Goal: Information Seeking & Learning: Learn about a topic

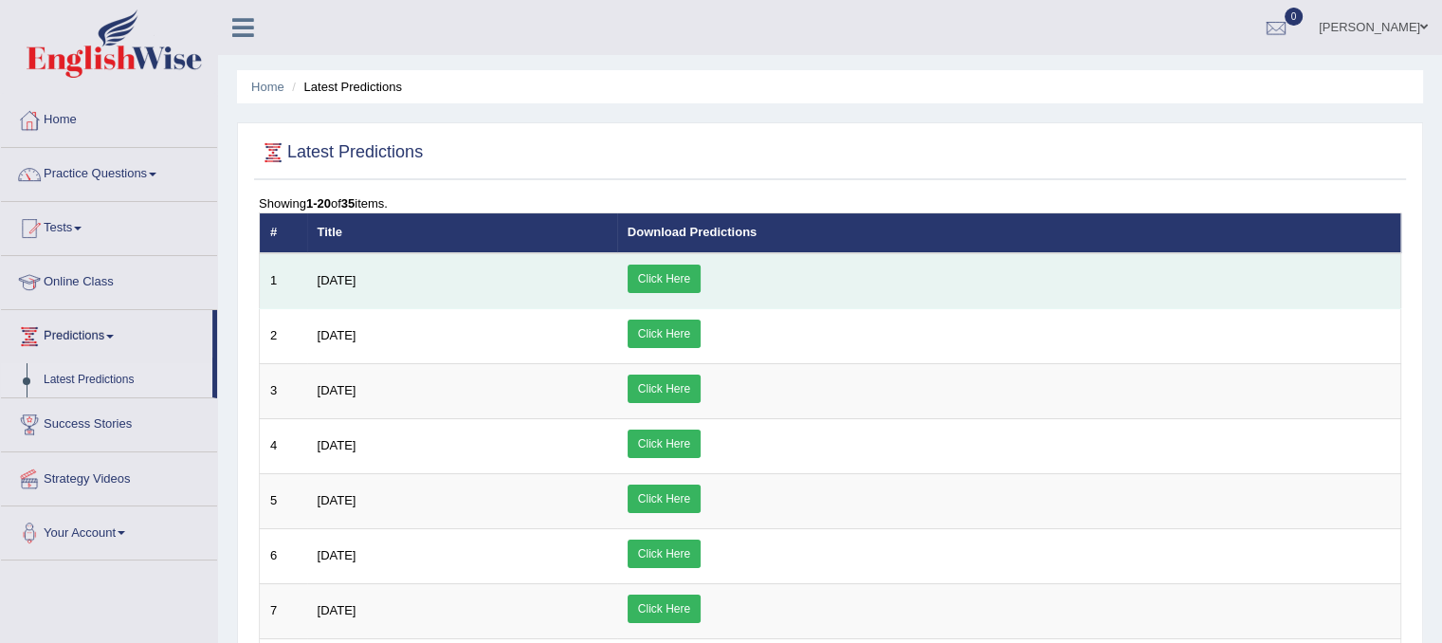
click at [701, 282] on link "Click Here" at bounding box center [664, 279] width 73 height 28
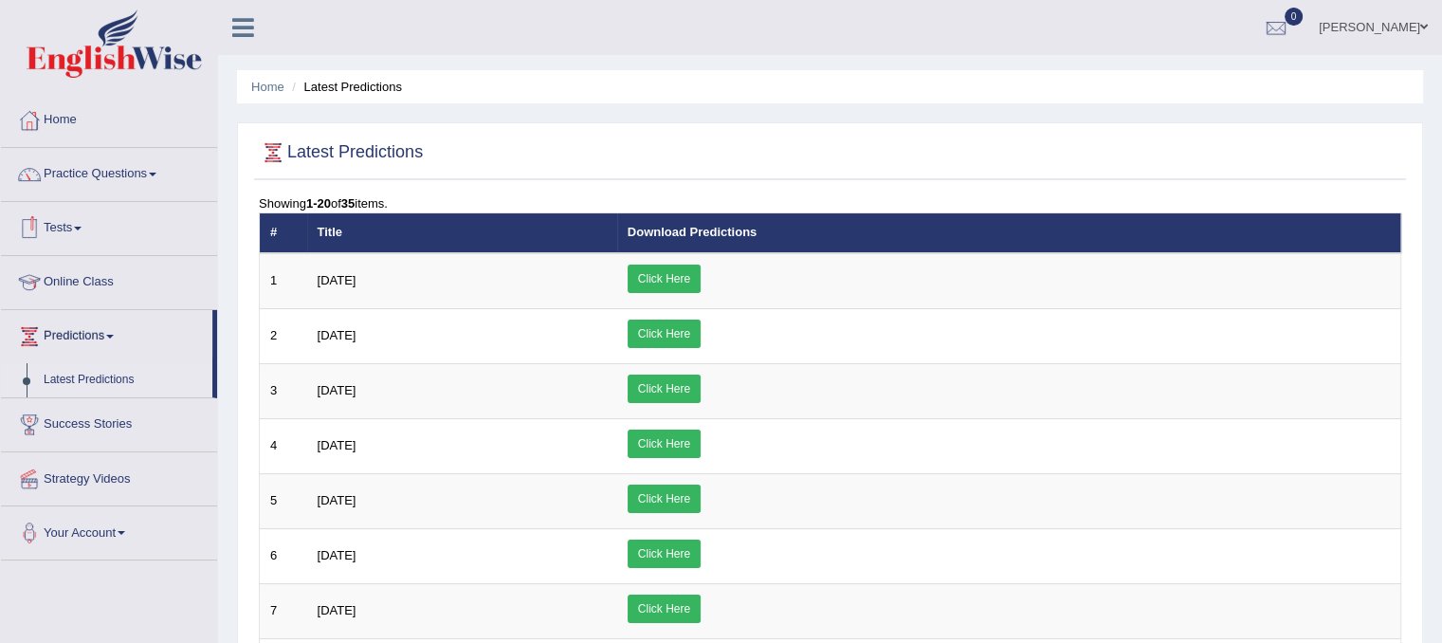
click at [140, 173] on link "Practice Questions" at bounding box center [109, 171] width 216 height 47
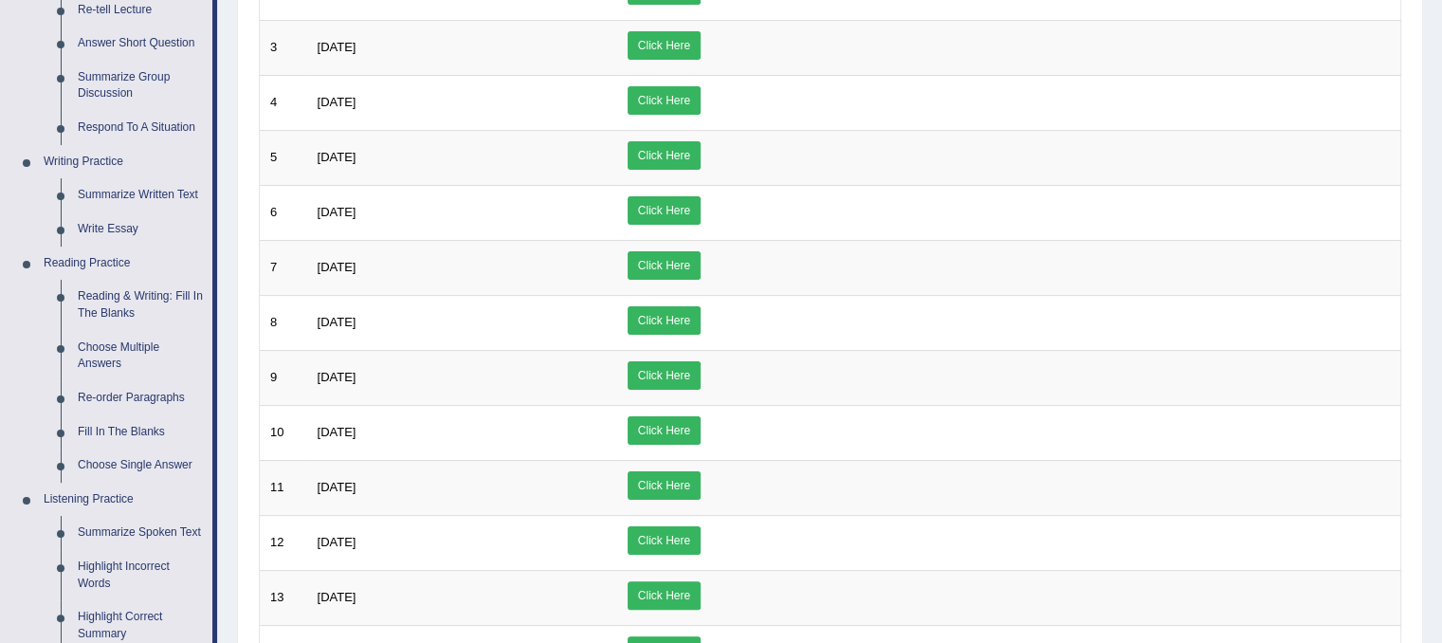
scroll to position [351, 0]
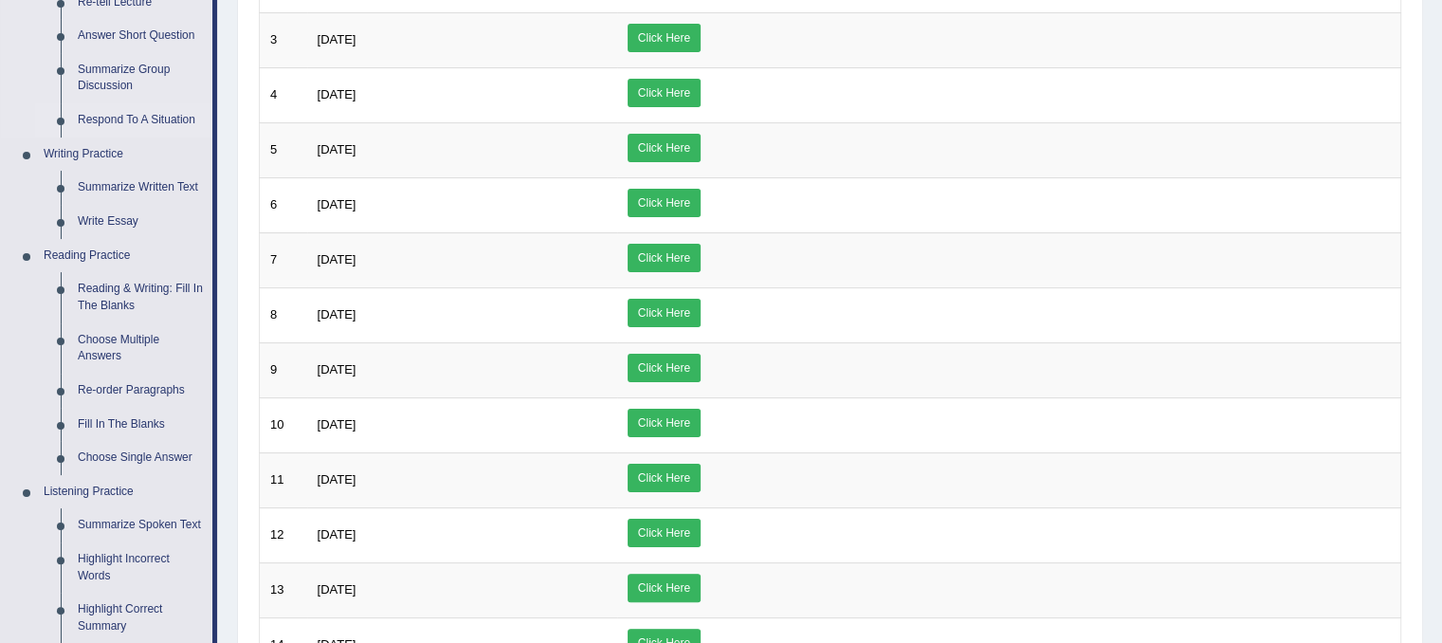
click at [112, 118] on link "Respond To A Situation" at bounding box center [140, 120] width 143 height 34
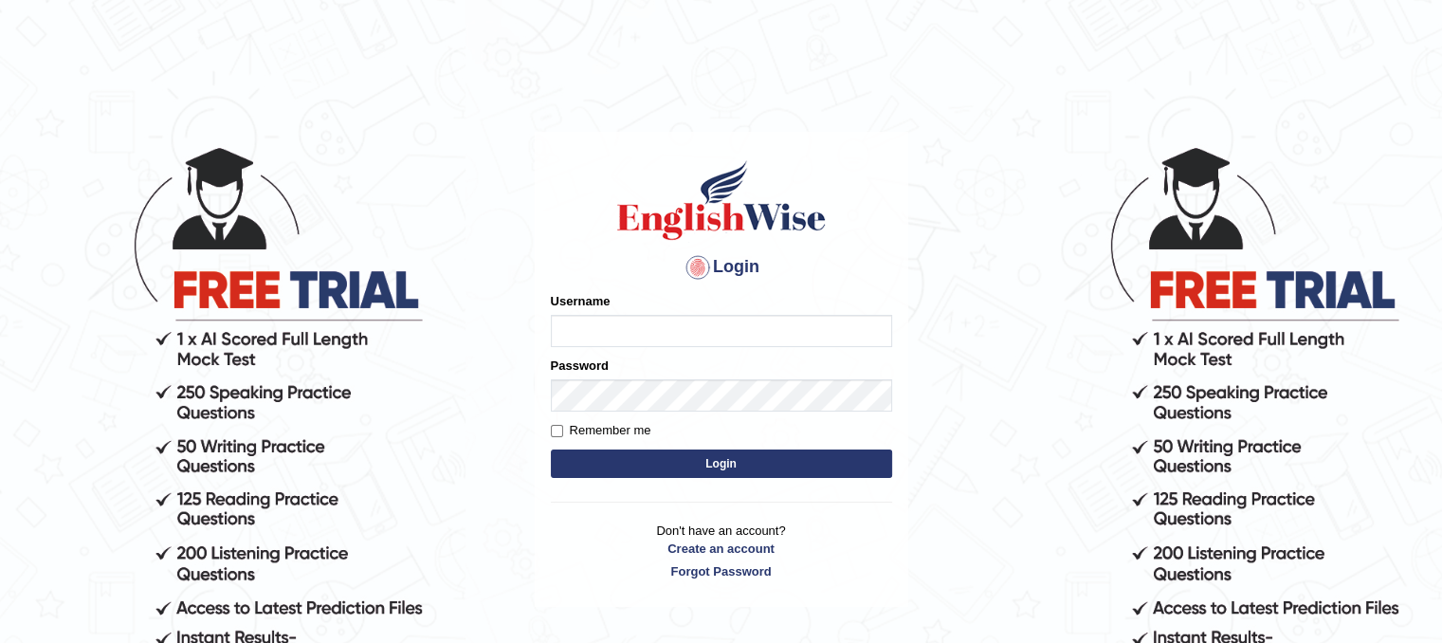
type input "PunamRijal"
click at [832, 456] on button "Login" at bounding box center [721, 463] width 341 height 28
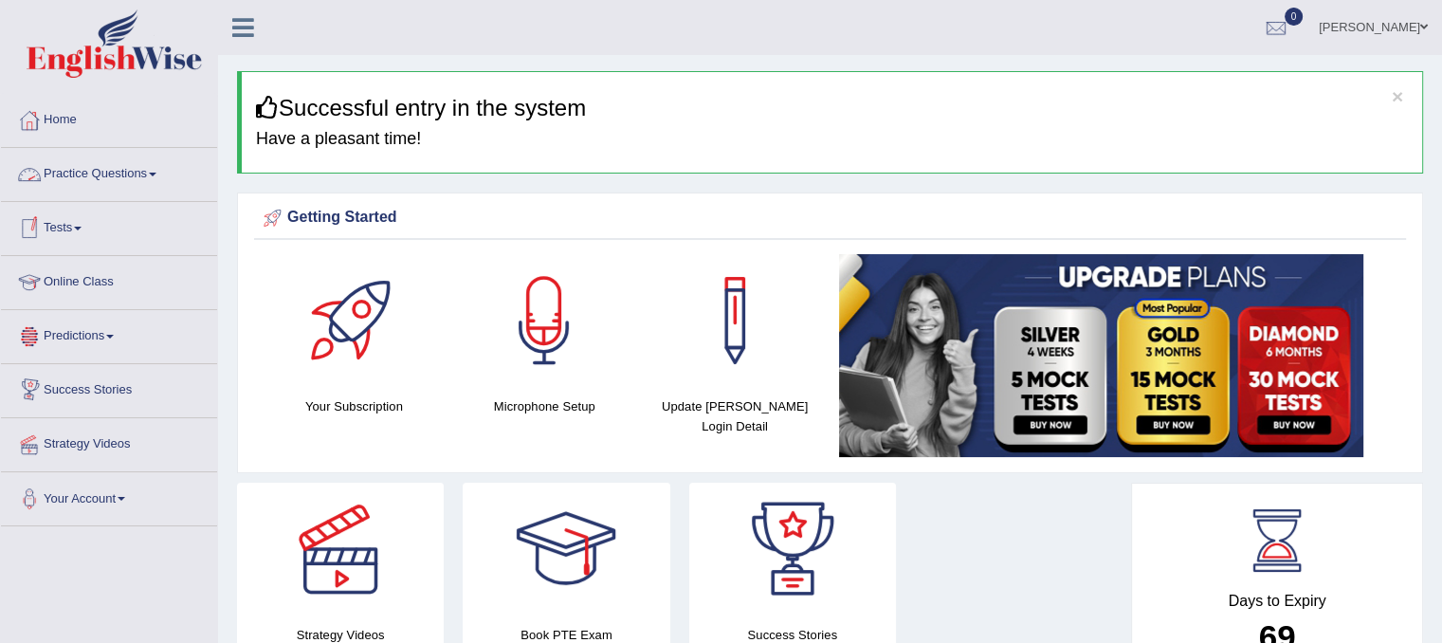
click at [133, 166] on link "Practice Questions" at bounding box center [109, 171] width 216 height 47
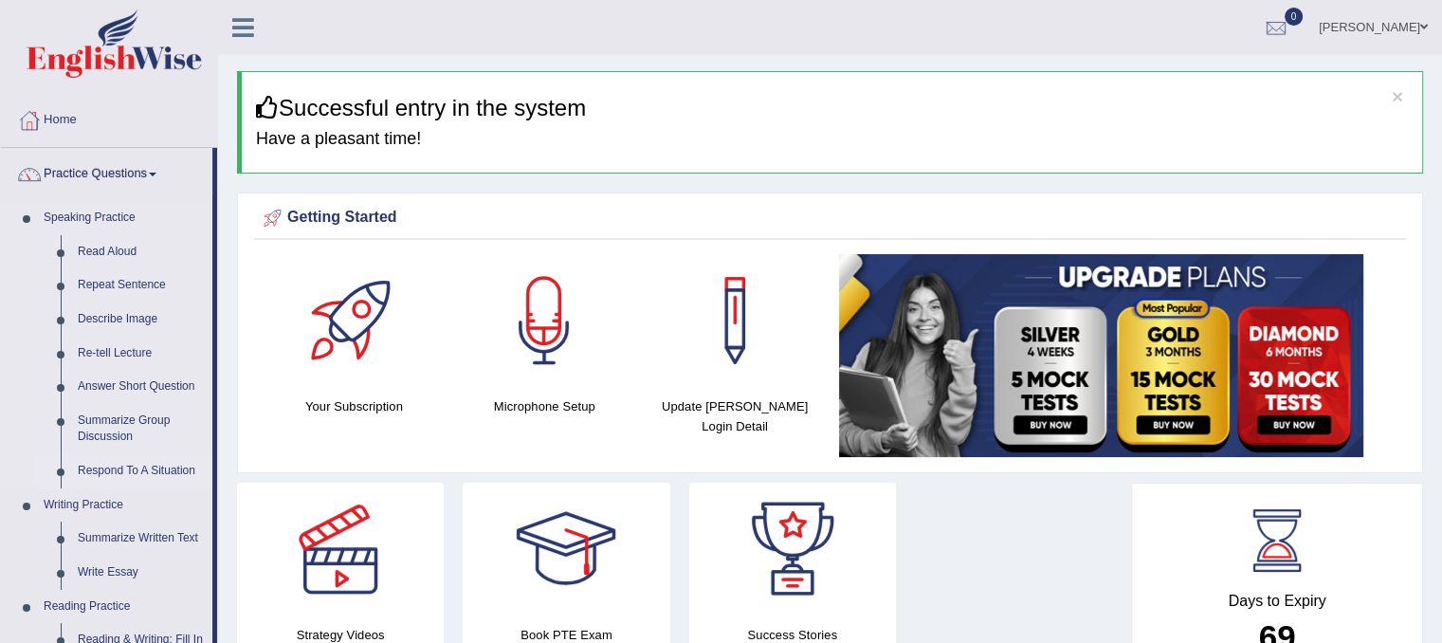
click at [125, 471] on link "Respond To A Situation" at bounding box center [140, 471] width 143 height 34
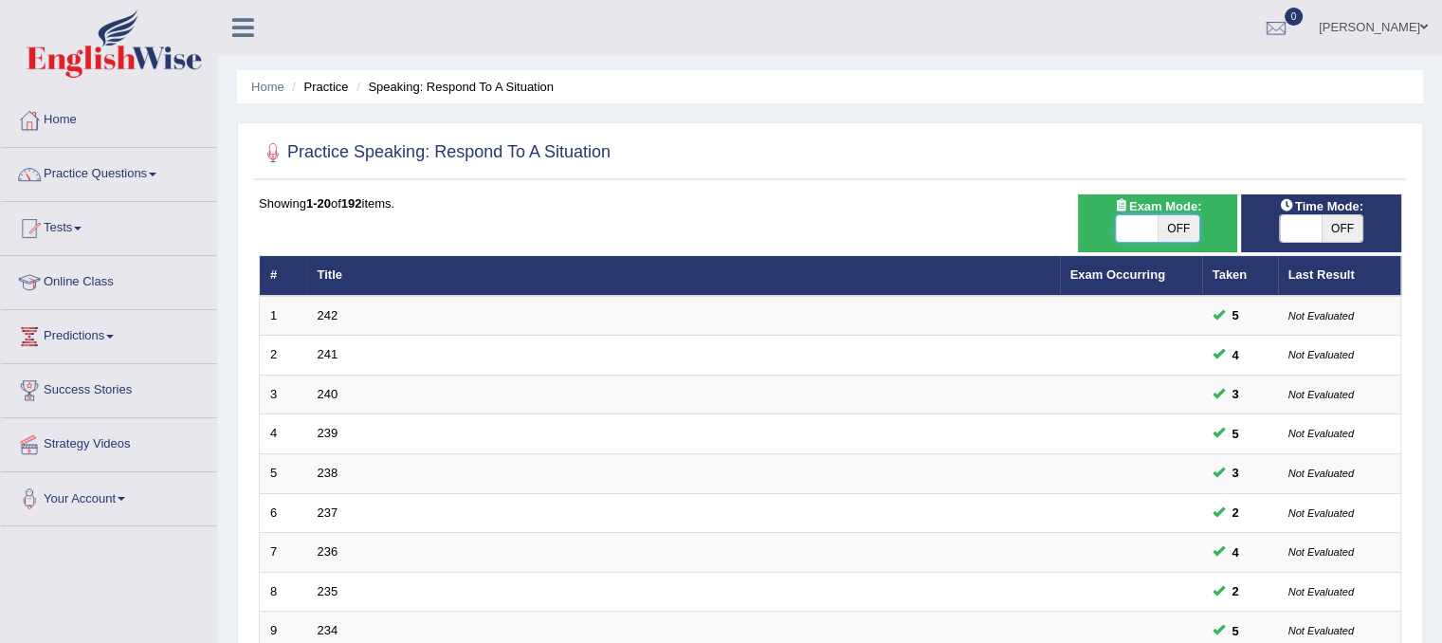
click at [1140, 232] on span at bounding box center [1137, 228] width 42 height 27
checkbox input "true"
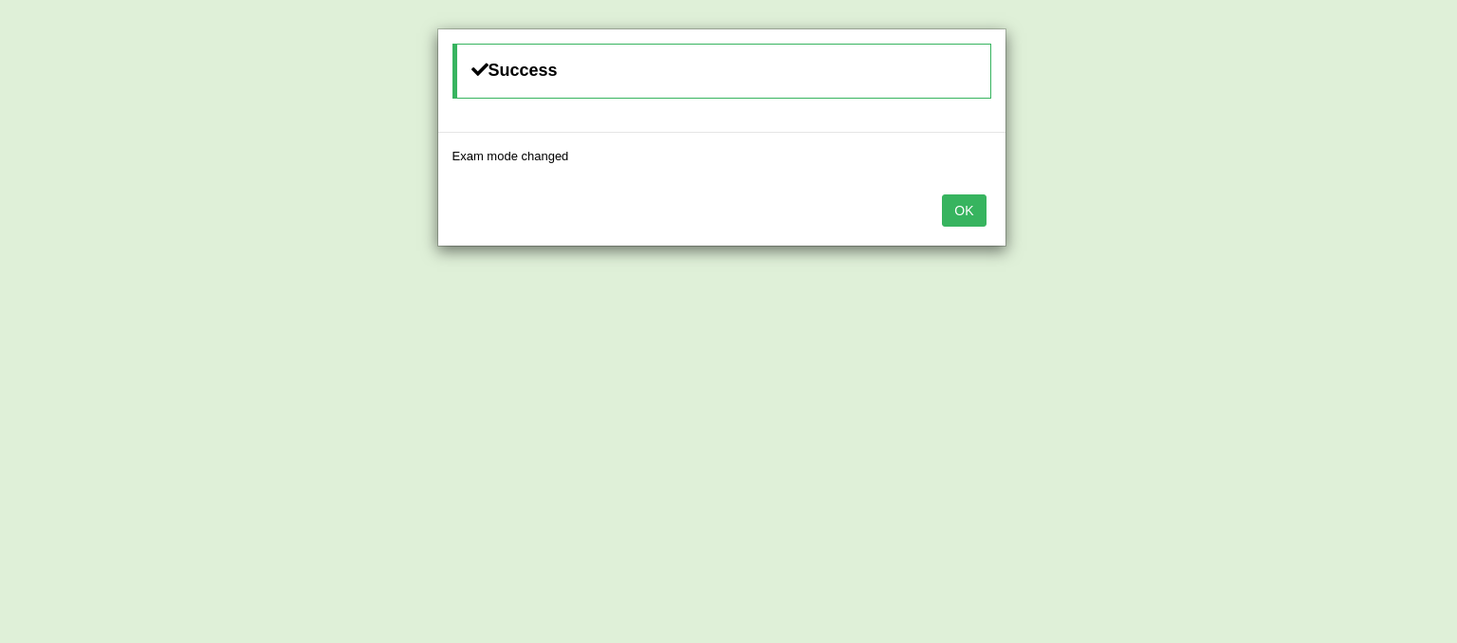
click at [967, 208] on button "OK" at bounding box center [964, 210] width 44 height 32
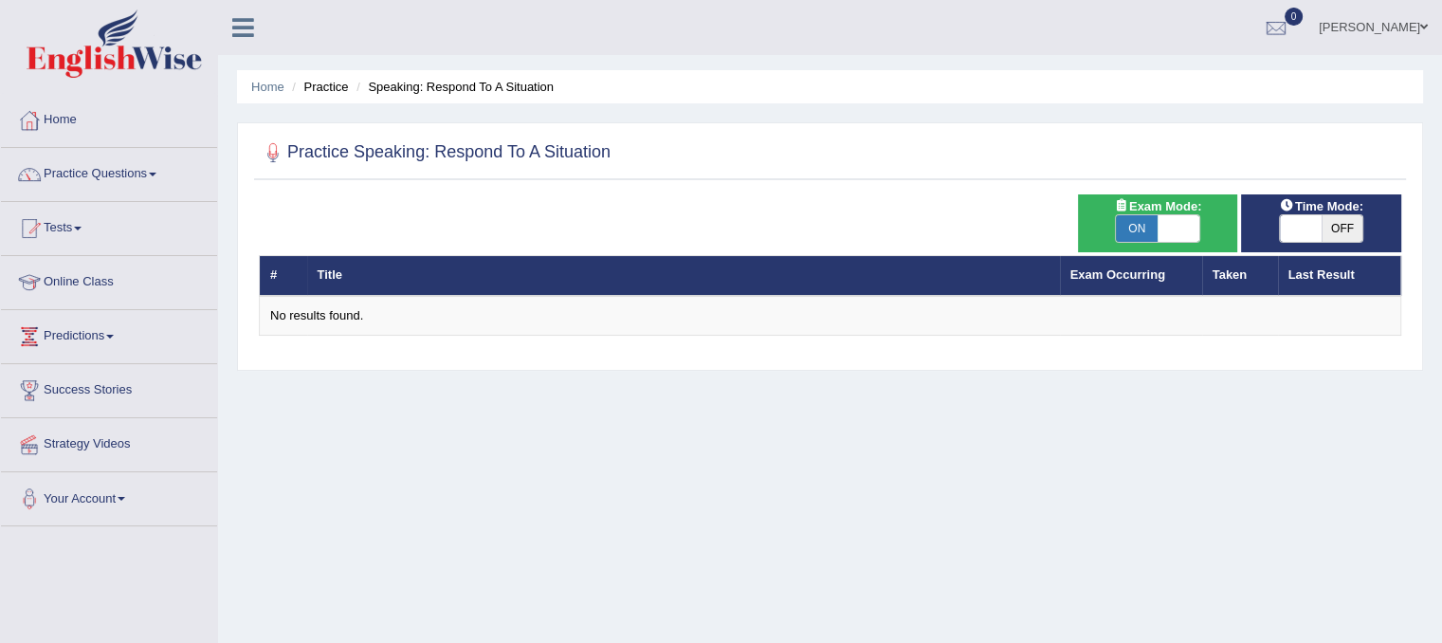
click at [1295, 241] on div "ON OFF" at bounding box center [1321, 228] width 85 height 28
click at [1297, 232] on span at bounding box center [1301, 228] width 42 height 27
checkbox input "true"
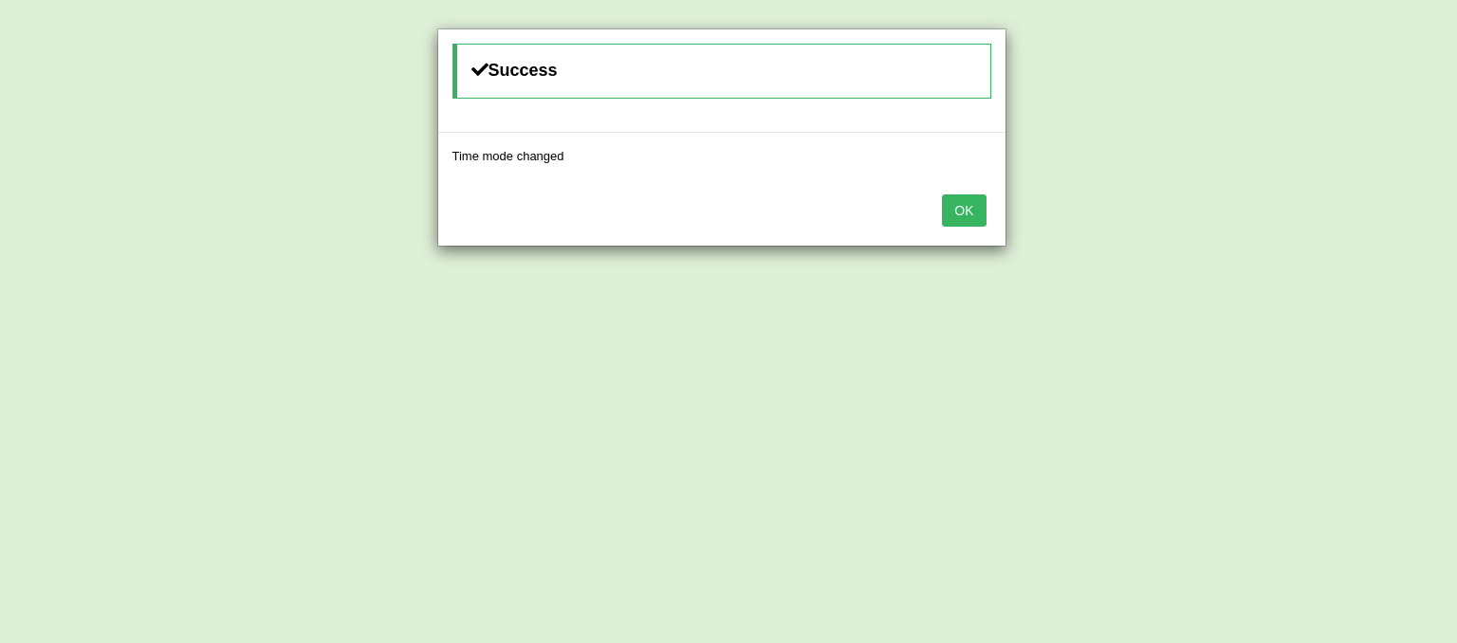
click at [955, 209] on button "OK" at bounding box center [964, 210] width 44 height 32
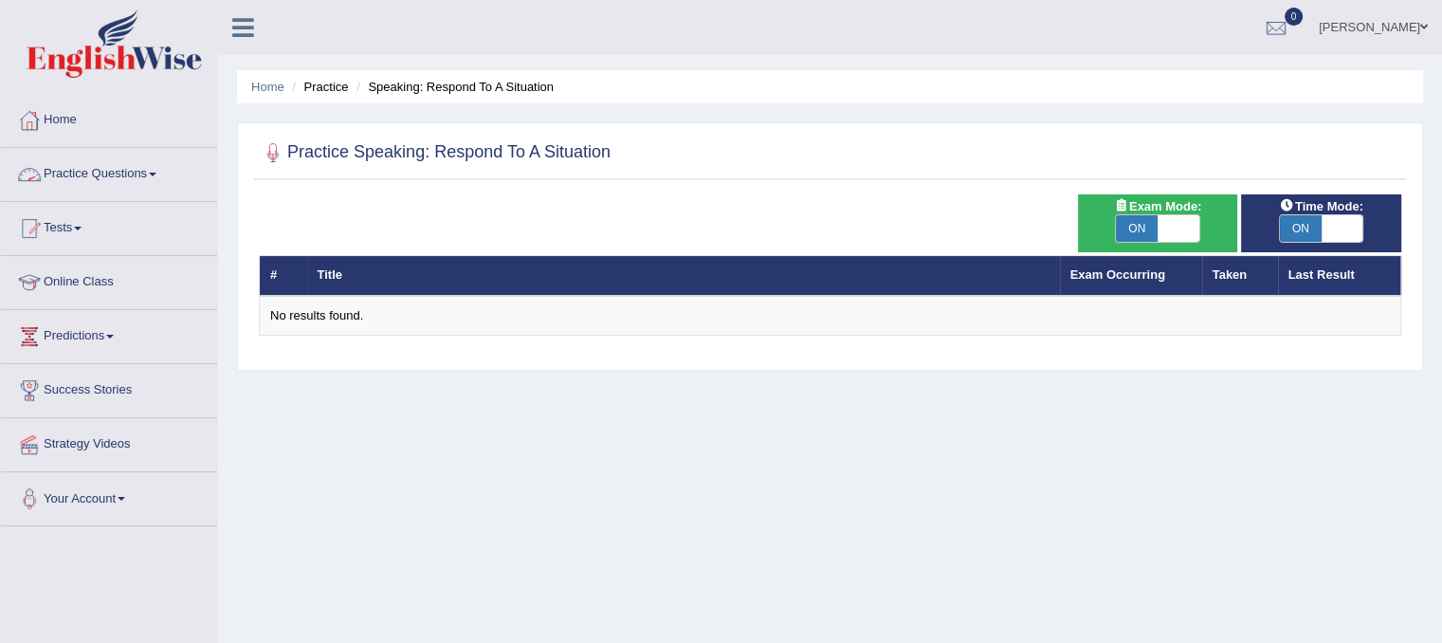
click at [135, 167] on link "Practice Questions" at bounding box center [109, 171] width 216 height 47
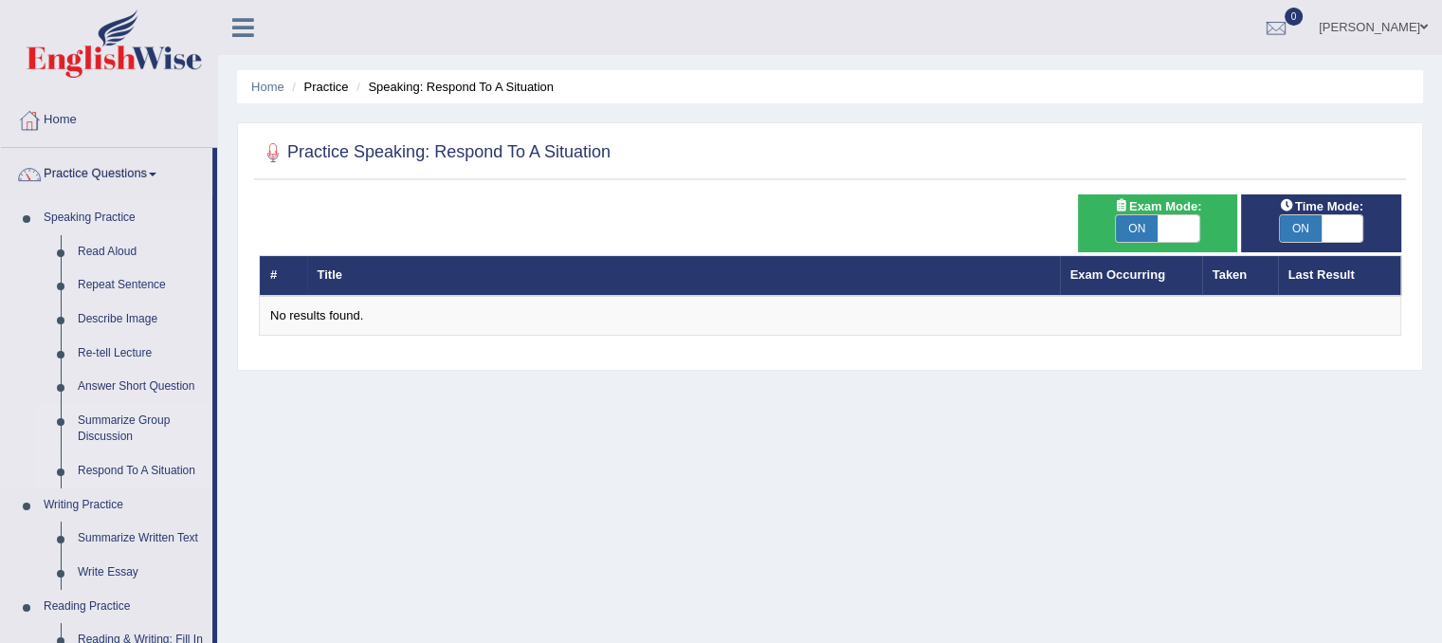
click at [156, 415] on link "Summarize Group Discussion" at bounding box center [140, 429] width 143 height 50
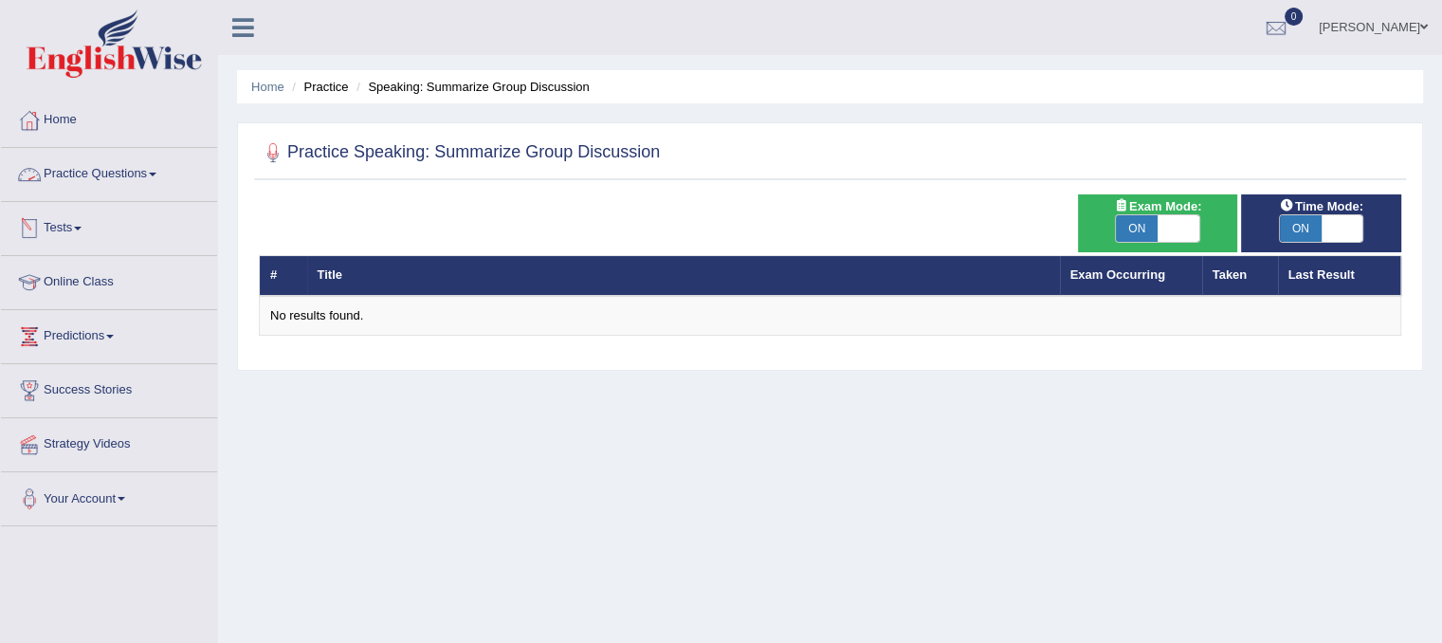
click at [137, 190] on link "Practice Questions" at bounding box center [109, 171] width 216 height 47
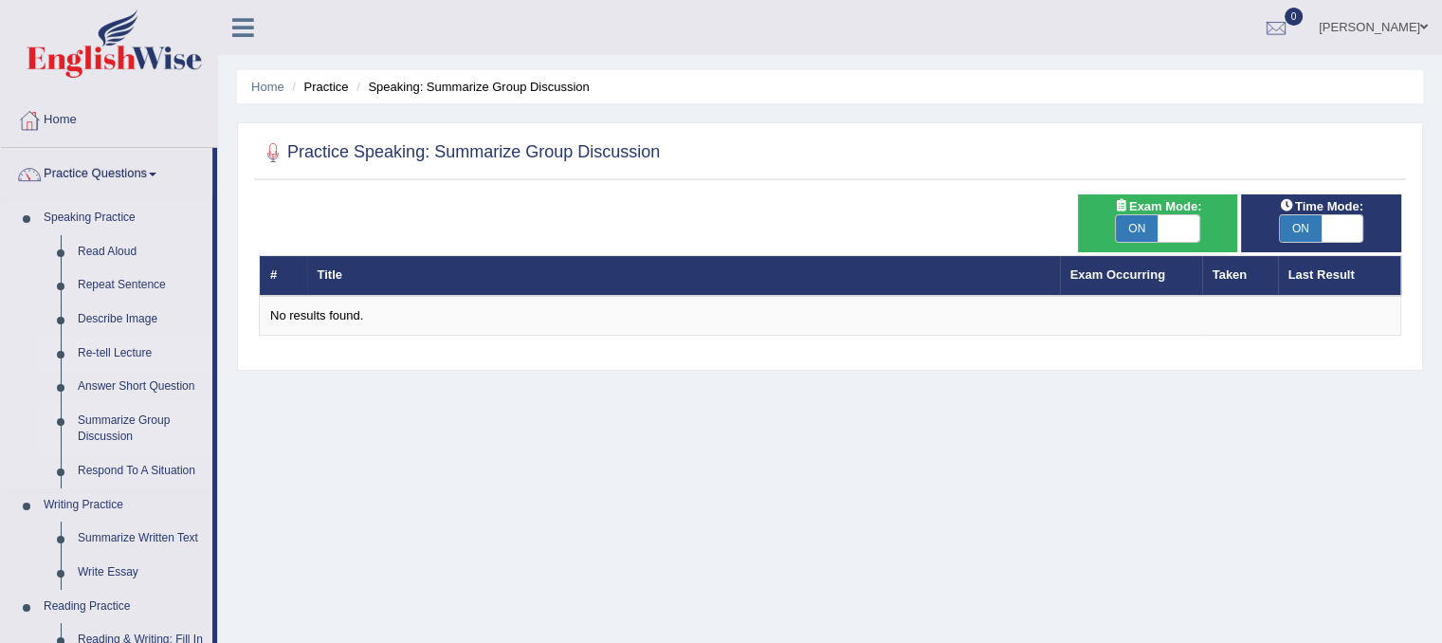
click at [124, 353] on link "Re-tell Lecture" at bounding box center [140, 354] width 143 height 34
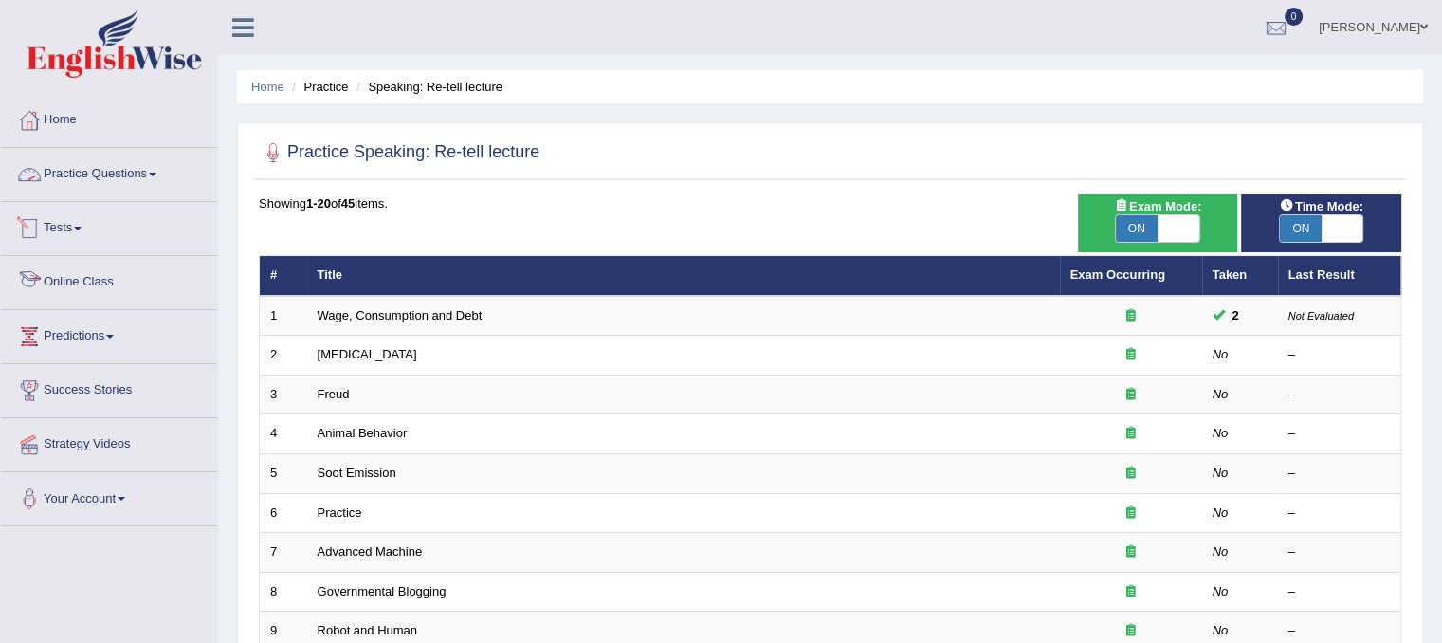
click at [144, 174] on link "Practice Questions" at bounding box center [109, 171] width 216 height 47
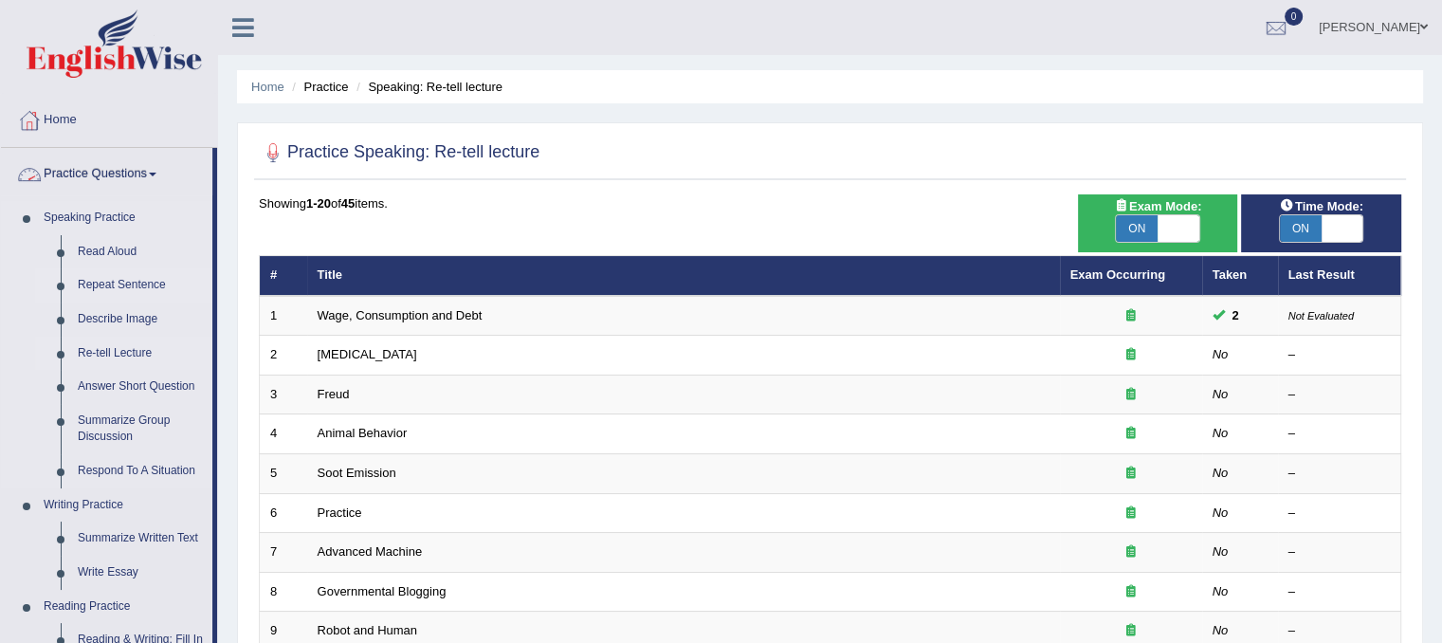
click at [133, 284] on link "Repeat Sentence" at bounding box center [140, 285] width 143 height 34
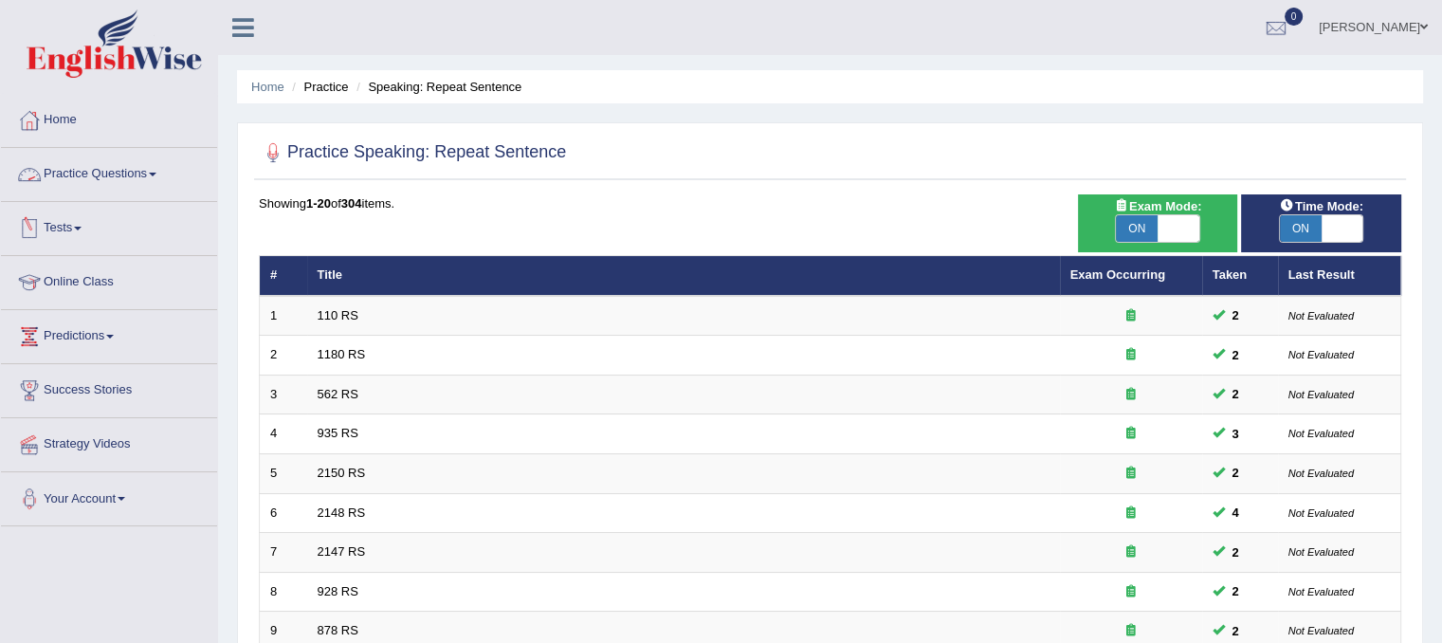
click at [160, 170] on link "Practice Questions" at bounding box center [109, 171] width 216 height 47
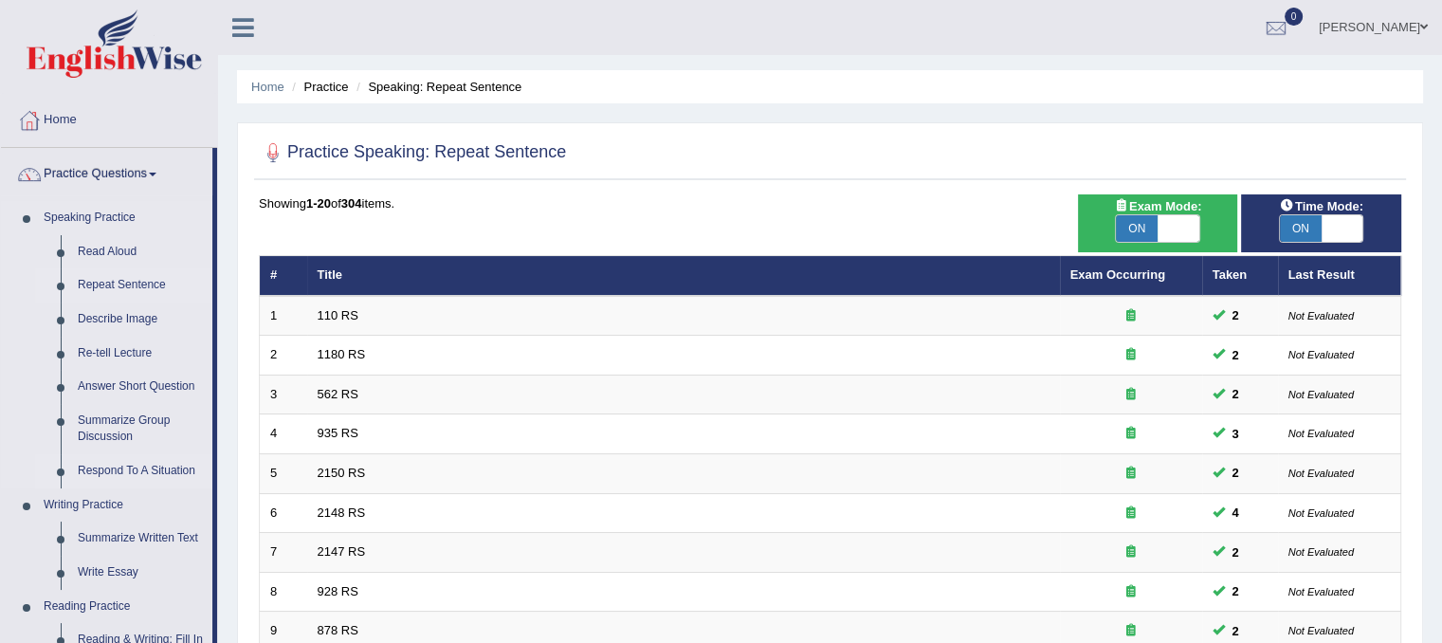
click at [130, 471] on link "Respond To A Situation" at bounding box center [140, 471] width 143 height 34
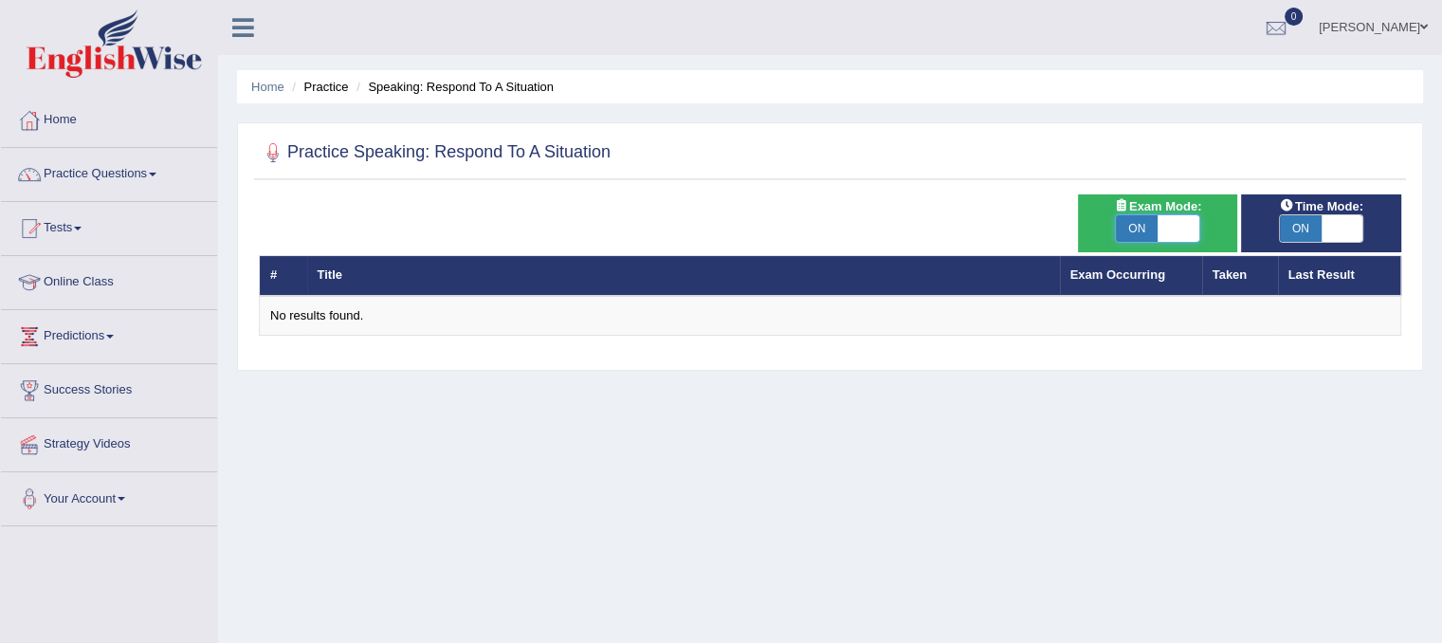
click at [1181, 239] on span at bounding box center [1179, 228] width 42 height 27
checkbox input "false"
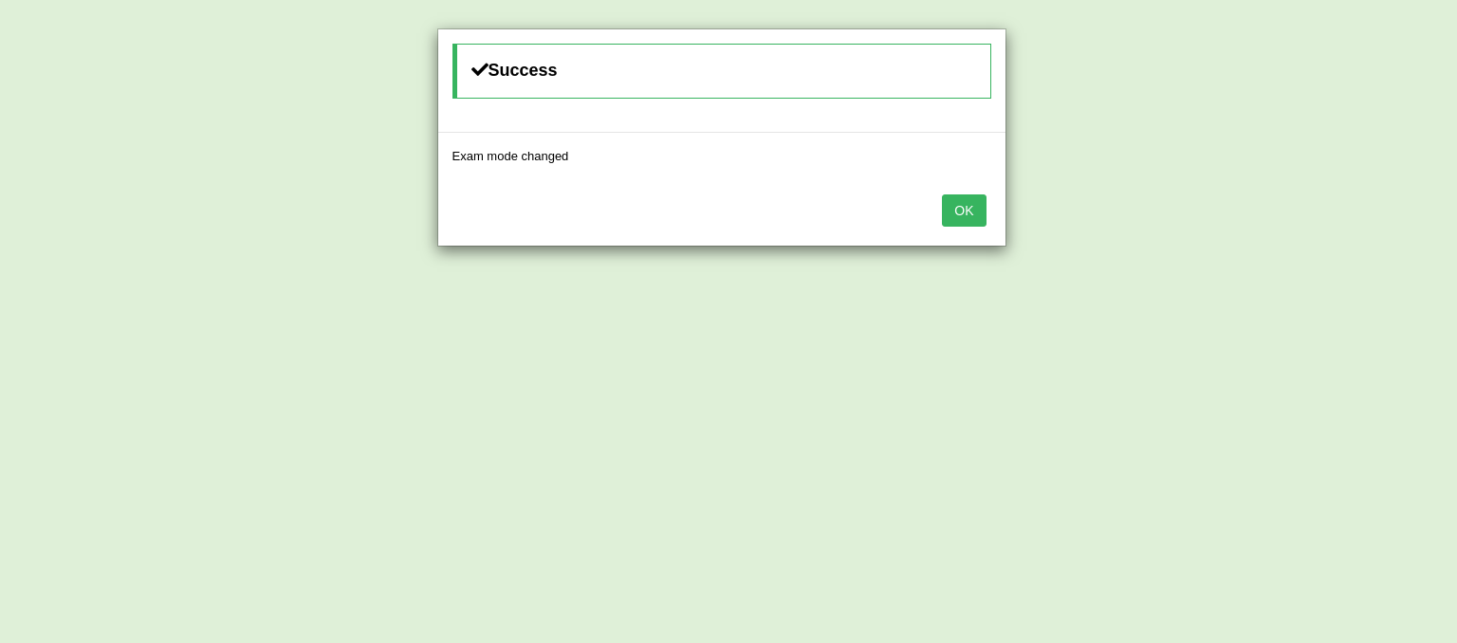
click at [978, 219] on button "OK" at bounding box center [964, 210] width 44 height 32
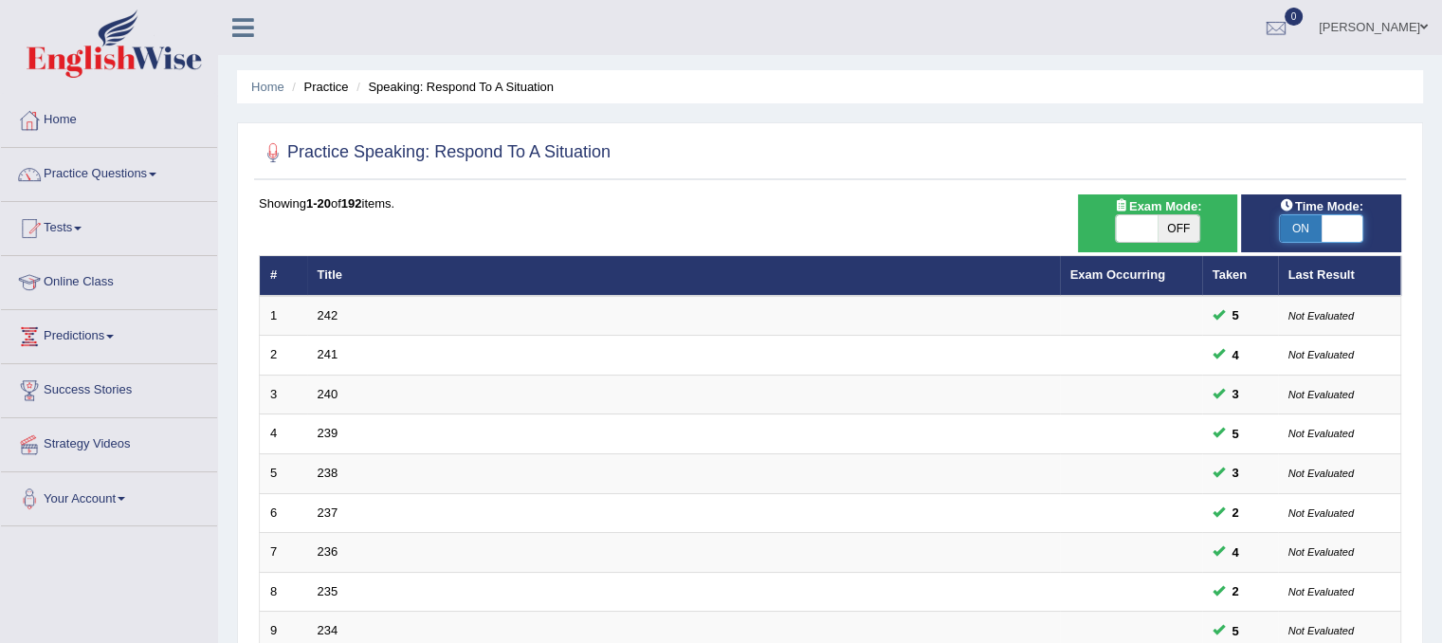
click at [1322, 231] on span at bounding box center [1343, 228] width 42 height 27
checkbox input "false"
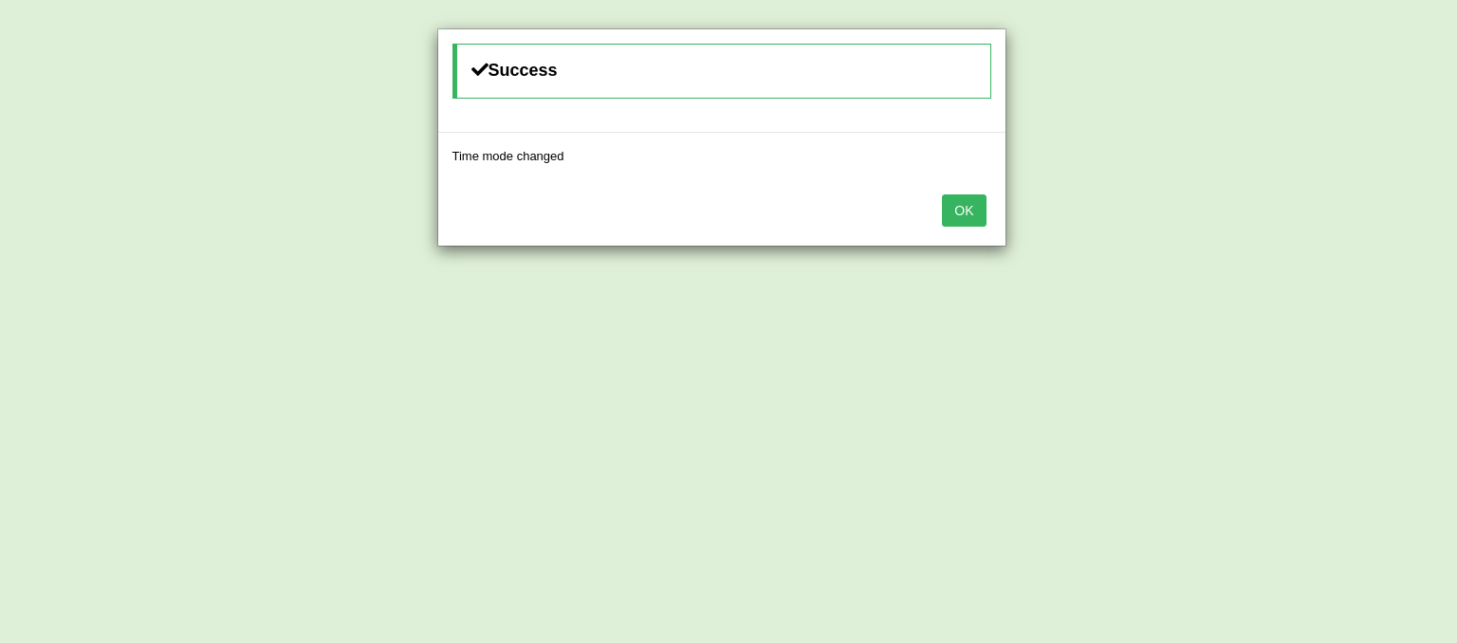
click at [963, 210] on button "OK" at bounding box center [964, 210] width 44 height 32
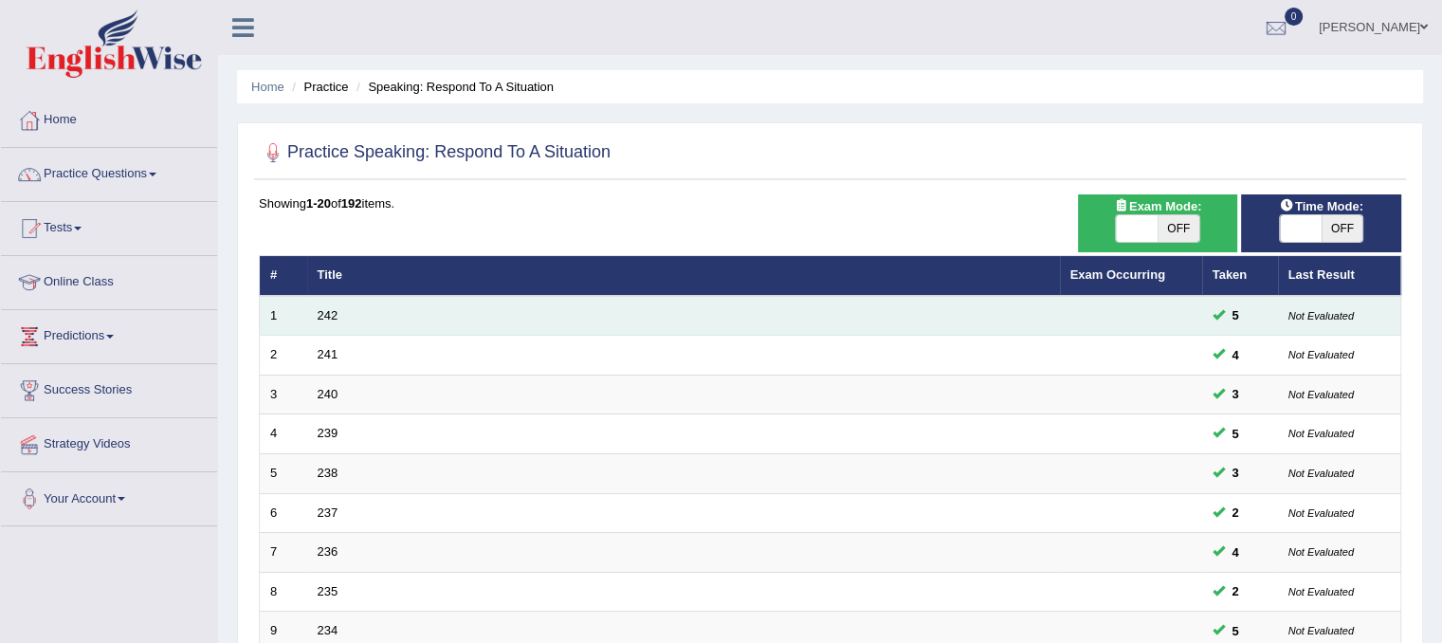
click at [342, 316] on td "242" at bounding box center [683, 316] width 753 height 40
click at [327, 314] on link "242" at bounding box center [328, 315] width 21 height 14
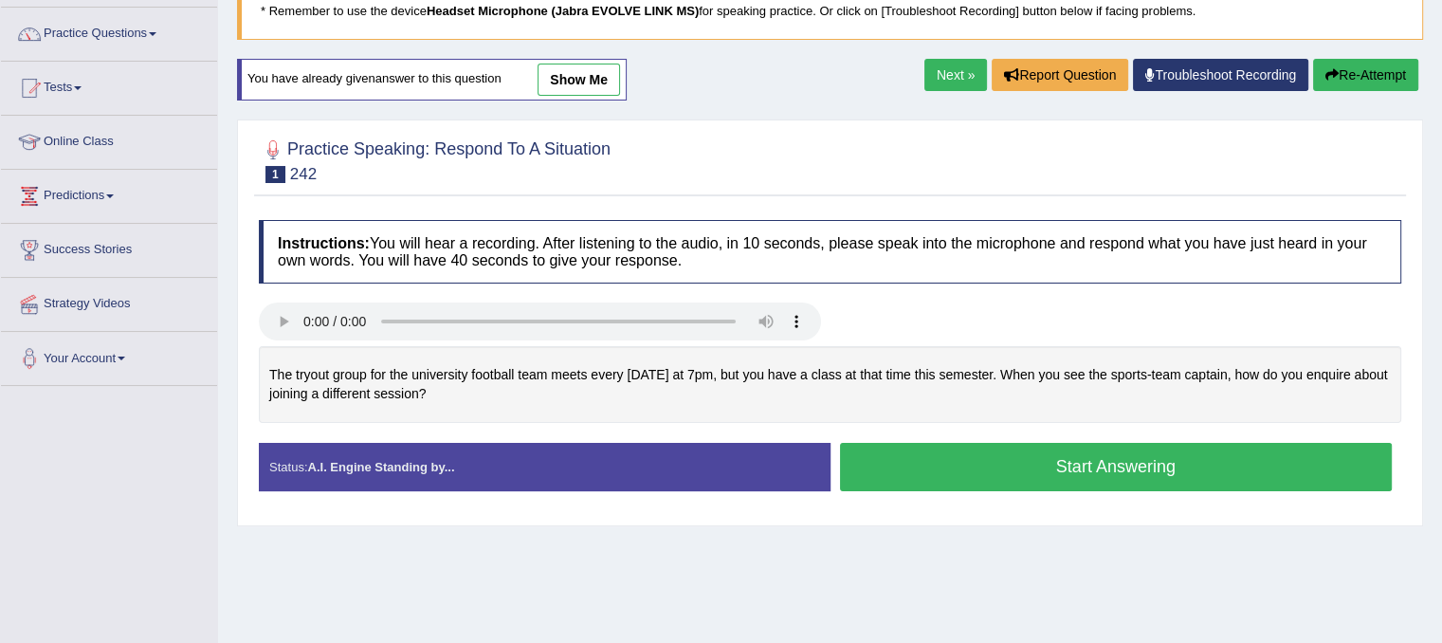
scroll to position [152, 0]
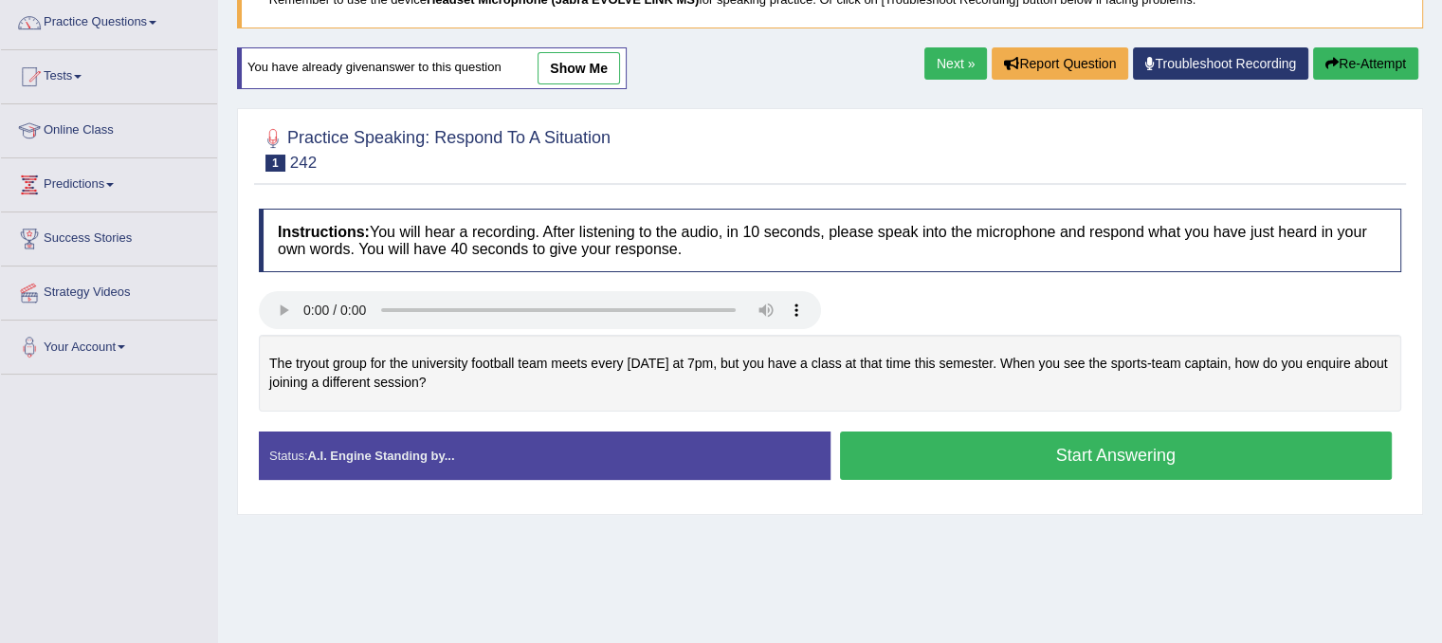
click at [618, 57] on link "show me" at bounding box center [579, 68] width 83 height 32
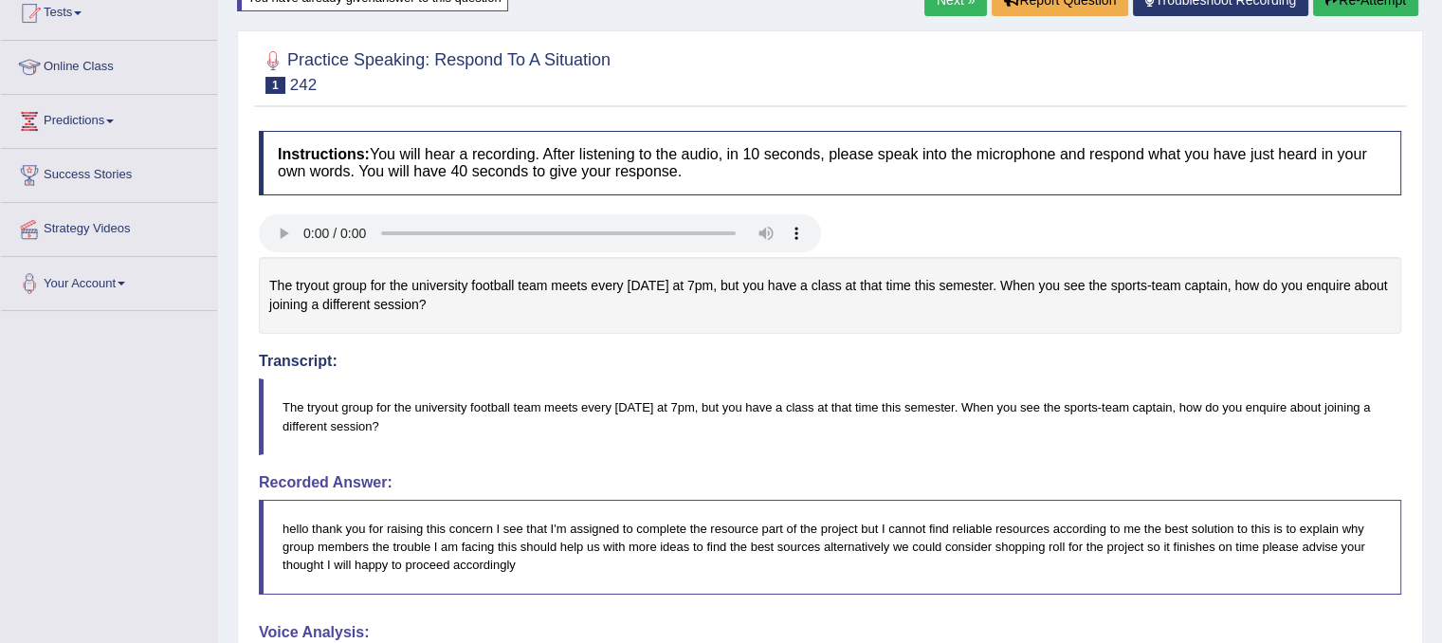
scroll to position [213, 0]
click at [1358, 5] on button "Re-Attempt" at bounding box center [1365, 2] width 105 height 32
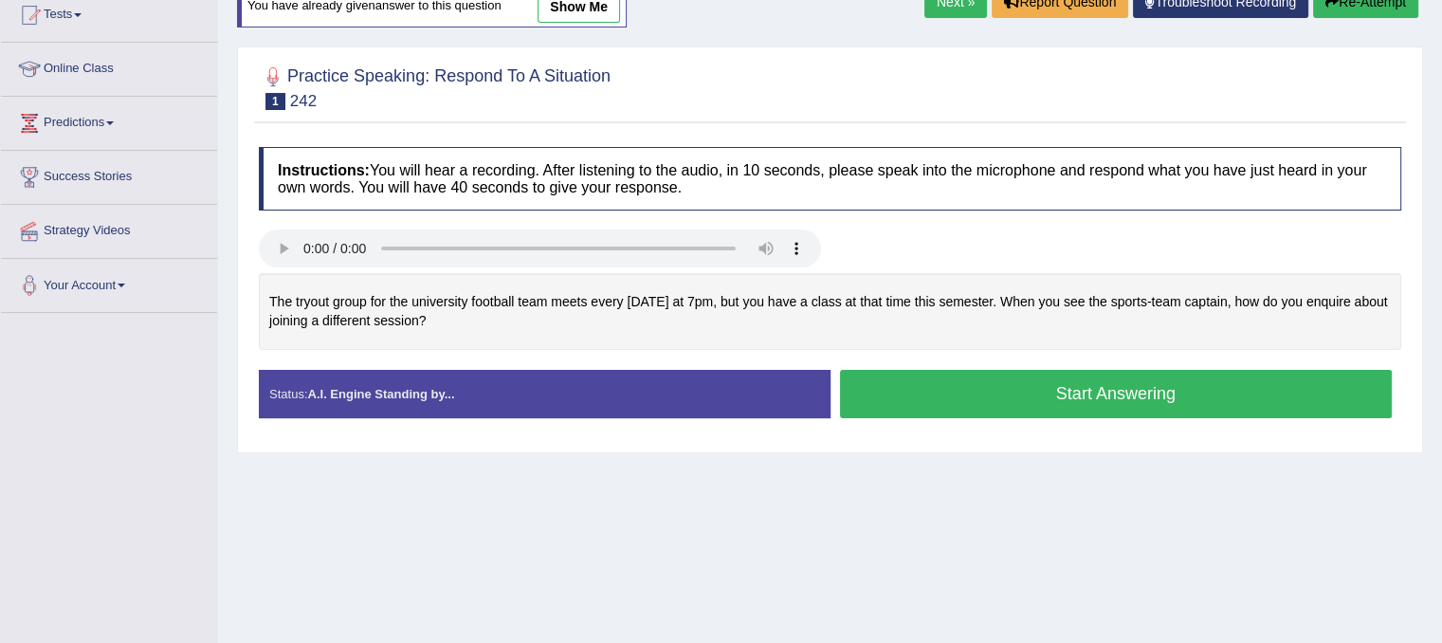
click at [1095, 394] on button "Start Answering" at bounding box center [1116, 394] width 553 height 48
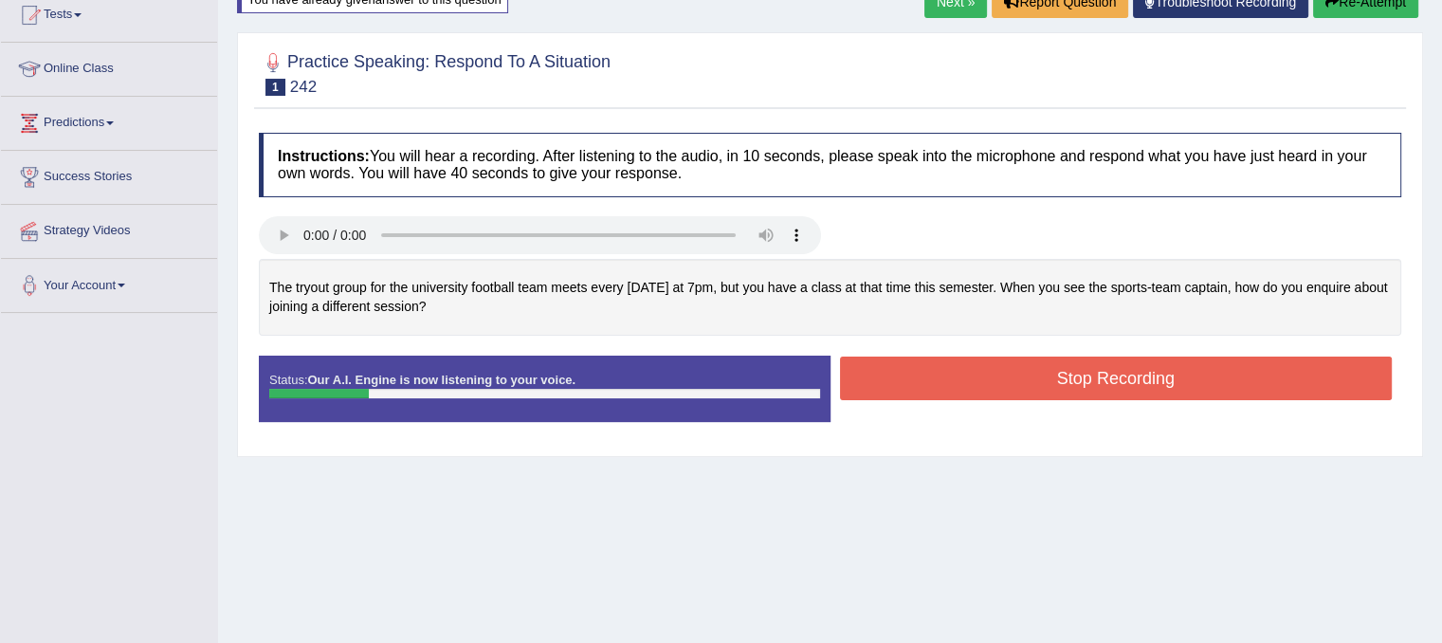
click at [1346, 12] on button "Re-Attempt" at bounding box center [1365, 2] width 105 height 32
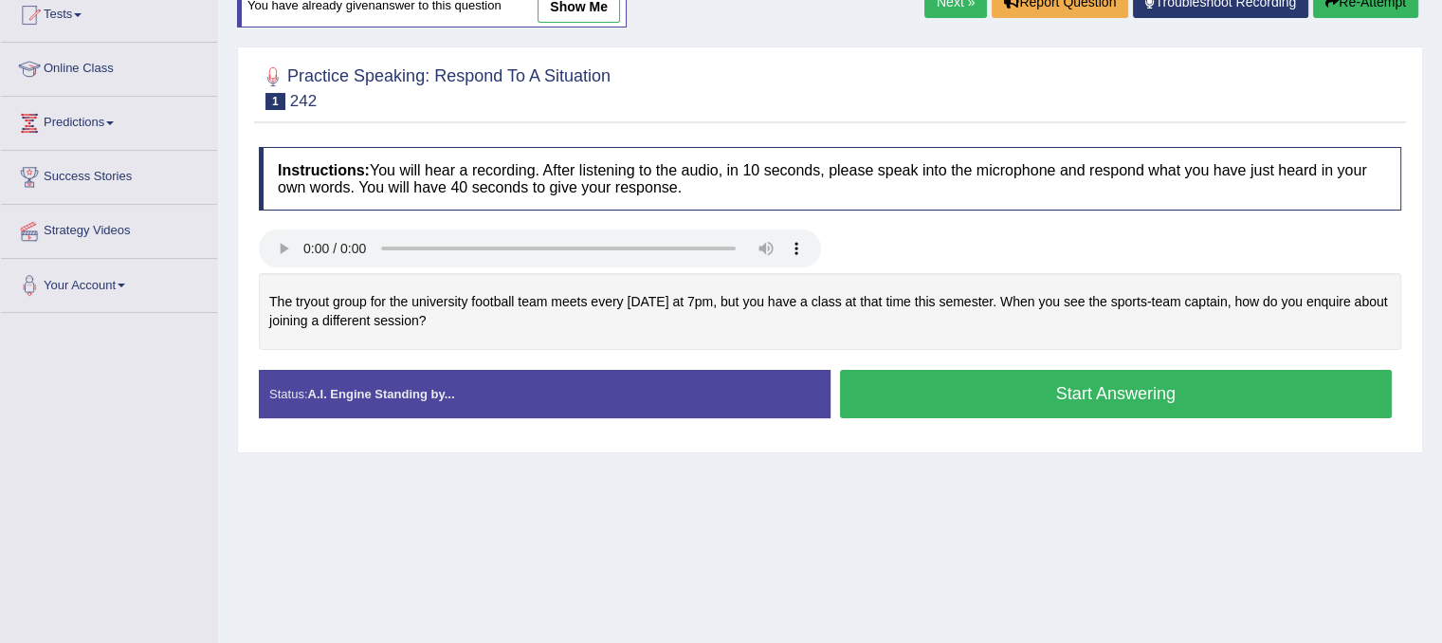
click at [1193, 405] on button "Start Answering" at bounding box center [1116, 394] width 553 height 48
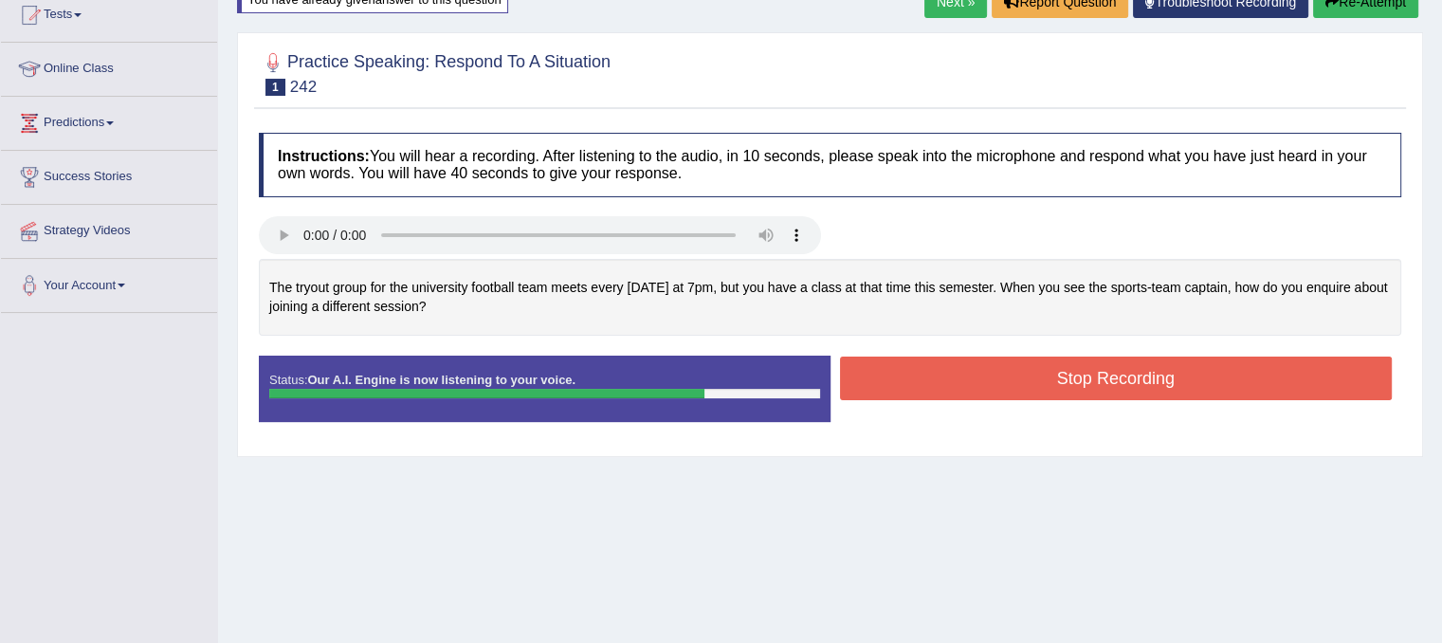
click at [1327, 2] on icon "button" at bounding box center [1332, 1] width 13 height 13
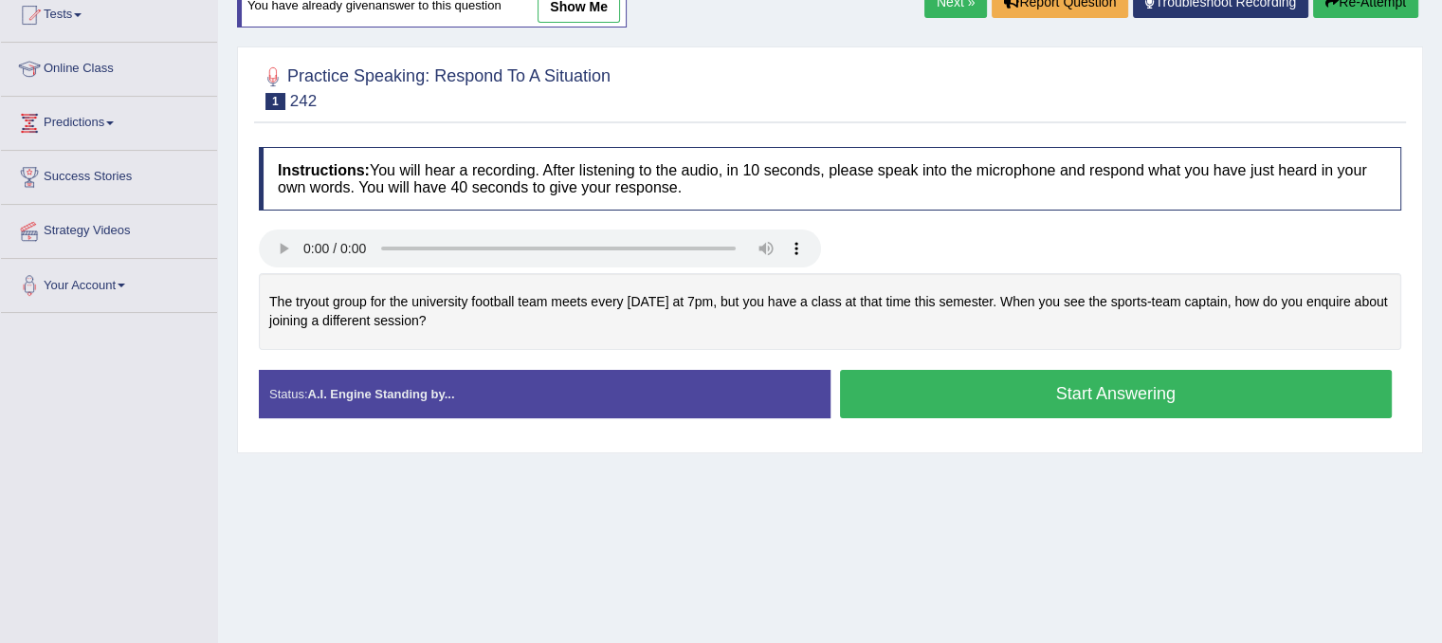
click at [1073, 388] on button "Start Answering" at bounding box center [1116, 394] width 553 height 48
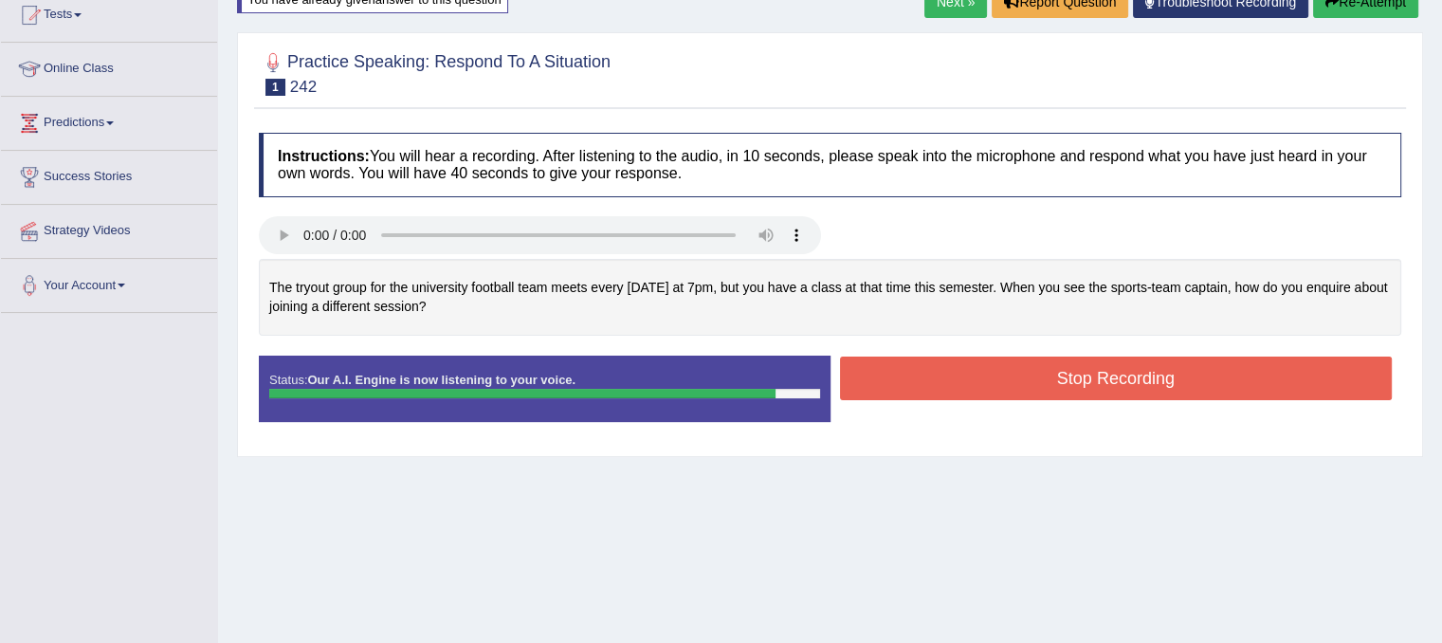
click at [1073, 388] on button "Stop Recording" at bounding box center [1116, 379] width 553 height 44
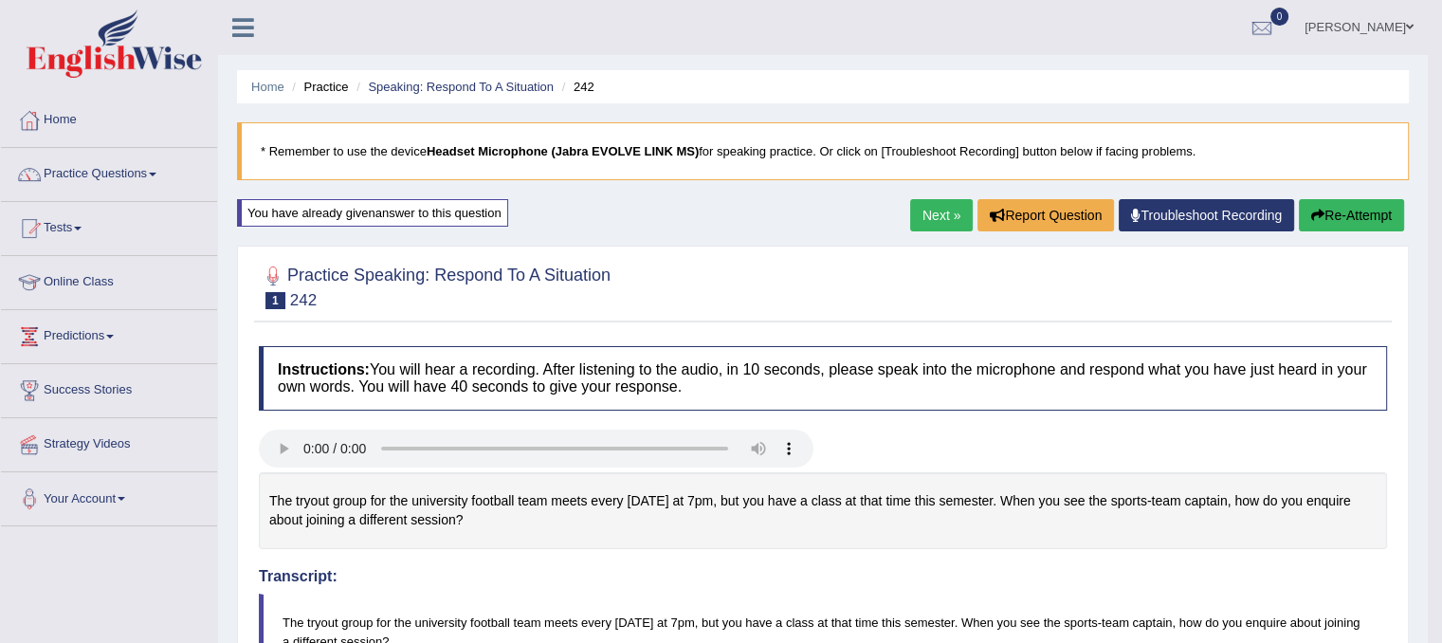
click at [933, 220] on link "Next »" at bounding box center [941, 215] width 63 height 32
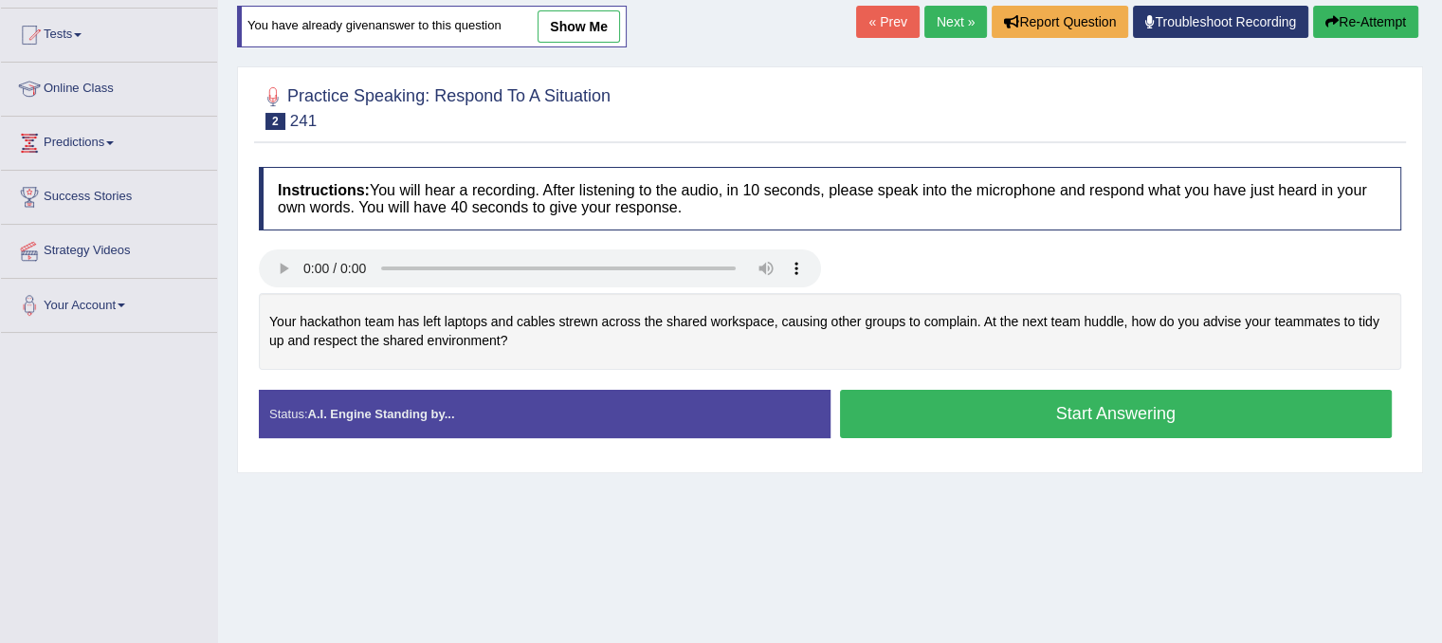
scroll to position [198, 0]
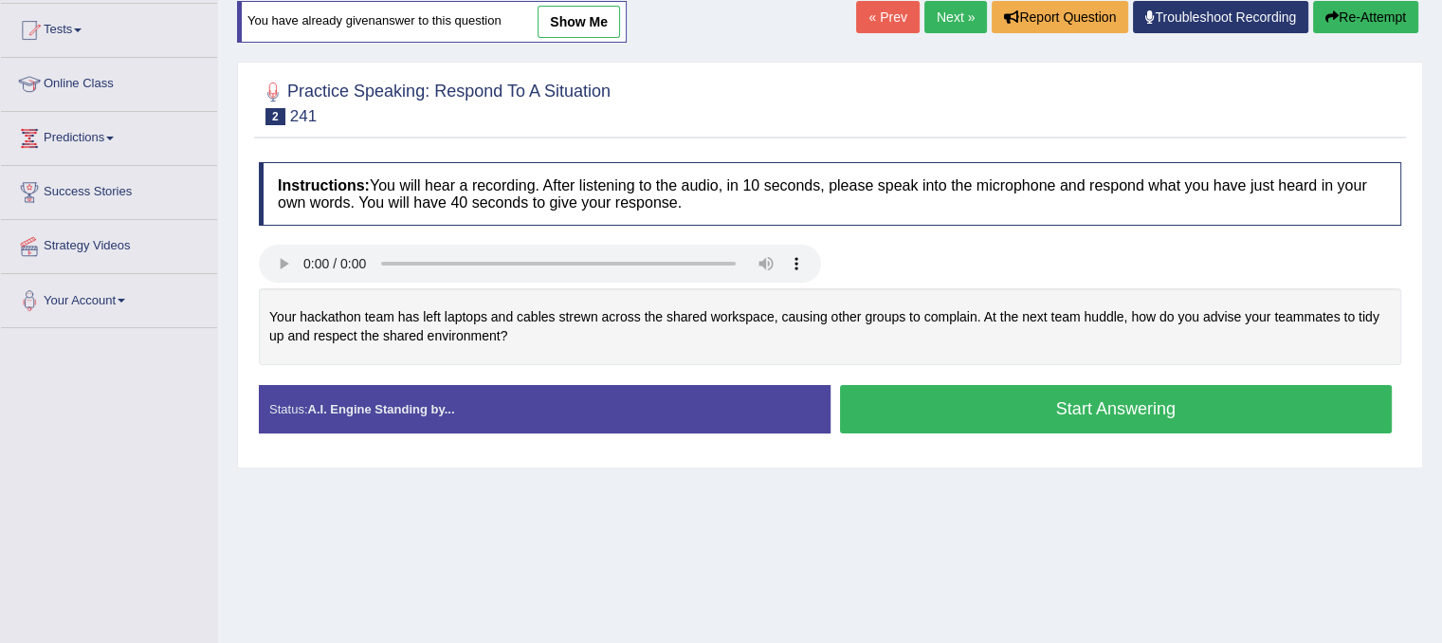
click at [1164, 403] on button "Start Answering" at bounding box center [1116, 409] width 553 height 48
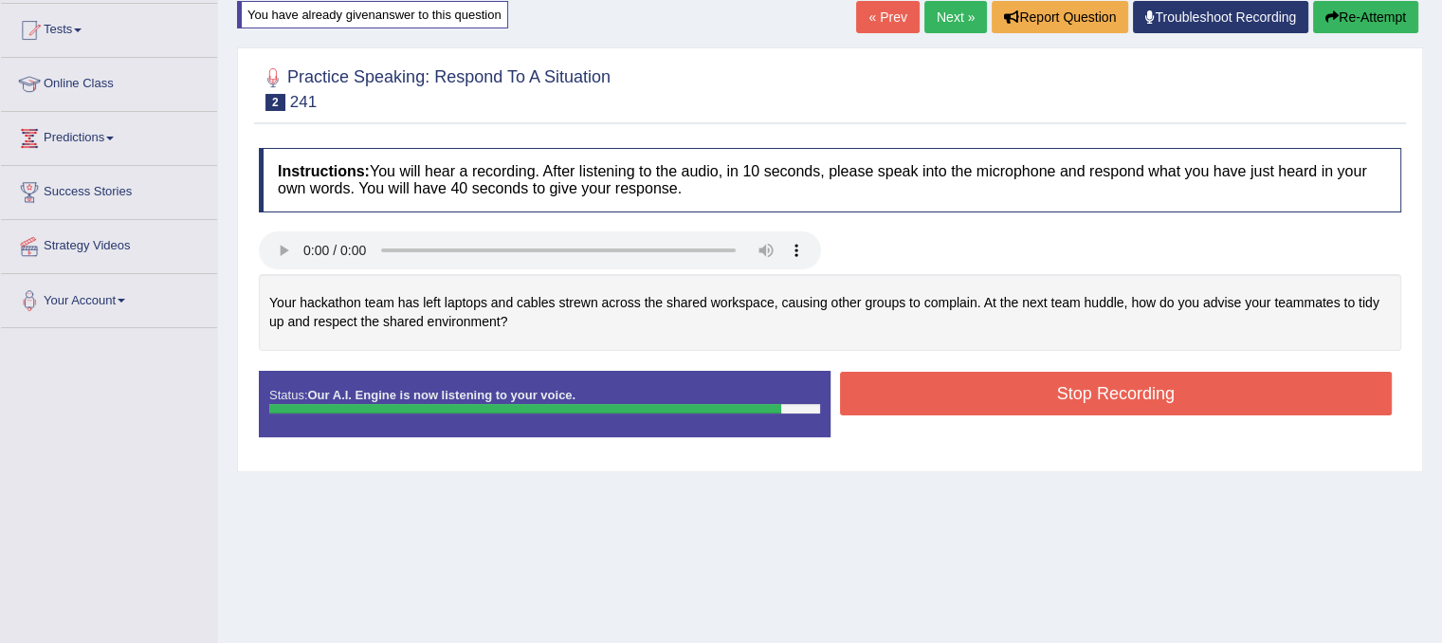
click at [1164, 403] on button "Stop Recording" at bounding box center [1116, 394] width 553 height 44
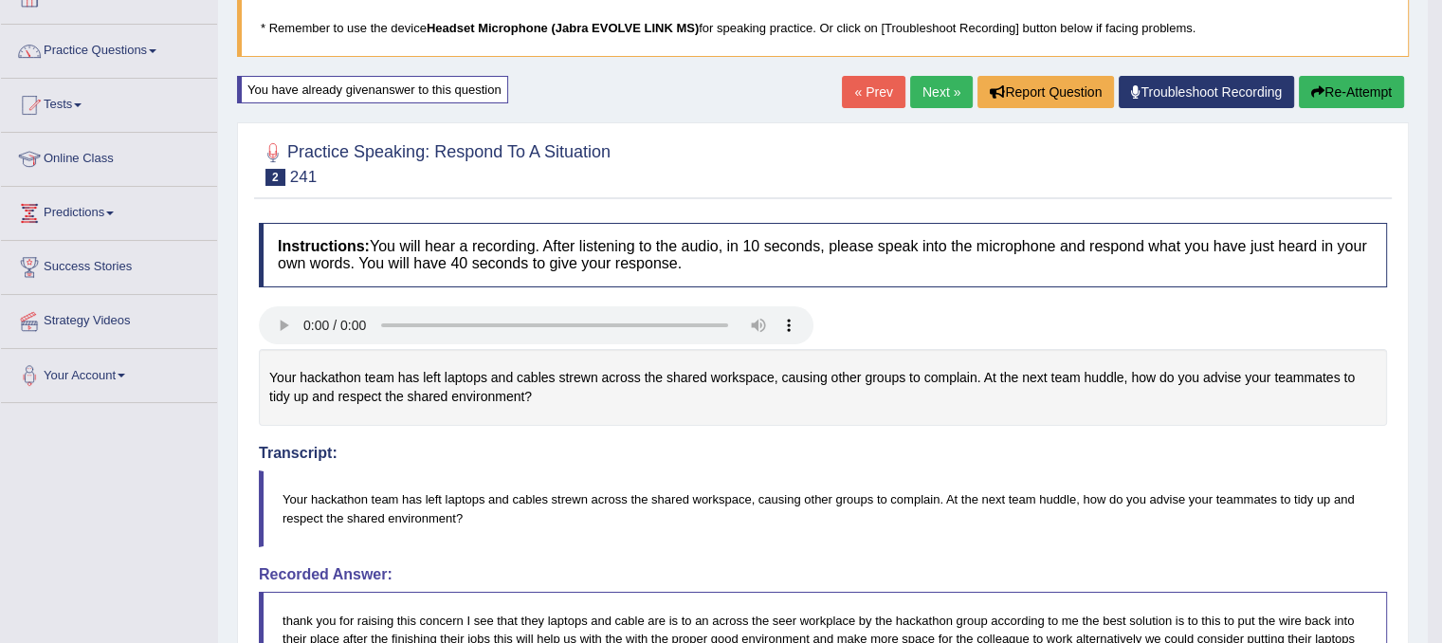
scroll to position [122, 0]
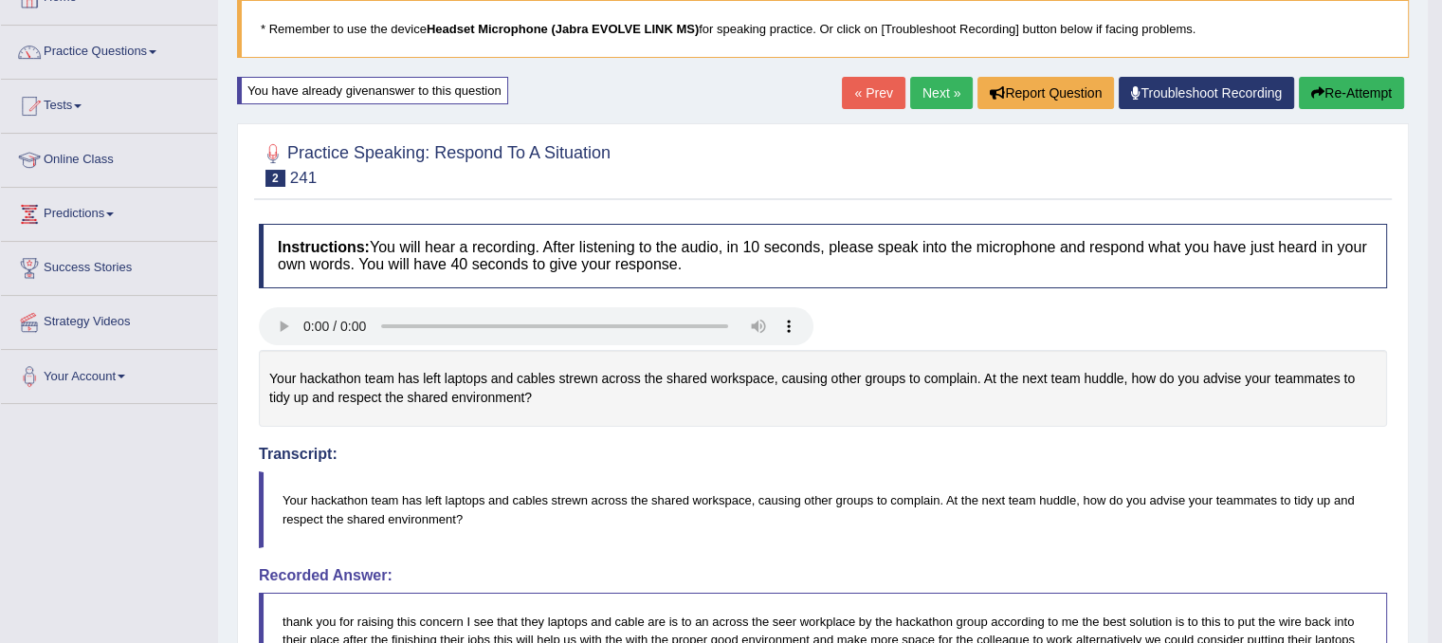
click at [1335, 81] on button "Re-Attempt" at bounding box center [1351, 93] width 105 height 32
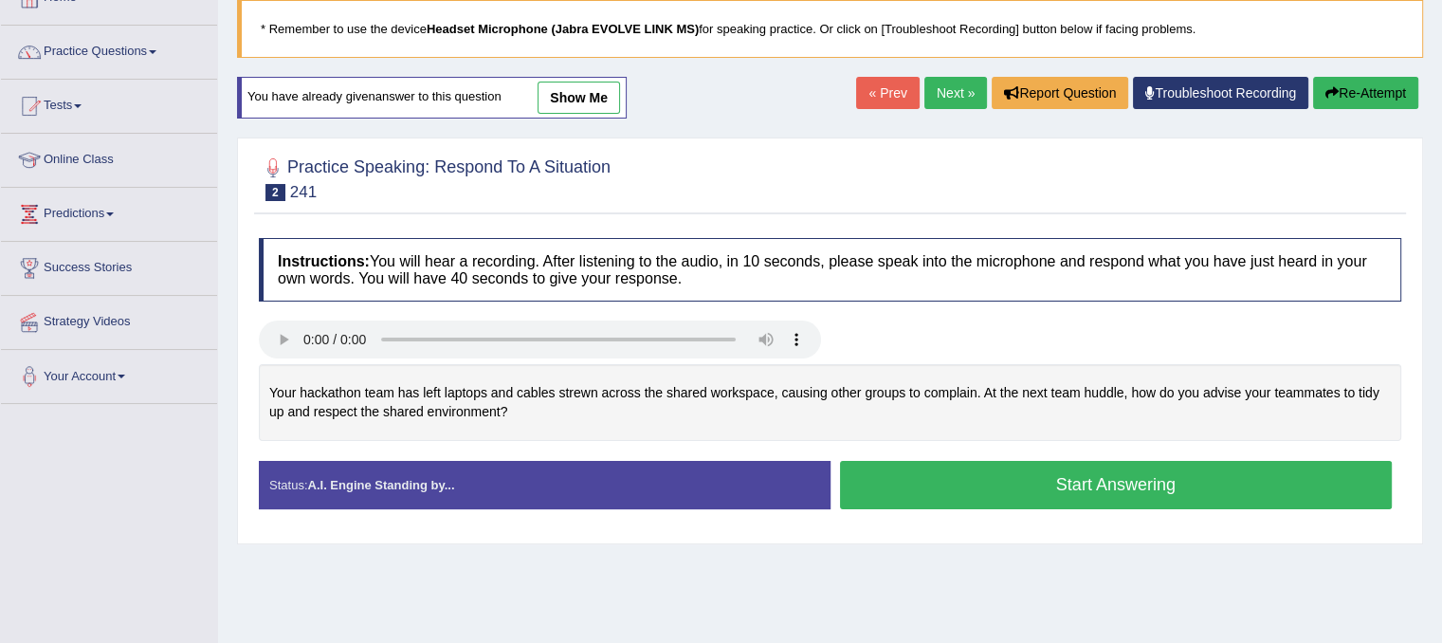
click at [1114, 479] on button "Start Answering" at bounding box center [1116, 485] width 553 height 48
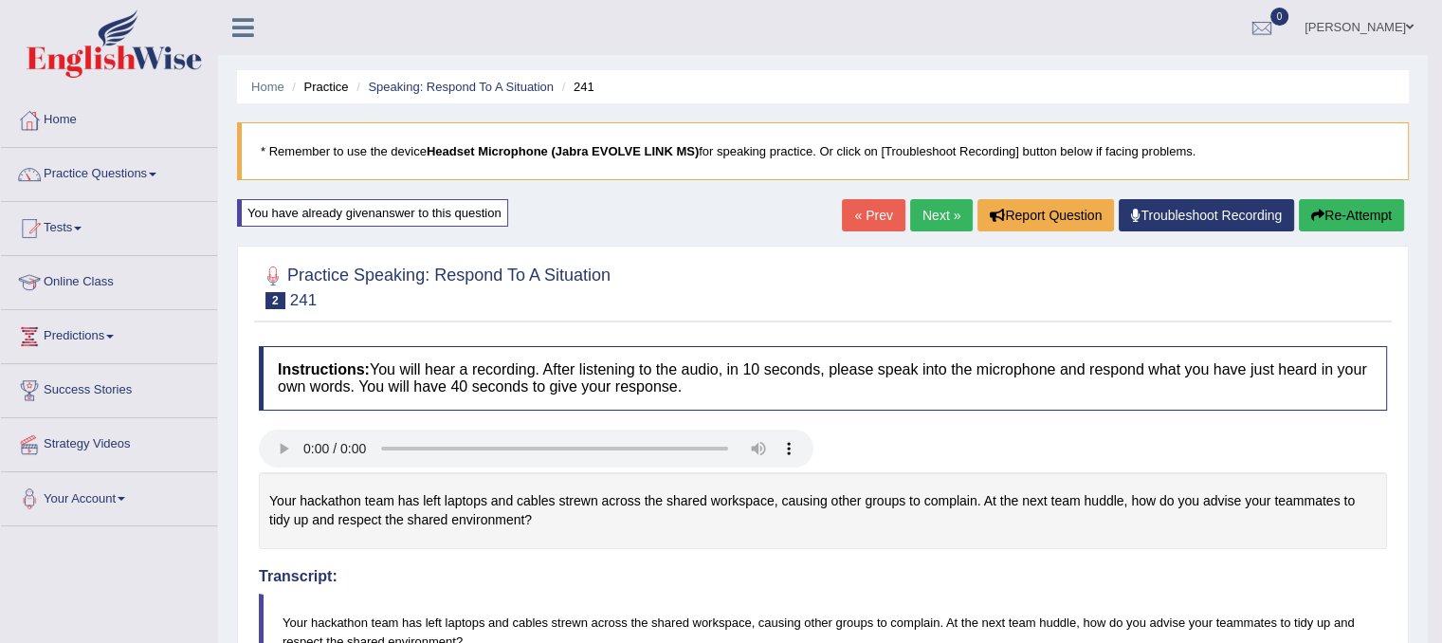
click at [932, 218] on link "Next »" at bounding box center [941, 215] width 63 height 32
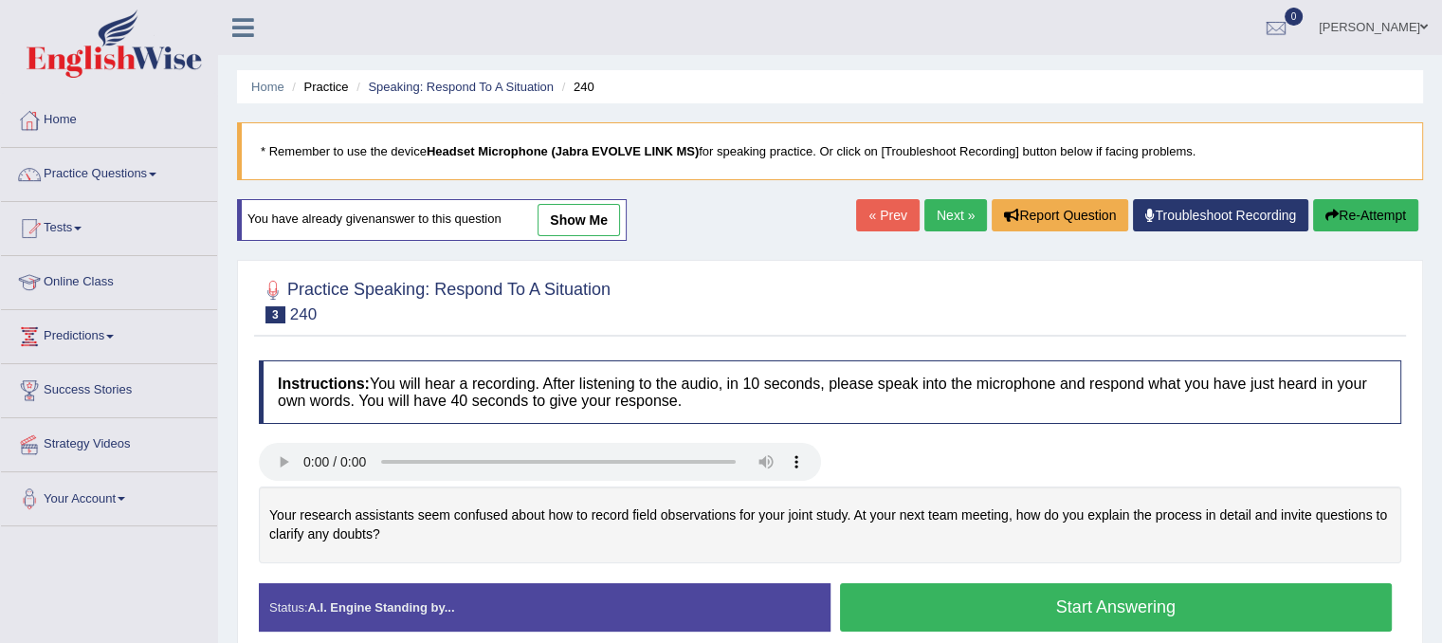
click at [981, 596] on button "Start Answering" at bounding box center [1116, 607] width 553 height 48
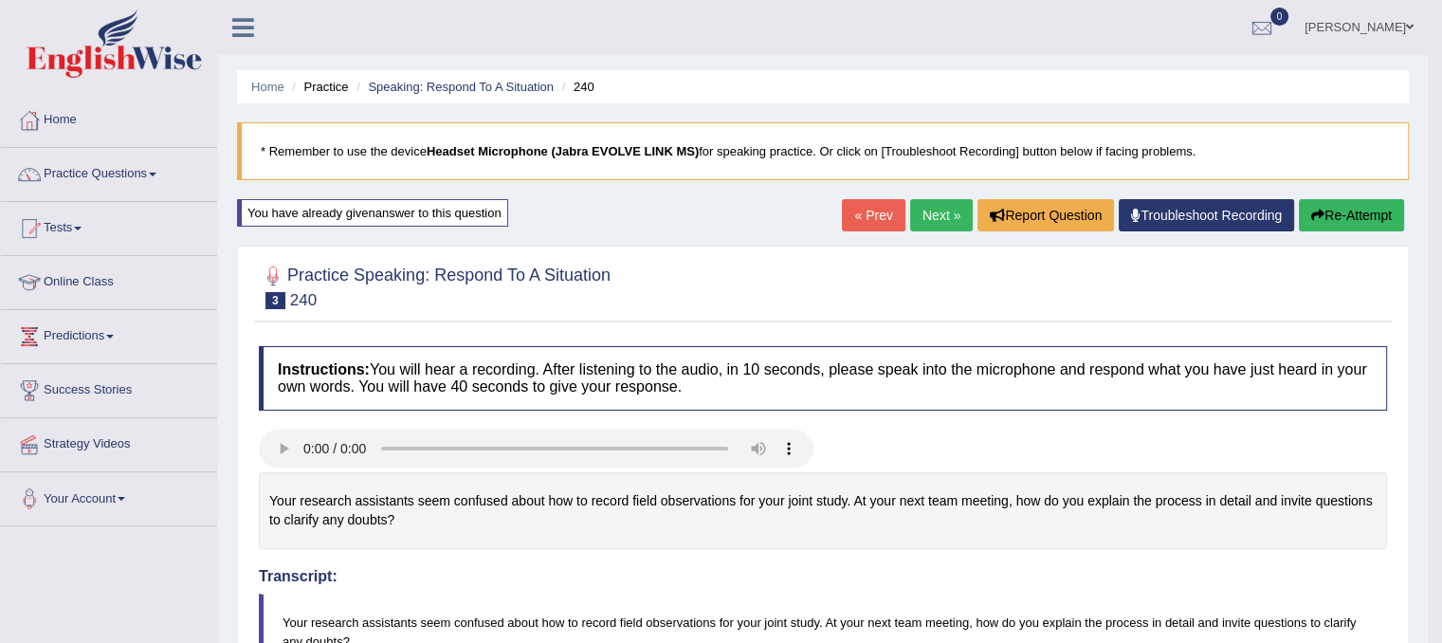
click at [937, 206] on link "Next »" at bounding box center [941, 215] width 63 height 32
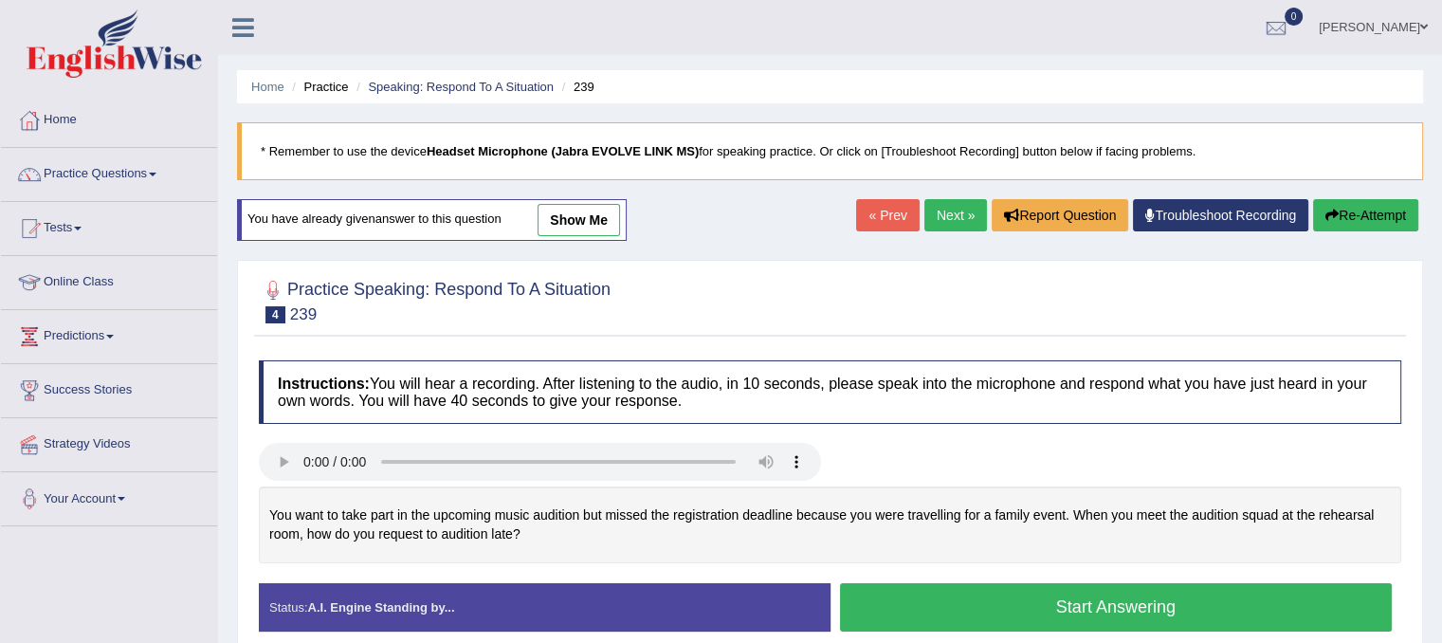
click at [961, 614] on button "Start Answering" at bounding box center [1116, 607] width 553 height 48
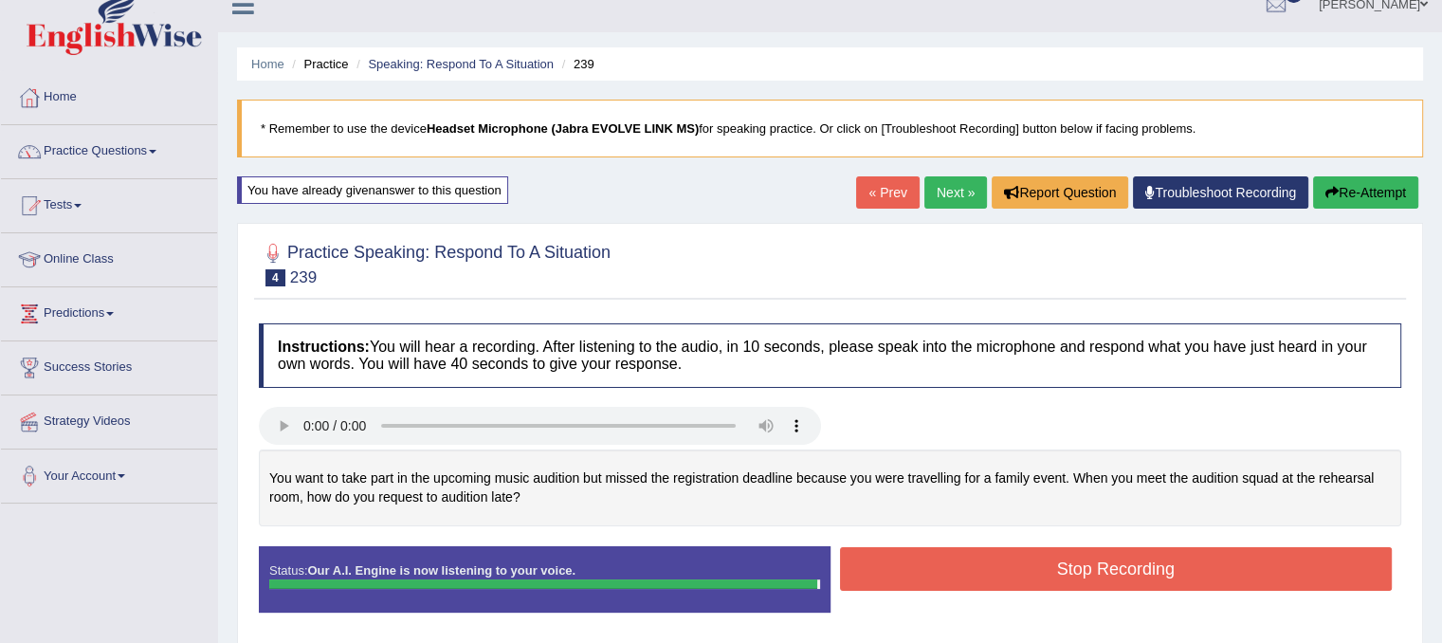
scroll to position [38, 0]
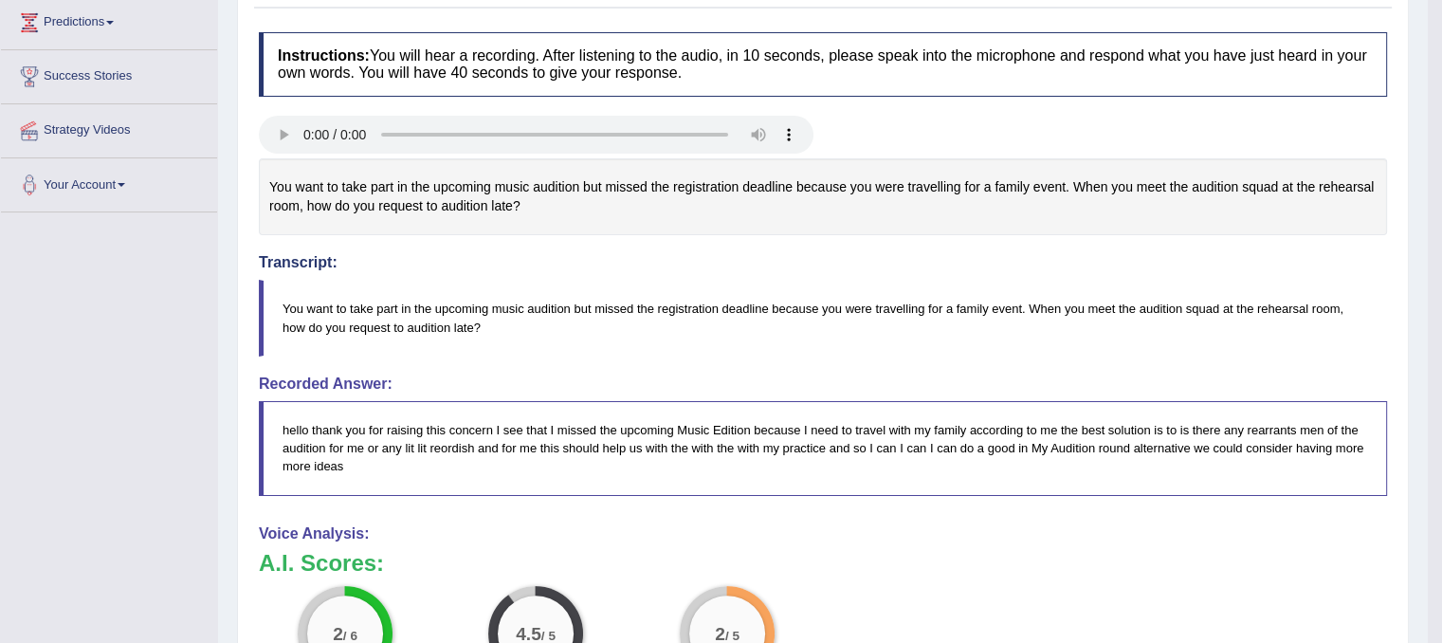
click at [961, 614] on div "2 / 6 Content 4.5 / 5 Oral fluency 2 / 5 Pronunciation" at bounding box center [822, 647] width 1147 height 122
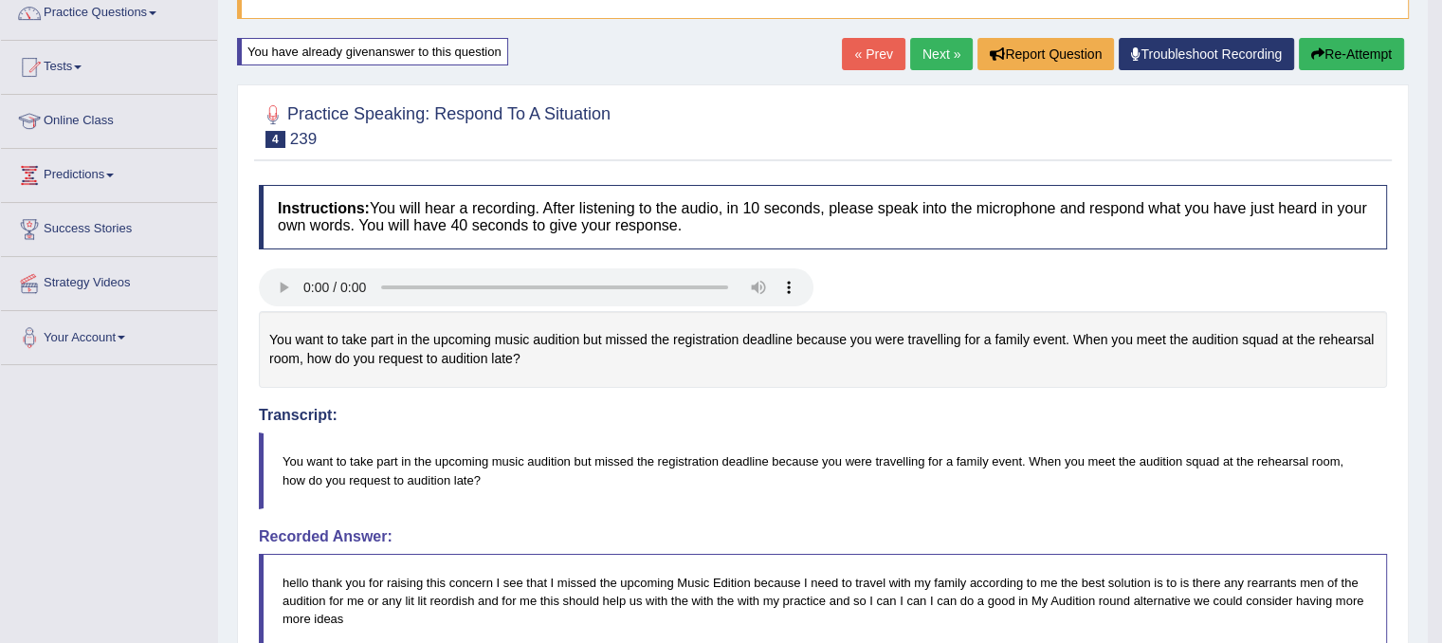
scroll to position [124, 0]
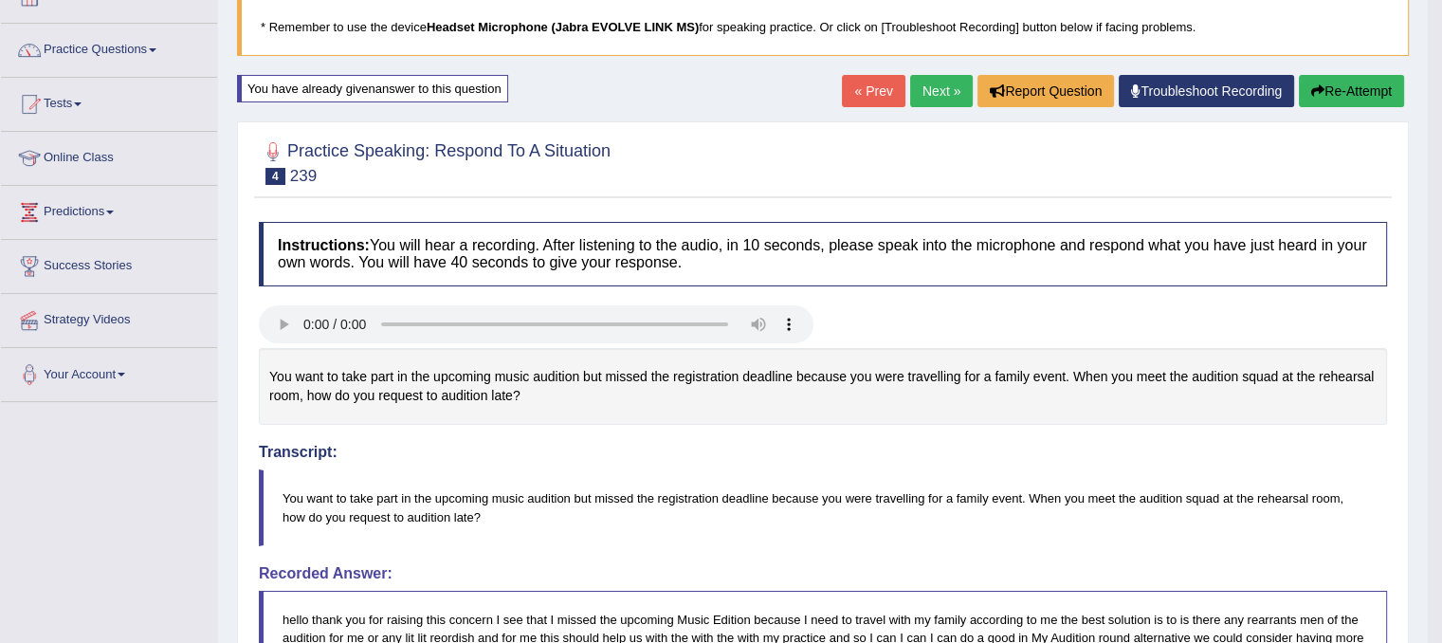
click at [1322, 102] on button "Re-Attempt" at bounding box center [1351, 91] width 105 height 32
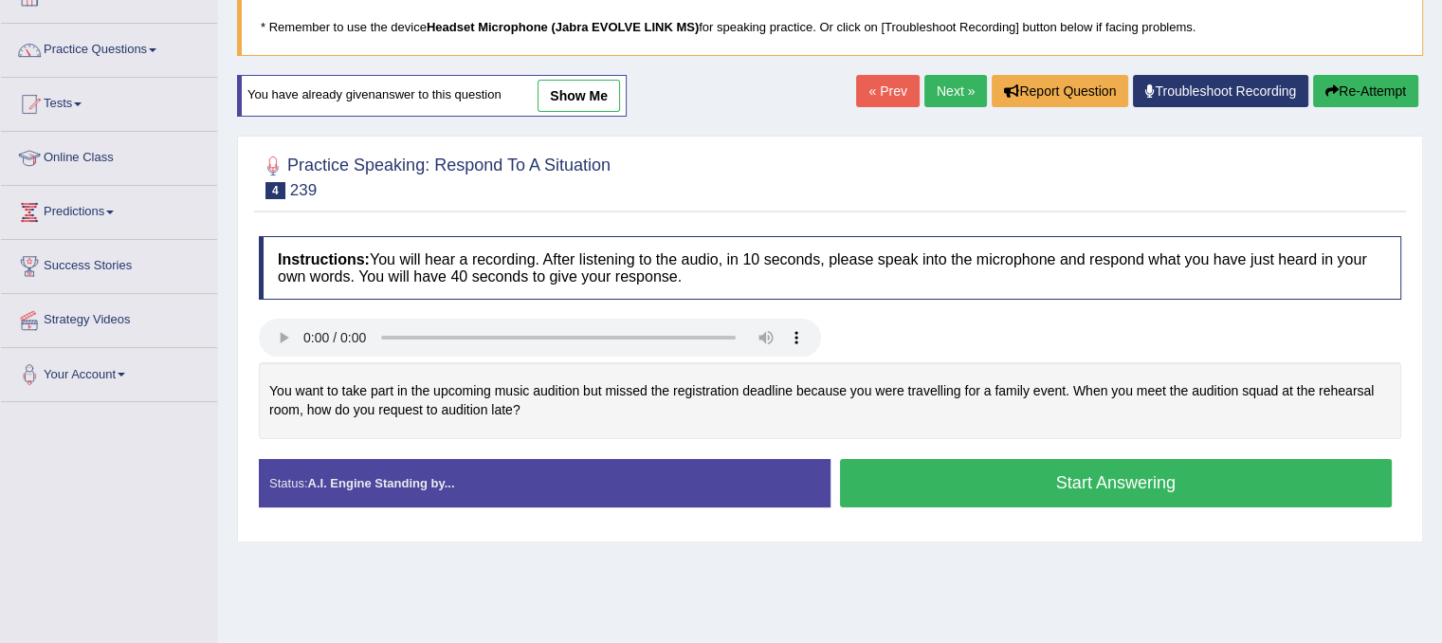
click at [1023, 477] on button "Start Answering" at bounding box center [1116, 483] width 553 height 48
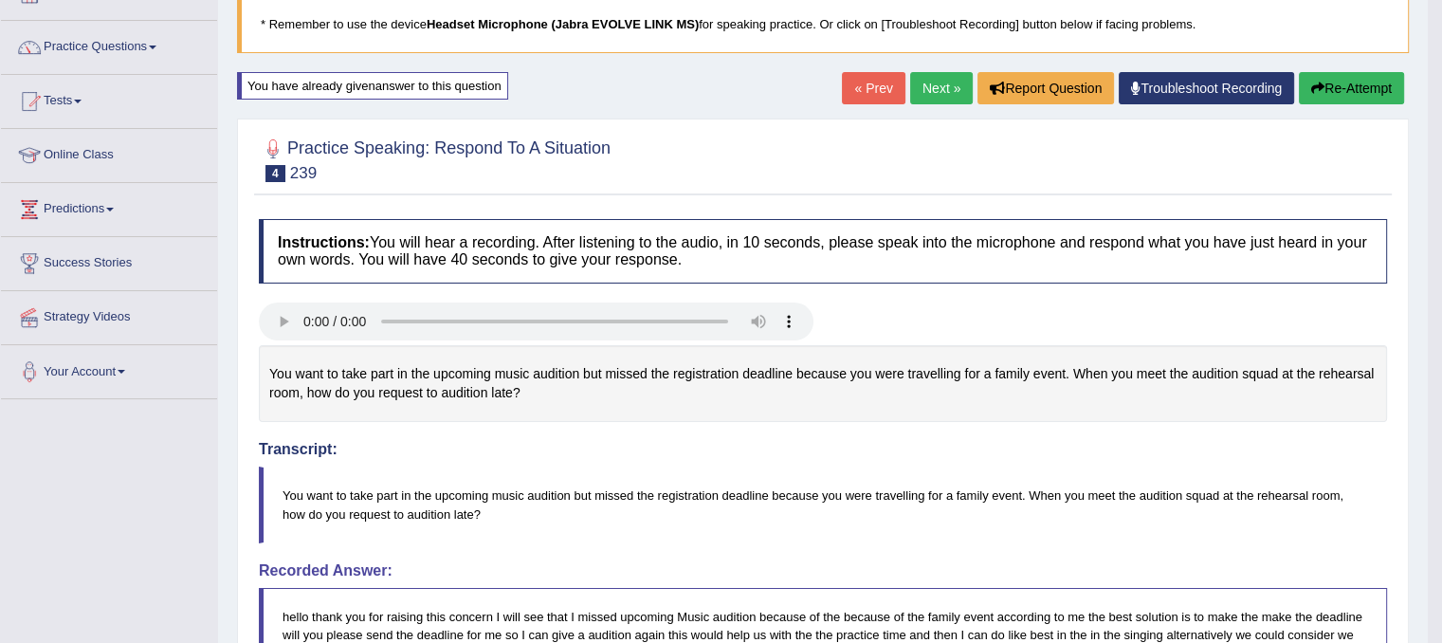
scroll to position [10, 0]
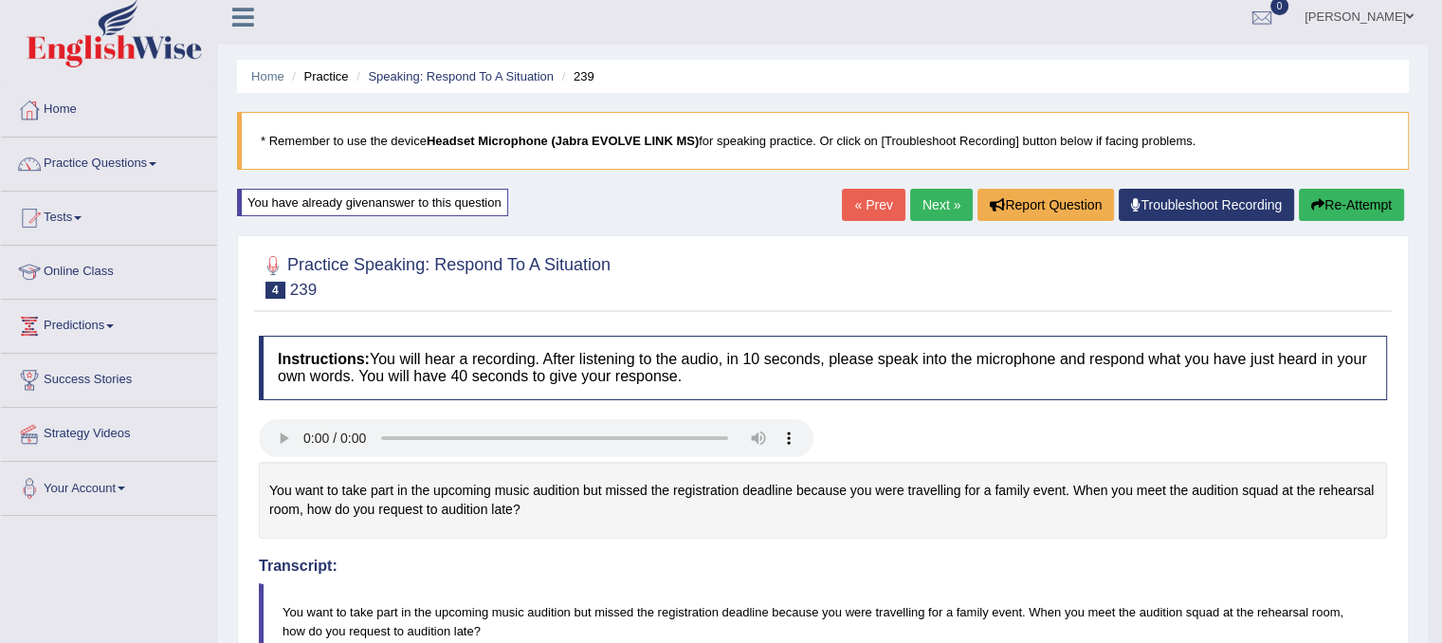
click at [926, 212] on link "Next »" at bounding box center [941, 205] width 63 height 32
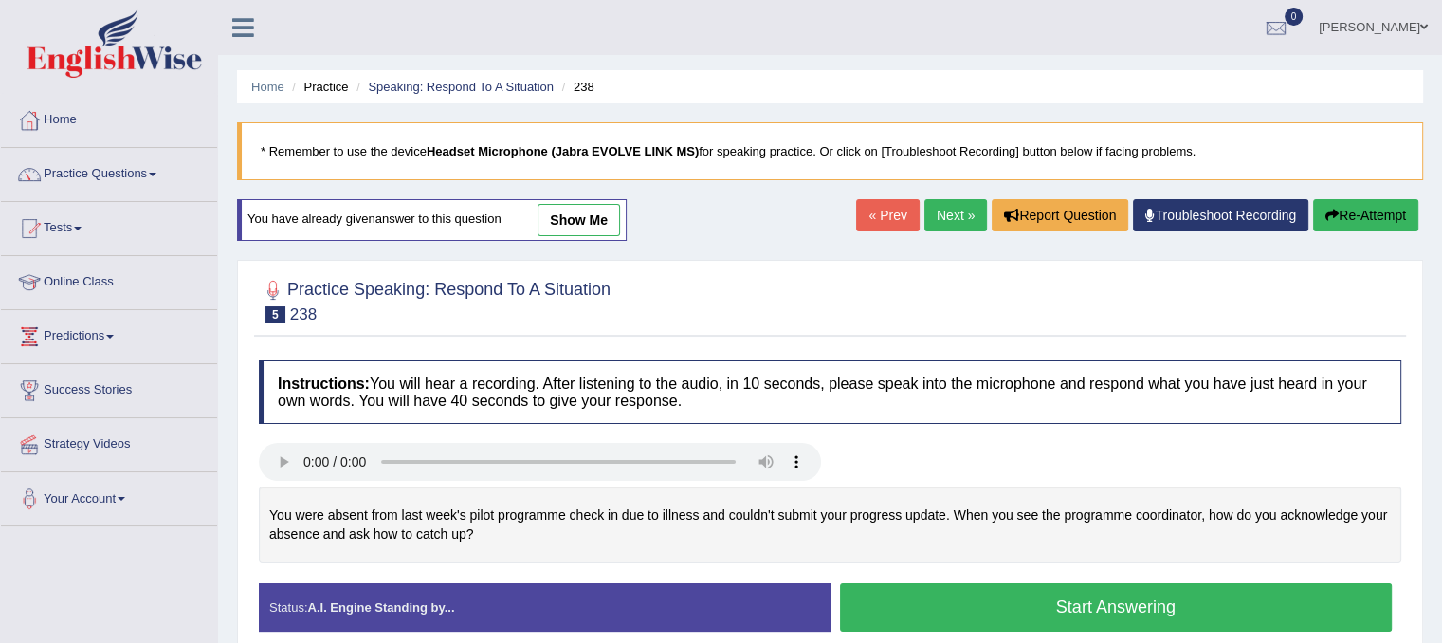
click at [1061, 612] on button "Start Answering" at bounding box center [1116, 607] width 553 height 48
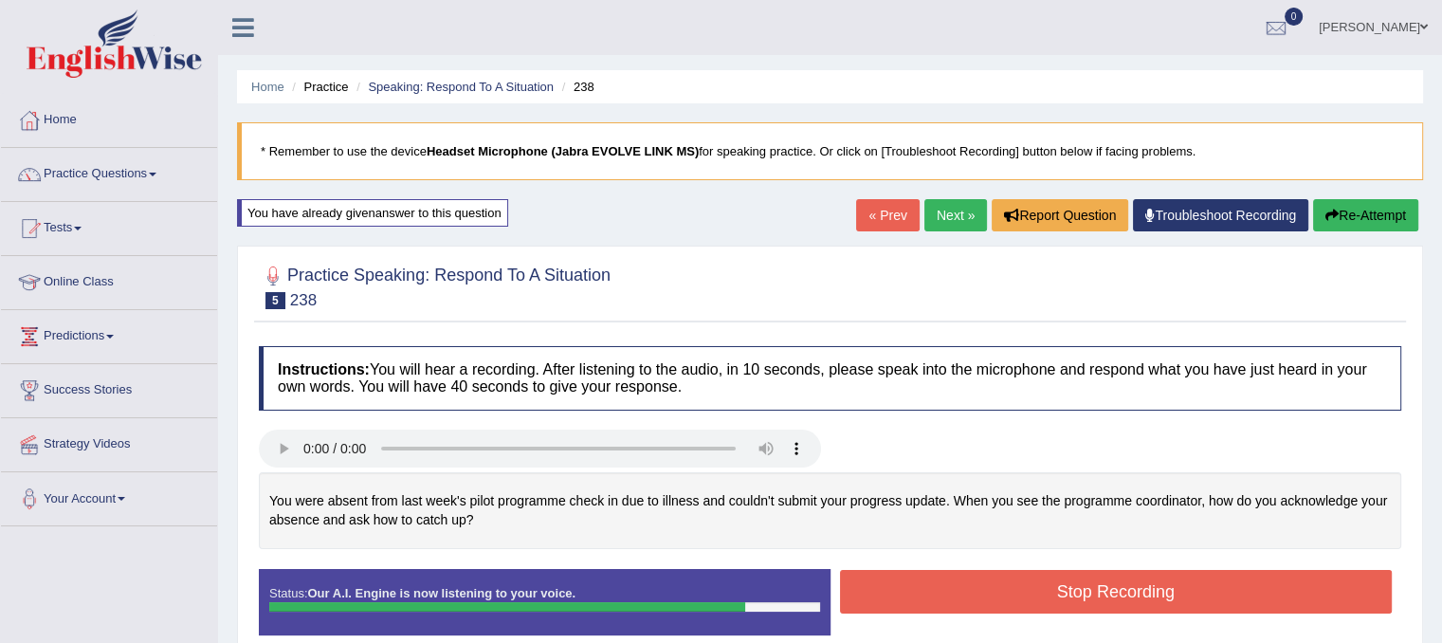
click at [1056, 595] on button "Stop Recording" at bounding box center [1116, 592] width 553 height 44
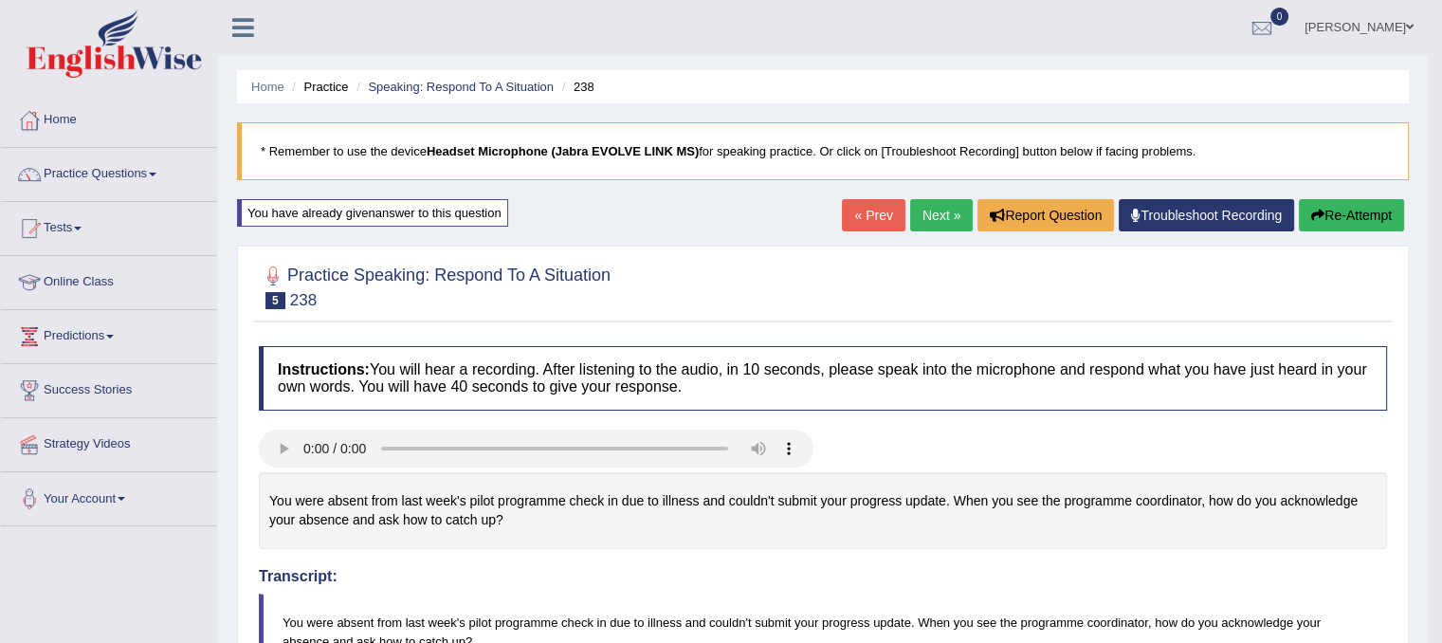
click at [1333, 211] on button "Re-Attempt" at bounding box center [1351, 215] width 105 height 32
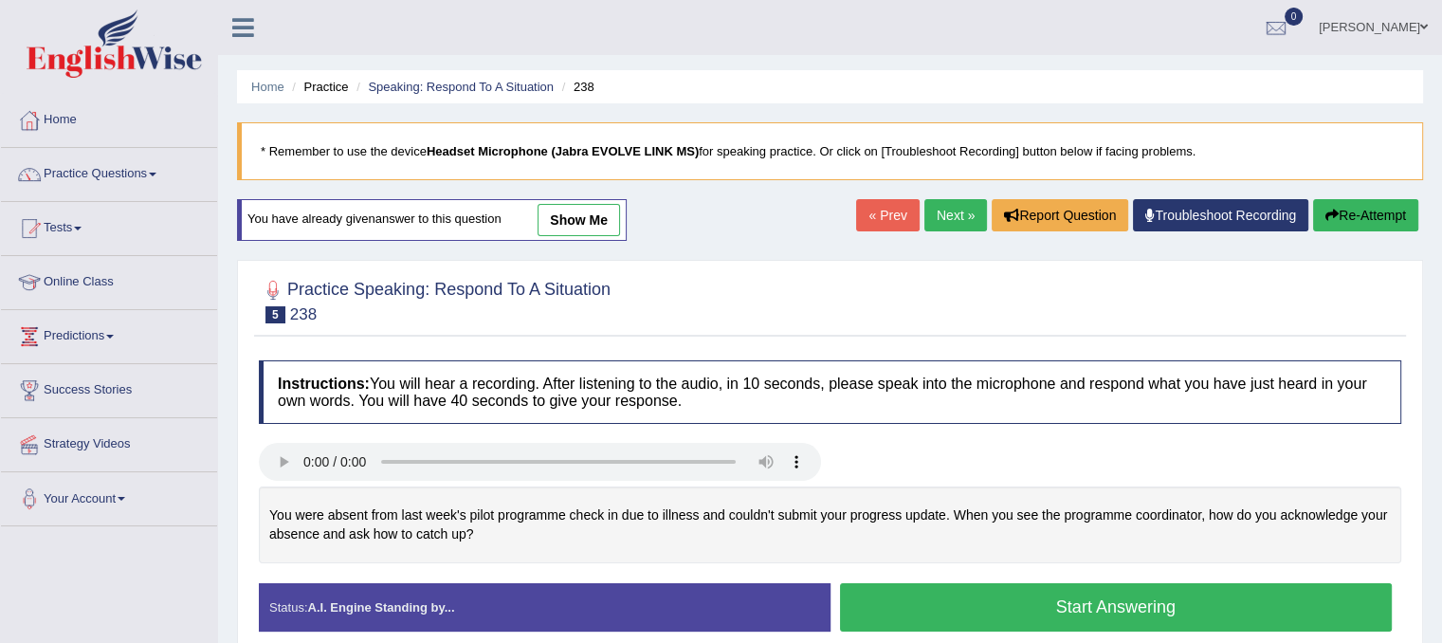
click at [1067, 605] on button "Start Answering" at bounding box center [1116, 607] width 553 height 48
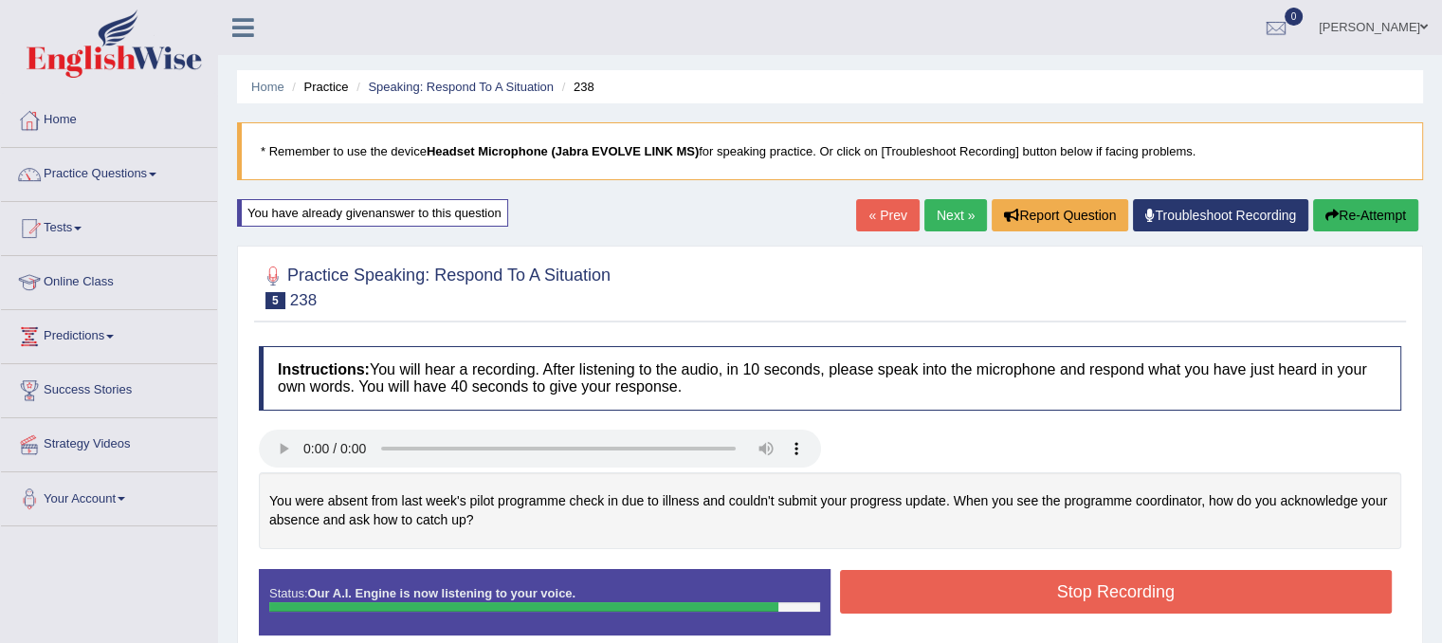
click at [1115, 590] on button "Stop Recording" at bounding box center [1116, 592] width 553 height 44
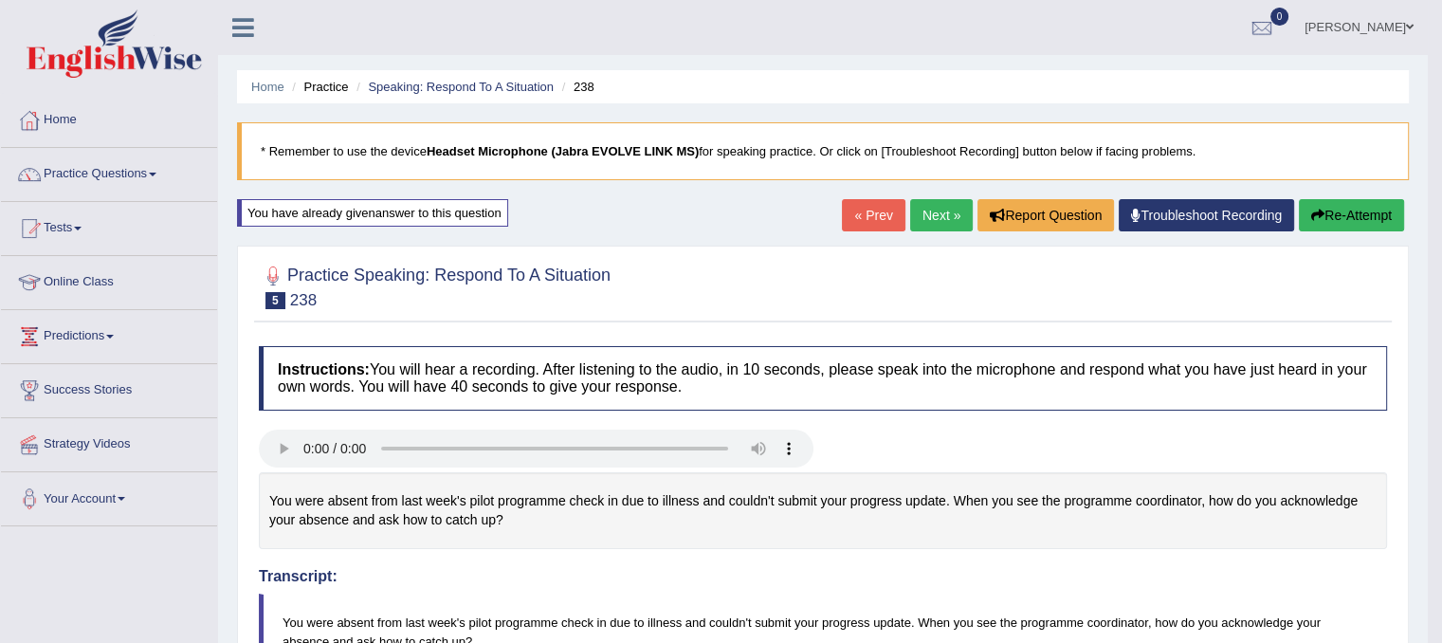
click at [940, 210] on link "Next »" at bounding box center [941, 215] width 63 height 32
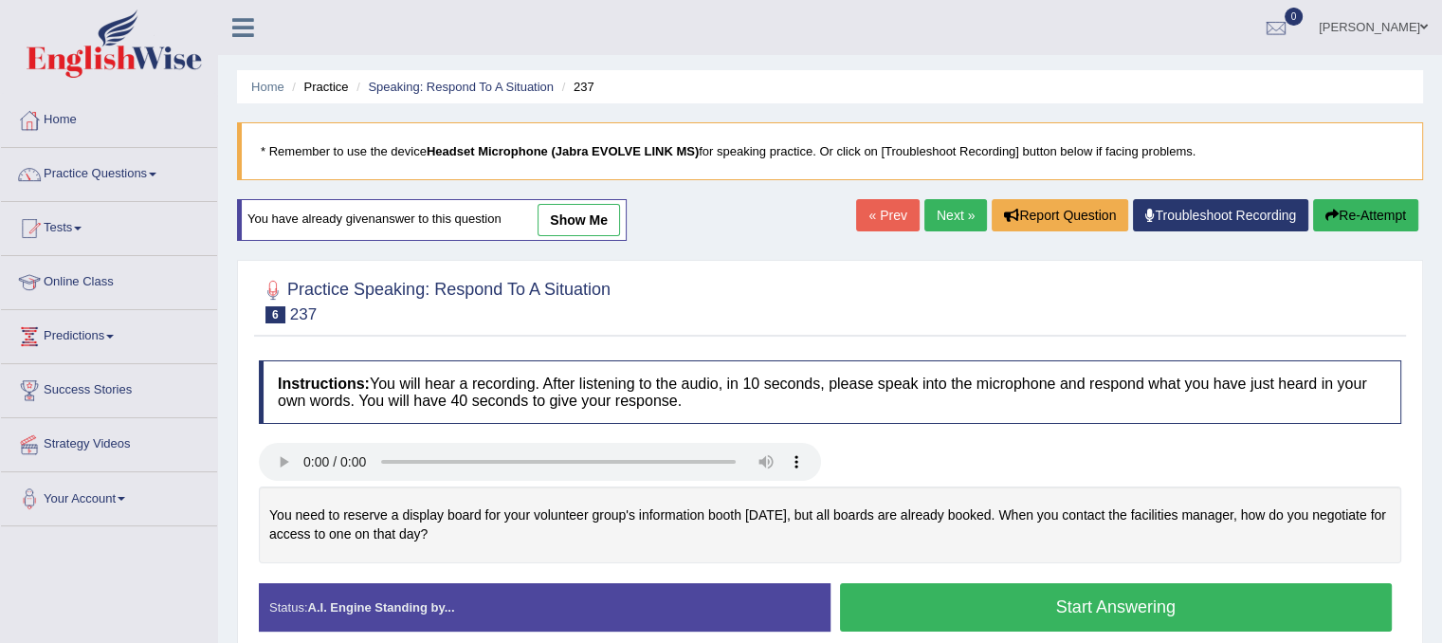
click at [934, 607] on button "Start Answering" at bounding box center [1116, 607] width 553 height 48
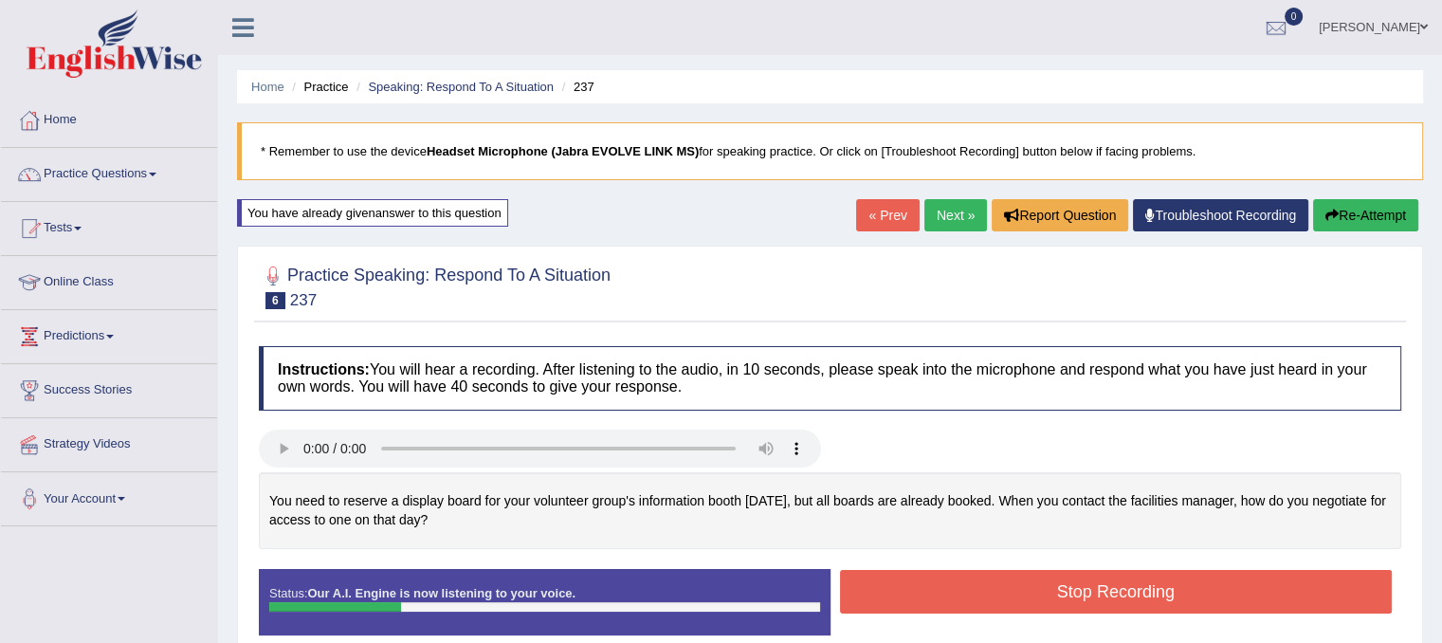
click at [1335, 206] on button "Re-Attempt" at bounding box center [1365, 215] width 105 height 32
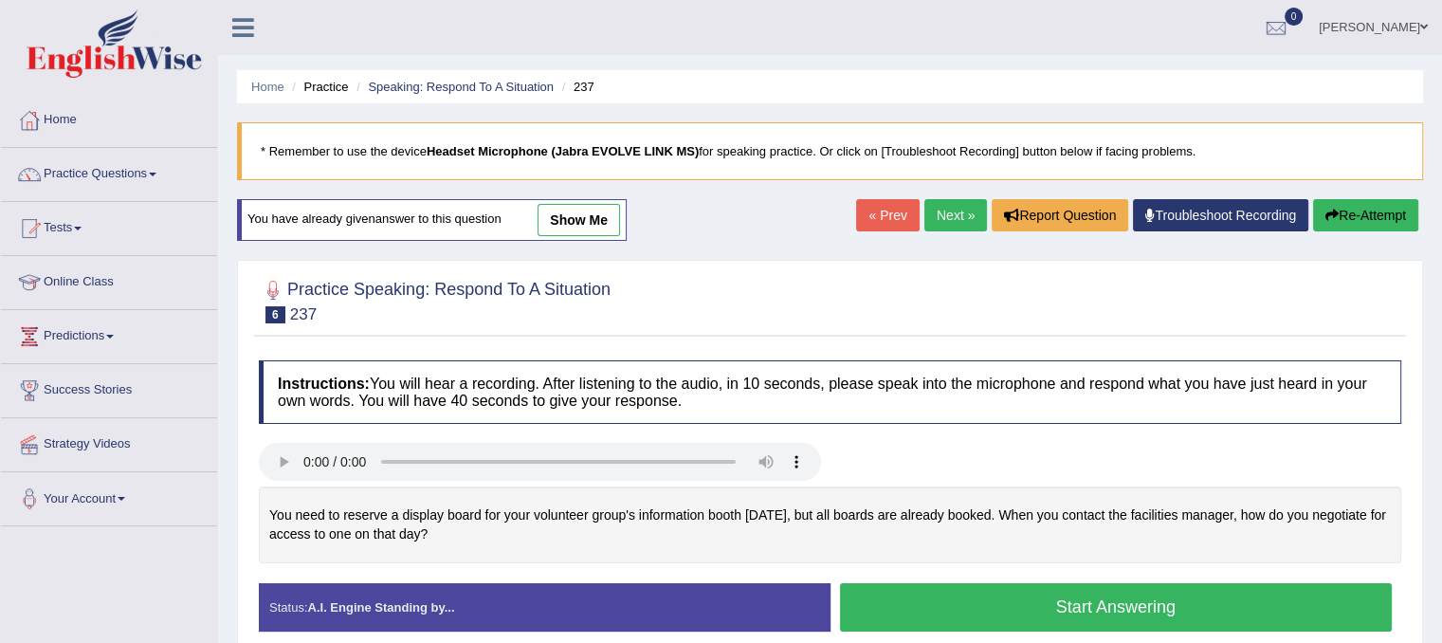
click at [1090, 624] on button "Start Answering" at bounding box center [1116, 607] width 553 height 48
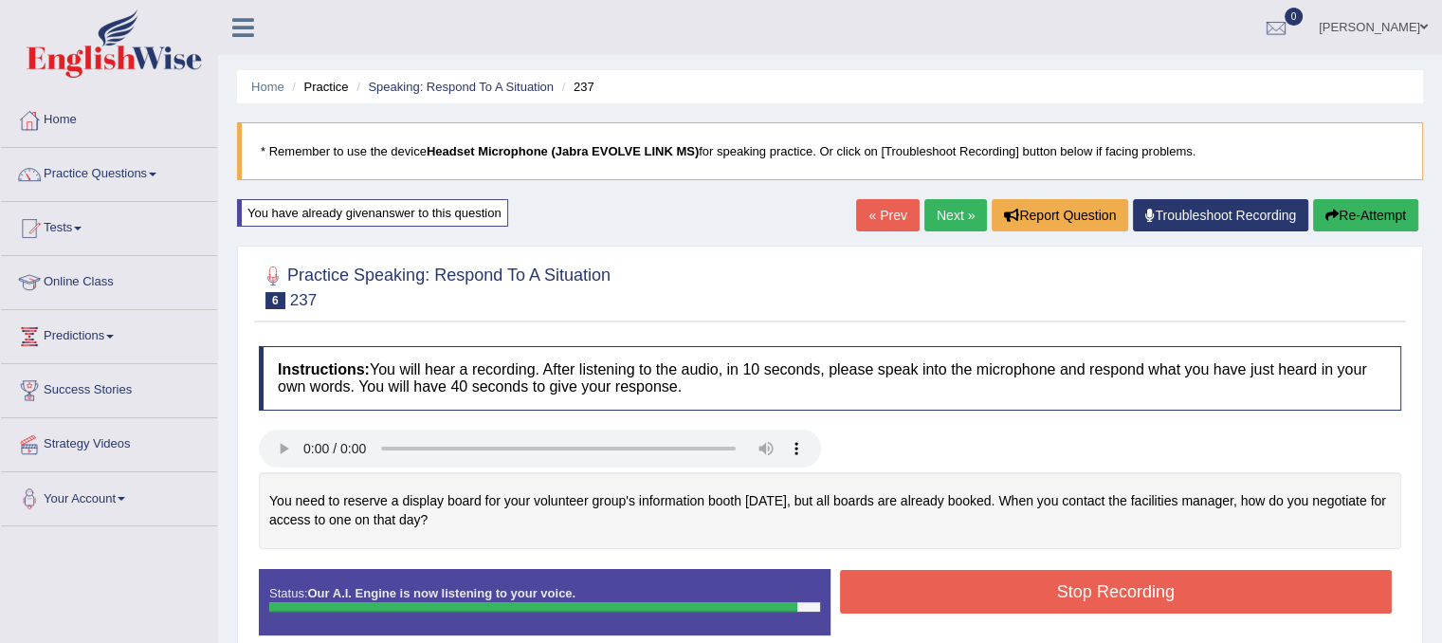
click at [1098, 594] on button "Stop Recording" at bounding box center [1116, 592] width 553 height 44
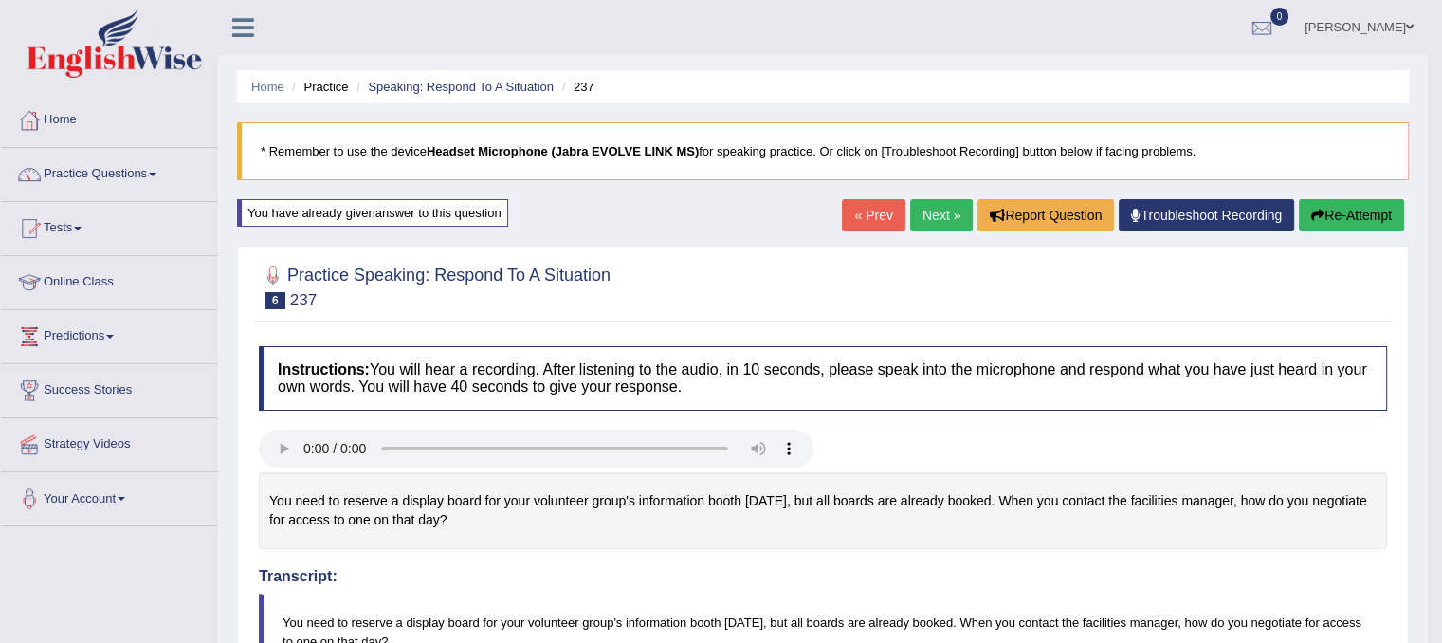
click at [923, 228] on link "Next »" at bounding box center [941, 215] width 63 height 32
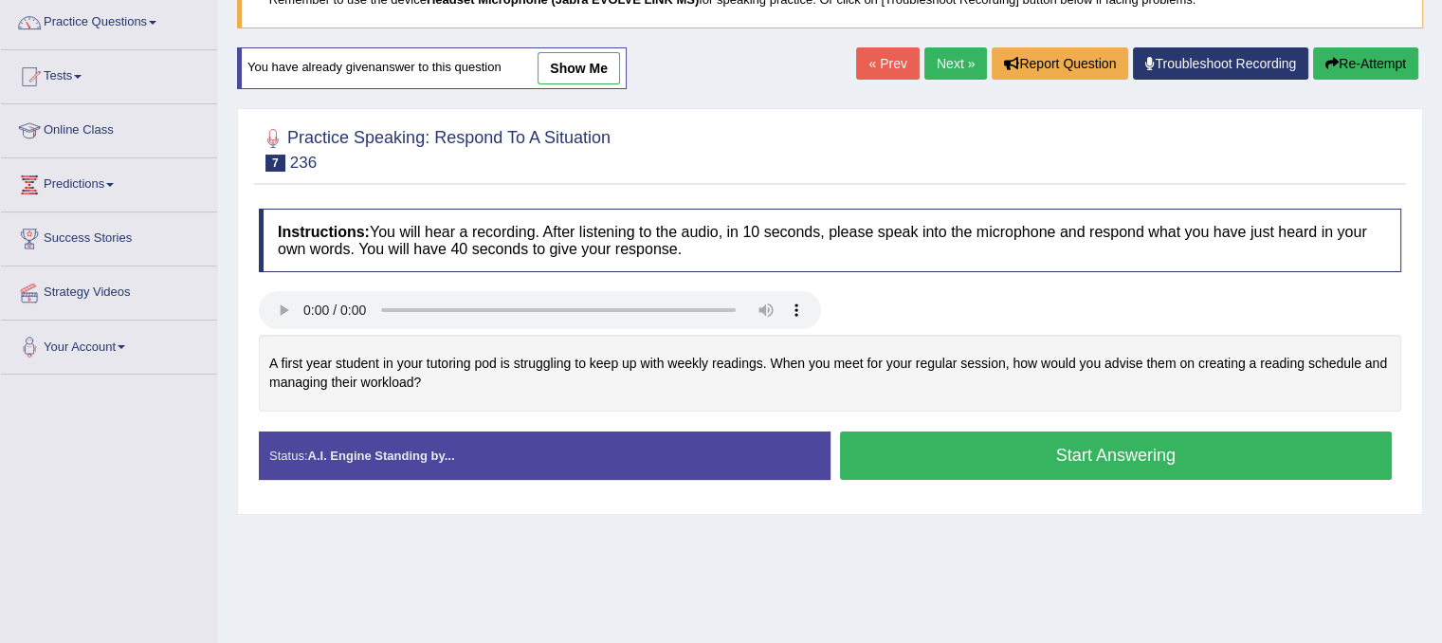
scroll to position [132, 0]
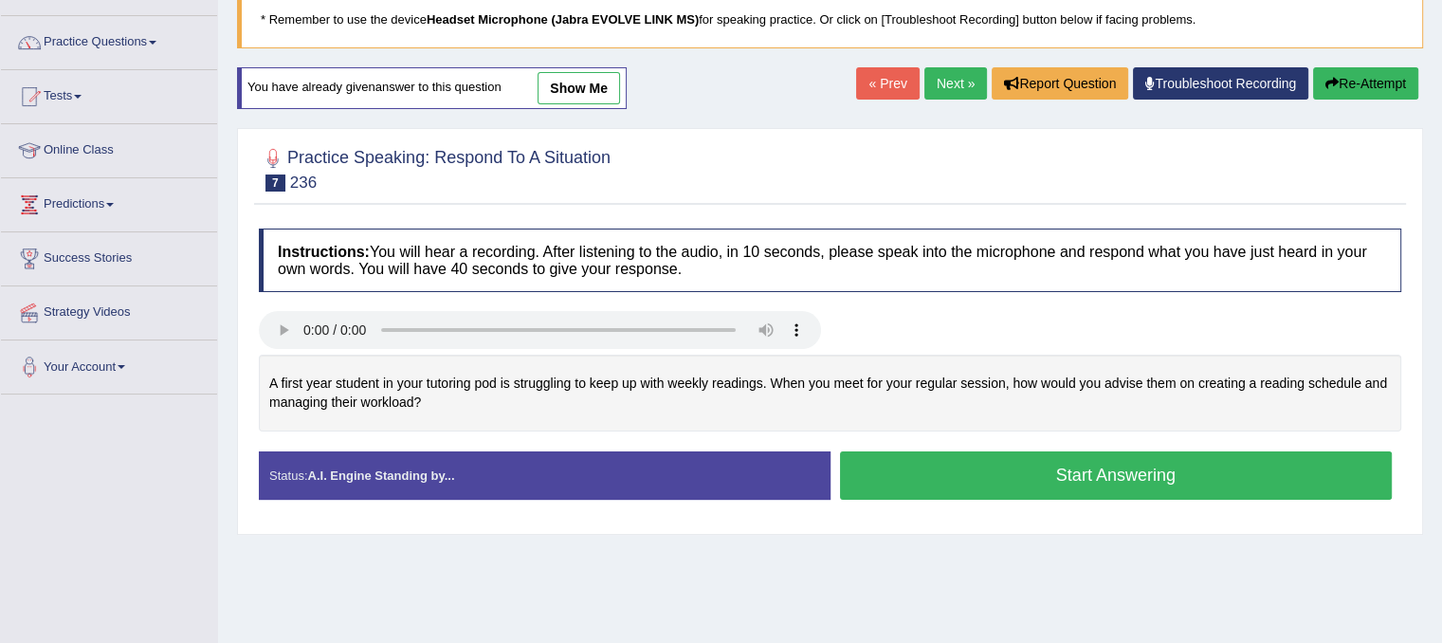
click at [1152, 451] on button "Start Answering" at bounding box center [1116, 475] width 553 height 48
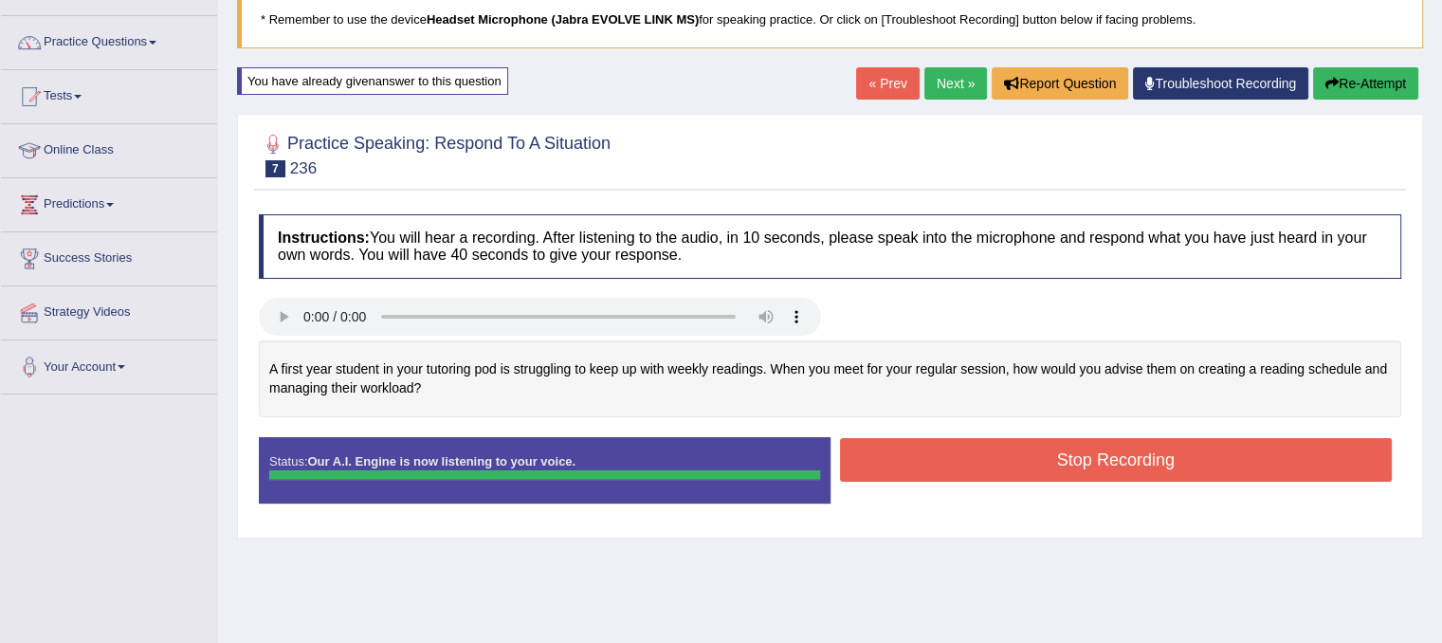
click at [1128, 452] on button "Stop Recording" at bounding box center [1116, 460] width 553 height 44
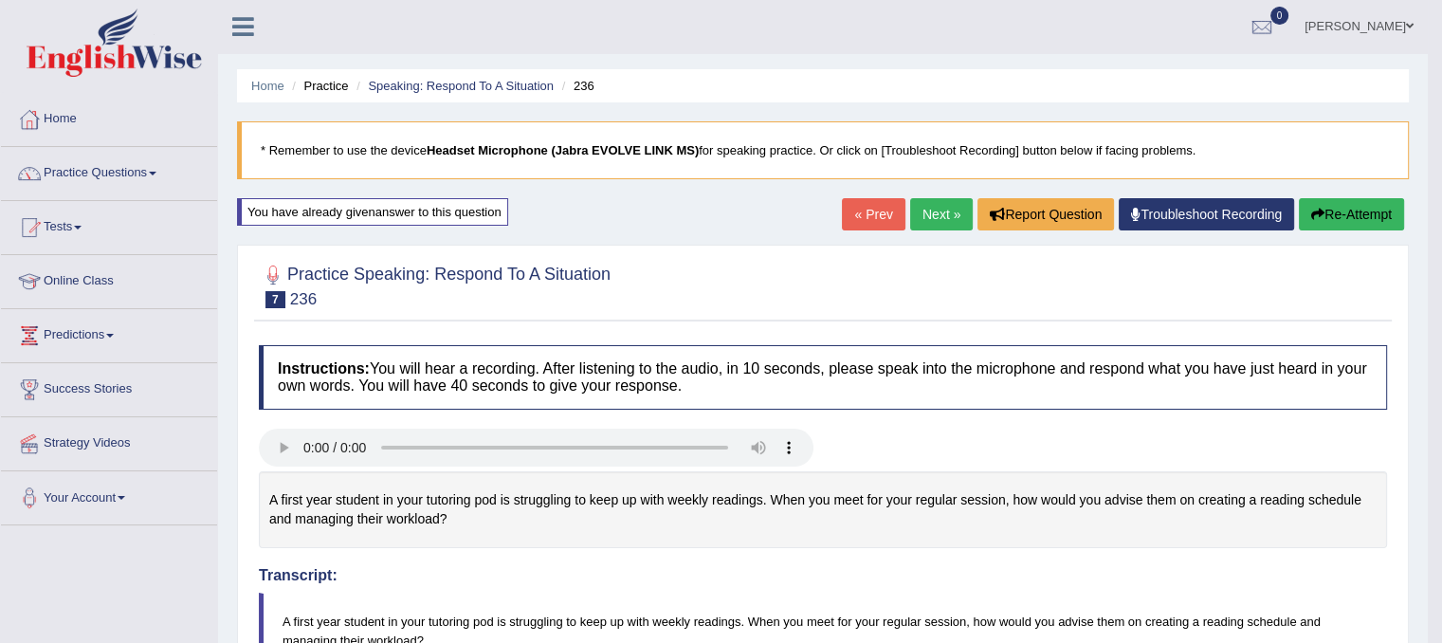
scroll to position [0, 0]
click at [1321, 215] on button "Re-Attempt" at bounding box center [1351, 215] width 105 height 32
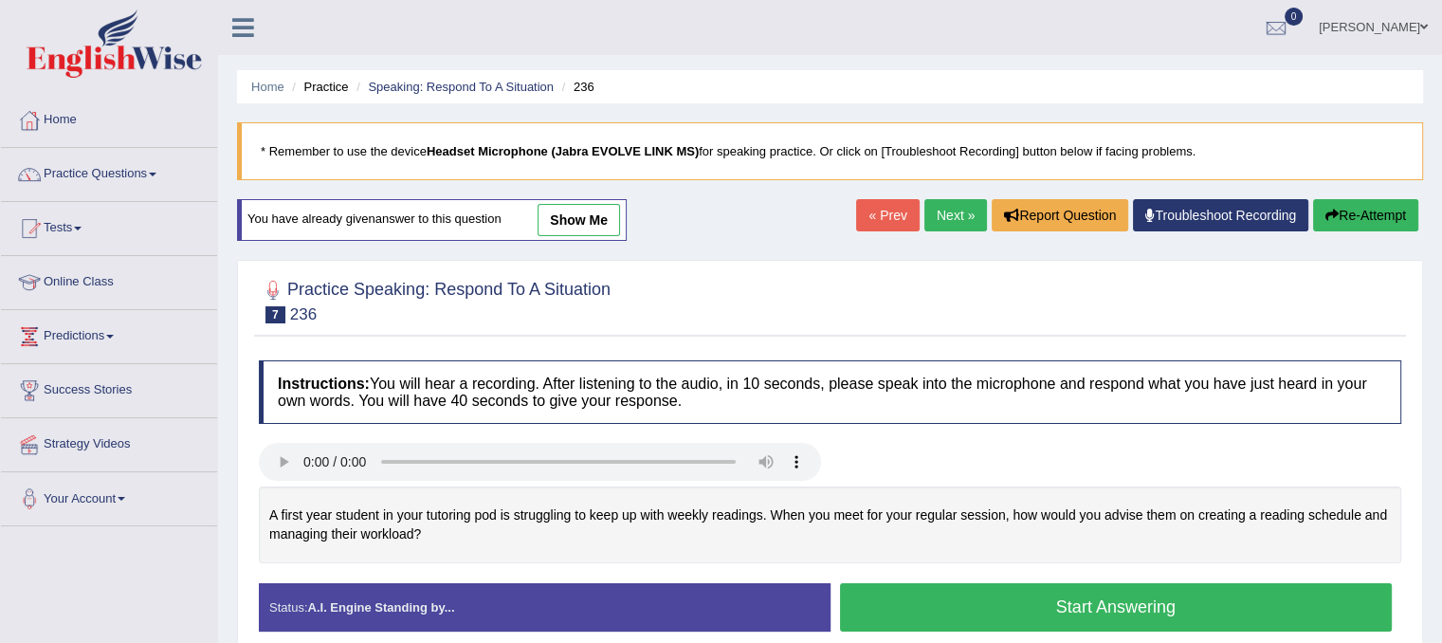
click at [1059, 612] on button "Start Answering" at bounding box center [1116, 607] width 553 height 48
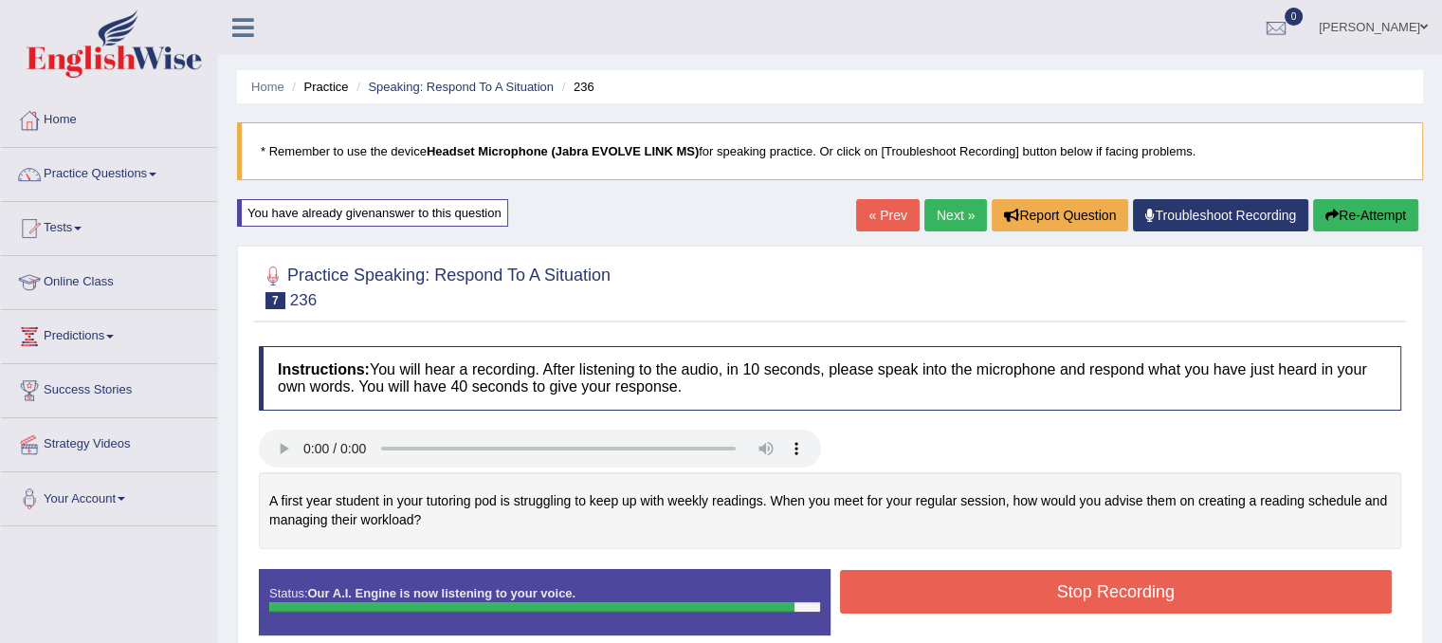
click at [956, 581] on button "Stop Recording" at bounding box center [1116, 592] width 553 height 44
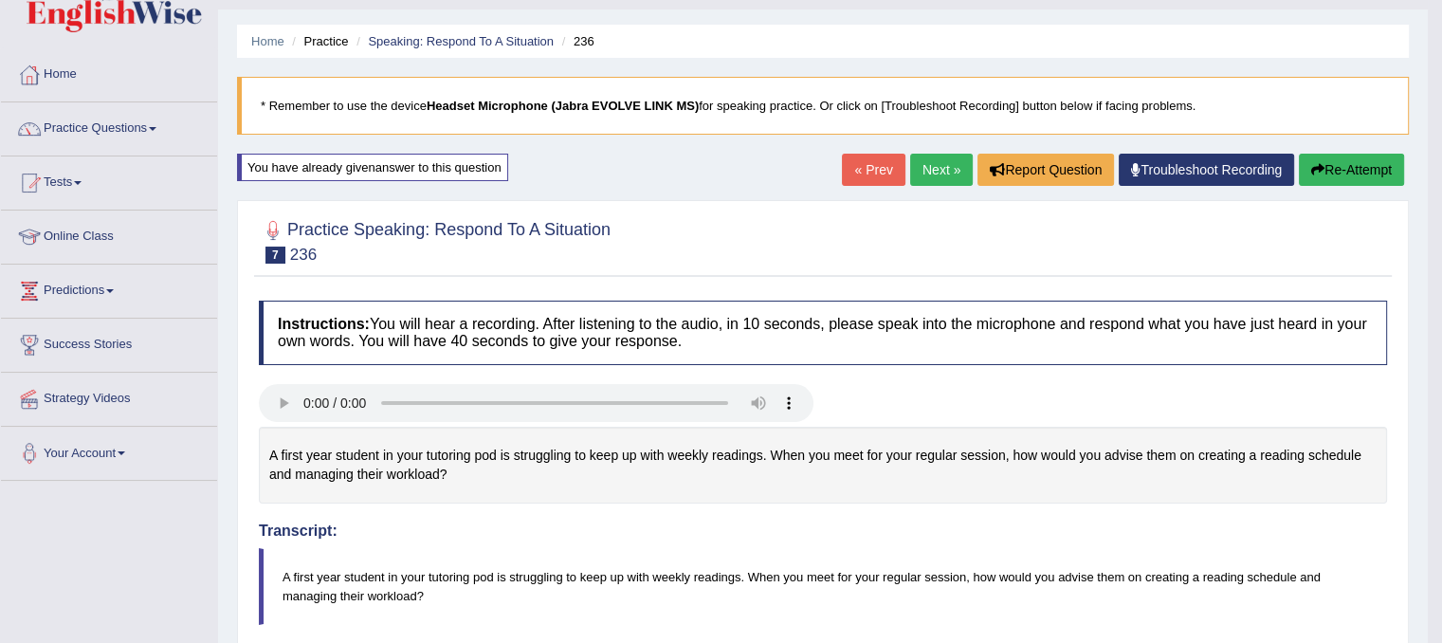
scroll to position [38, 0]
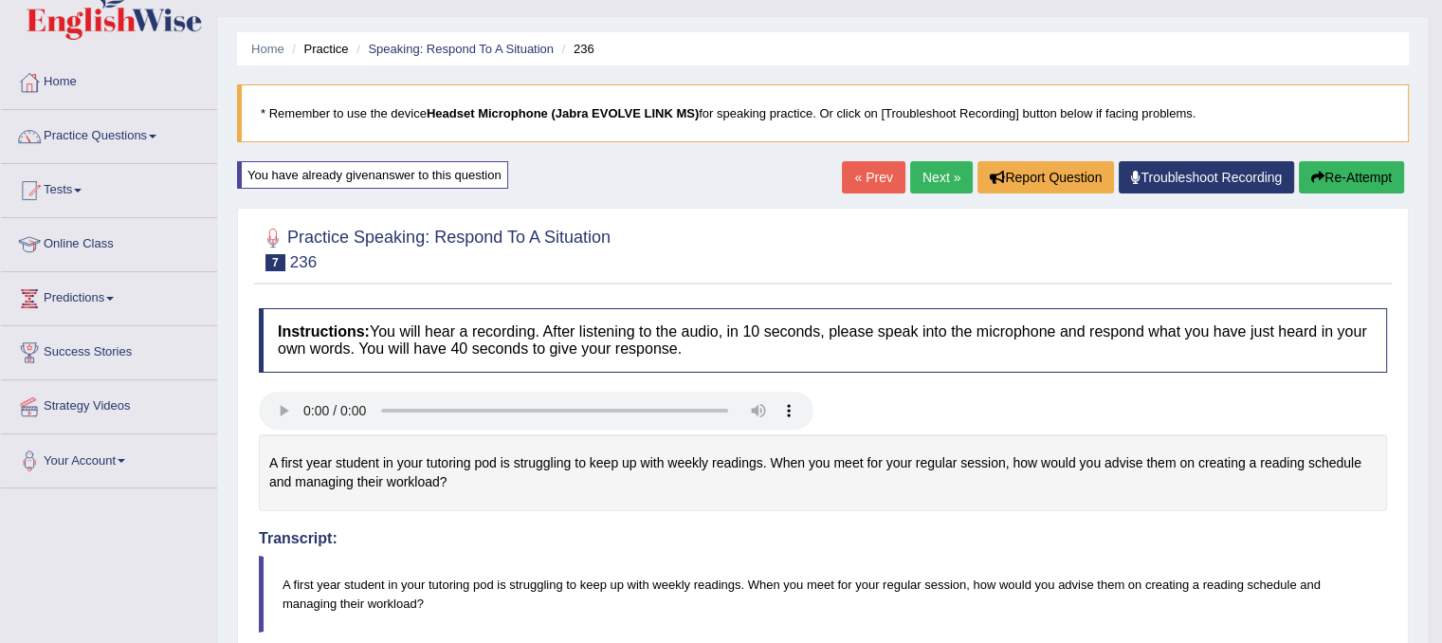
click at [946, 183] on link "Next »" at bounding box center [941, 177] width 63 height 32
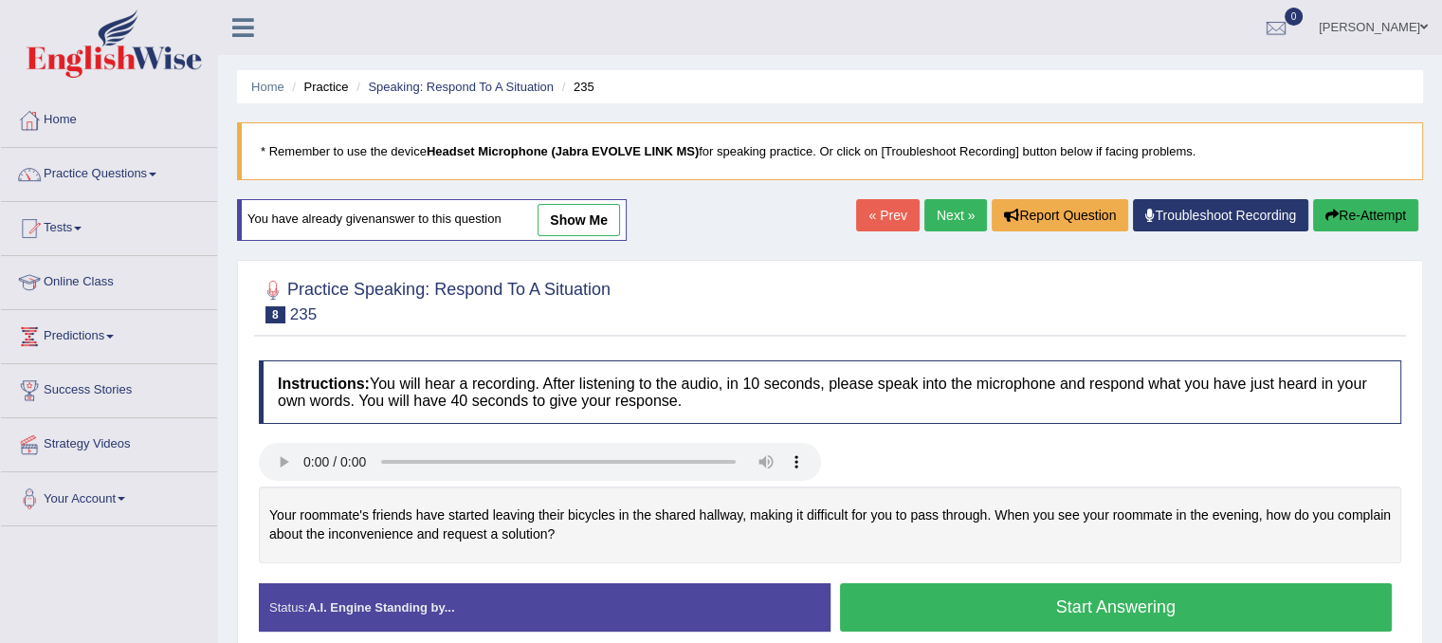
click at [1013, 608] on button "Start Answering" at bounding box center [1116, 607] width 553 height 48
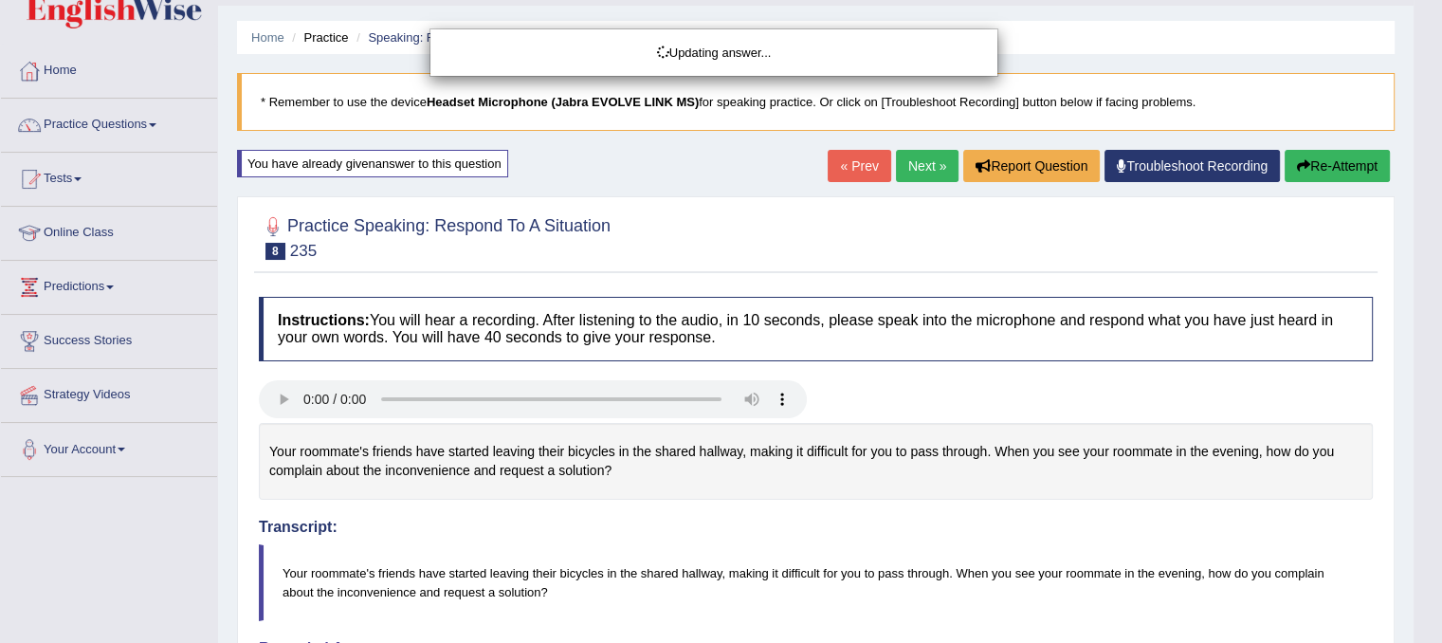
scroll to position [70, 0]
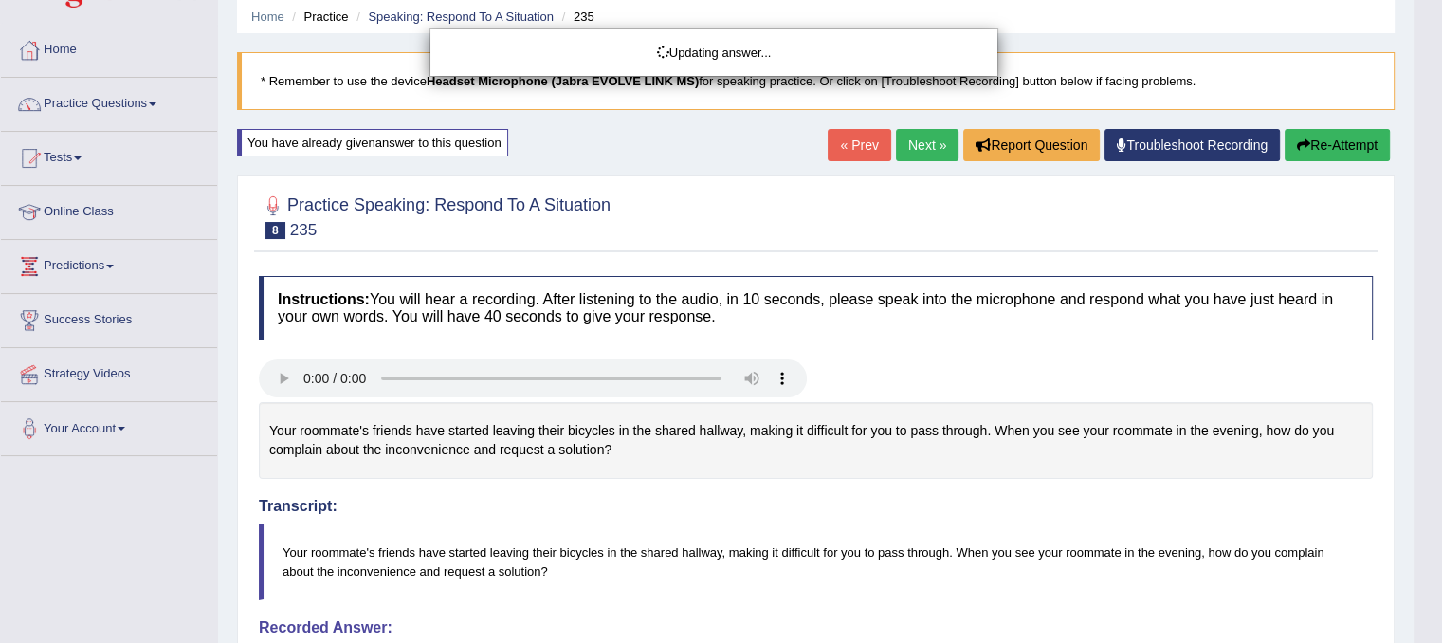
drag, startPoint x: 1455, startPoint y: 104, endPoint x: 1456, endPoint y: 323, distance: 219.1
click at [1441, 323] on html "Toggle navigation Home Practice Questions Speaking Practice Read Aloud Repeat S…" at bounding box center [721, 251] width 1442 height 643
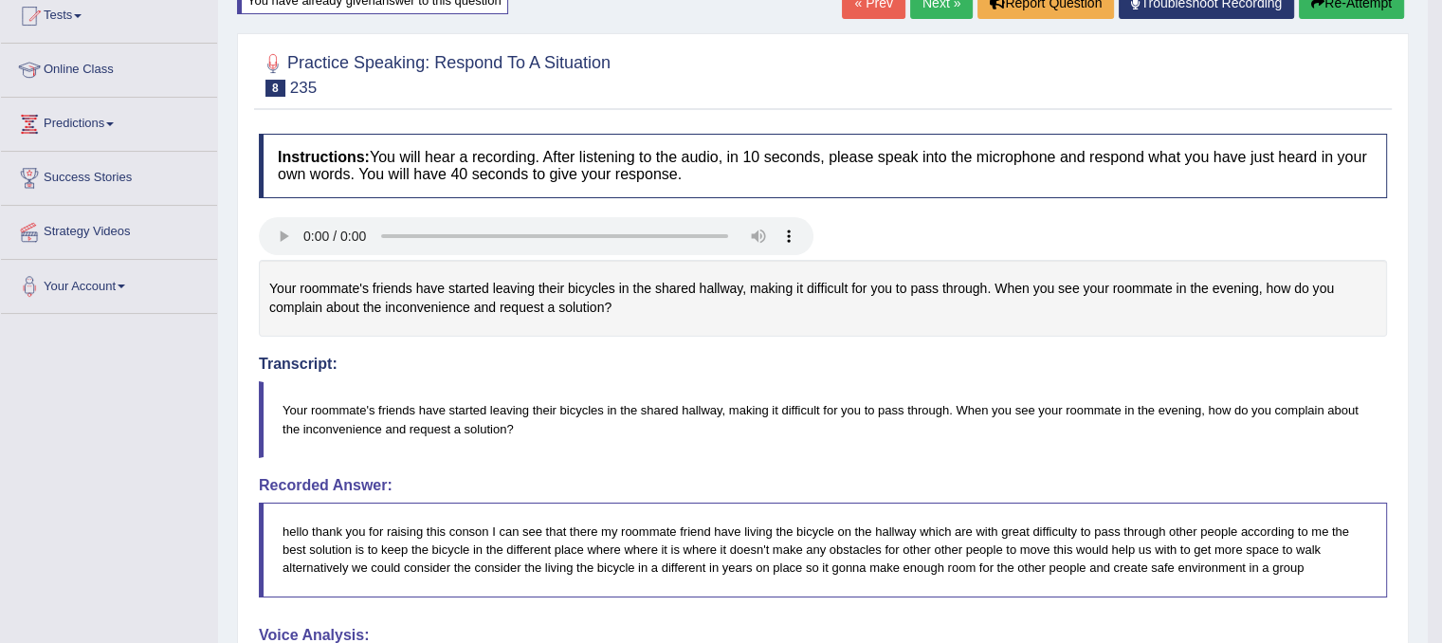
scroll to position [53, 0]
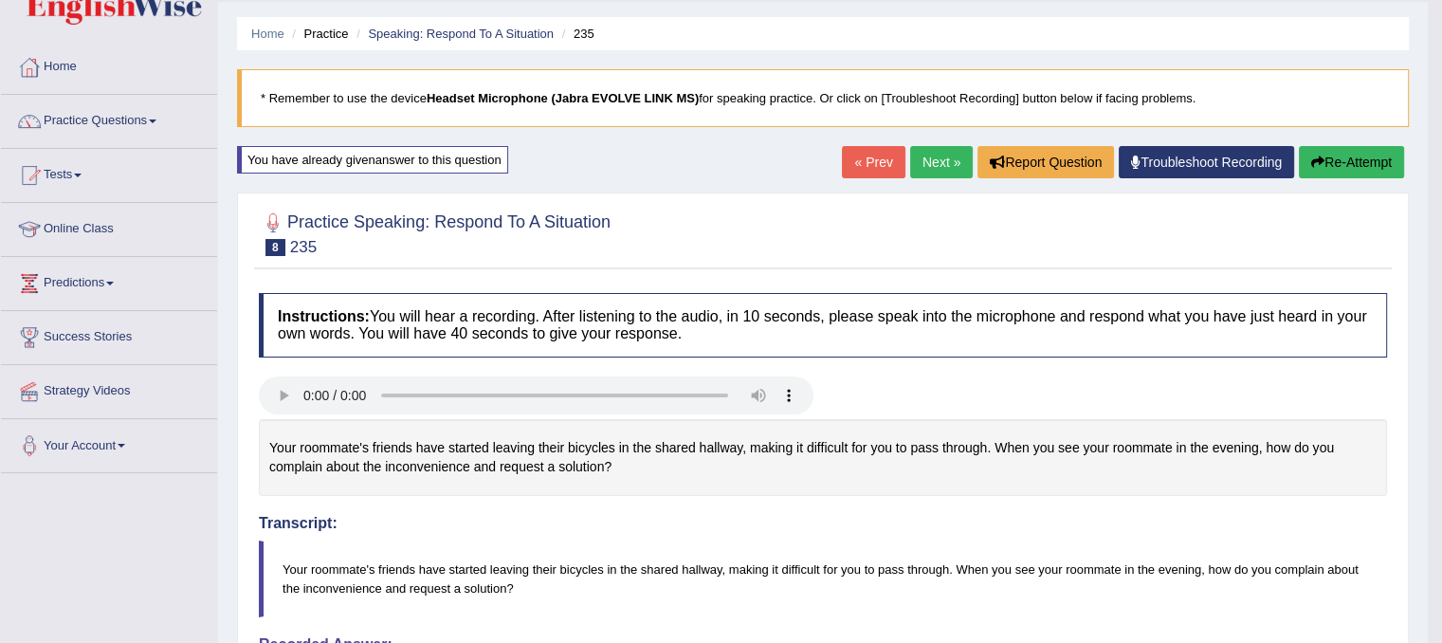
click at [942, 151] on link "Next »" at bounding box center [941, 162] width 63 height 32
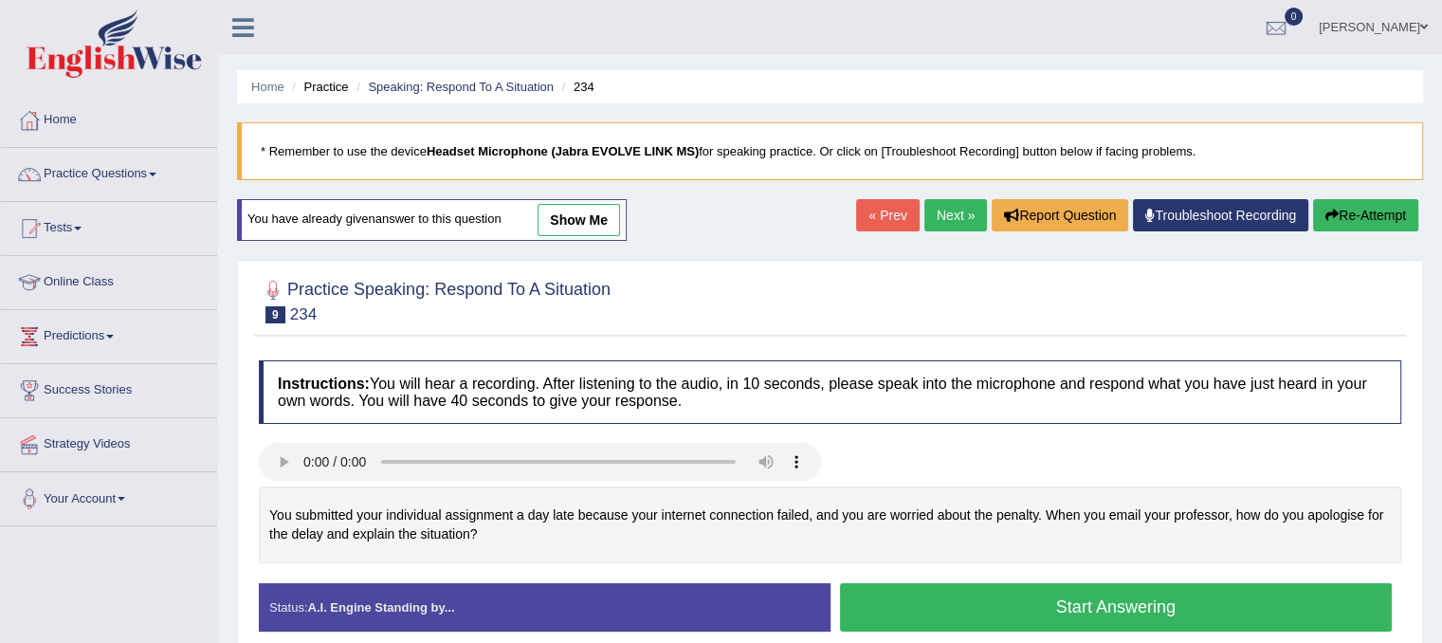
click at [1043, 608] on button "Start Answering" at bounding box center [1116, 607] width 553 height 48
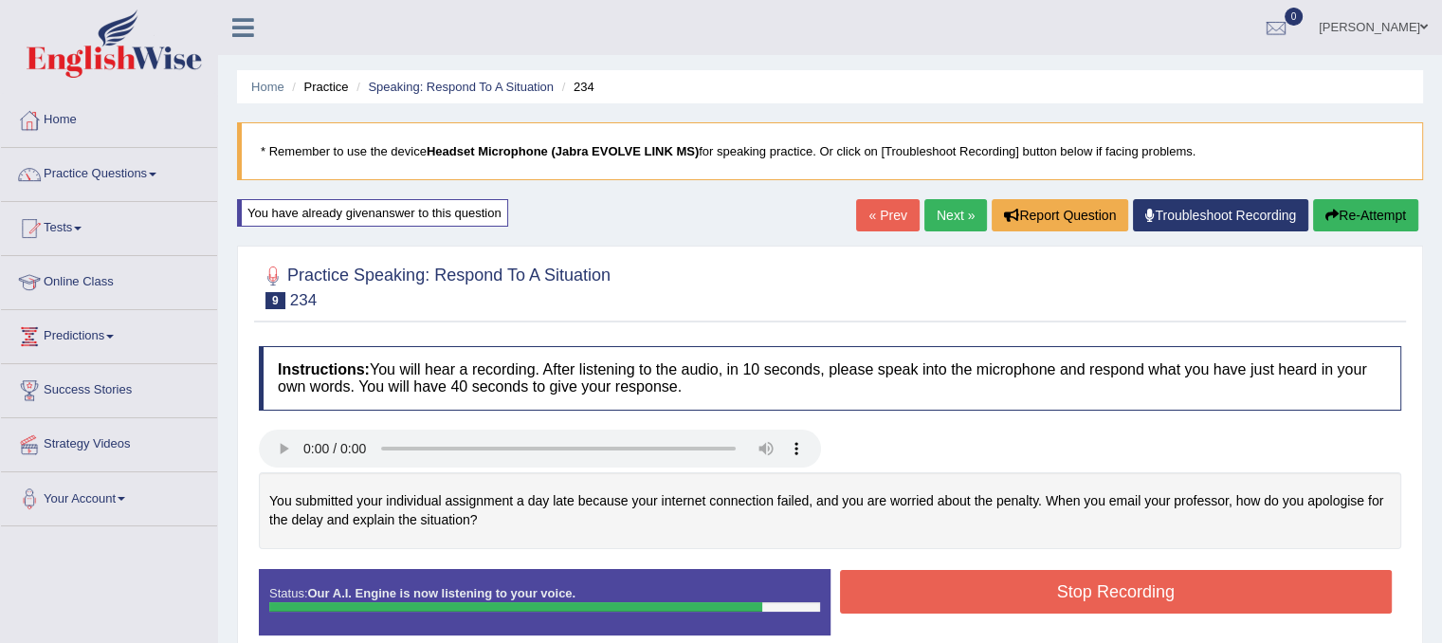
click at [1024, 591] on button "Stop Recording" at bounding box center [1116, 592] width 553 height 44
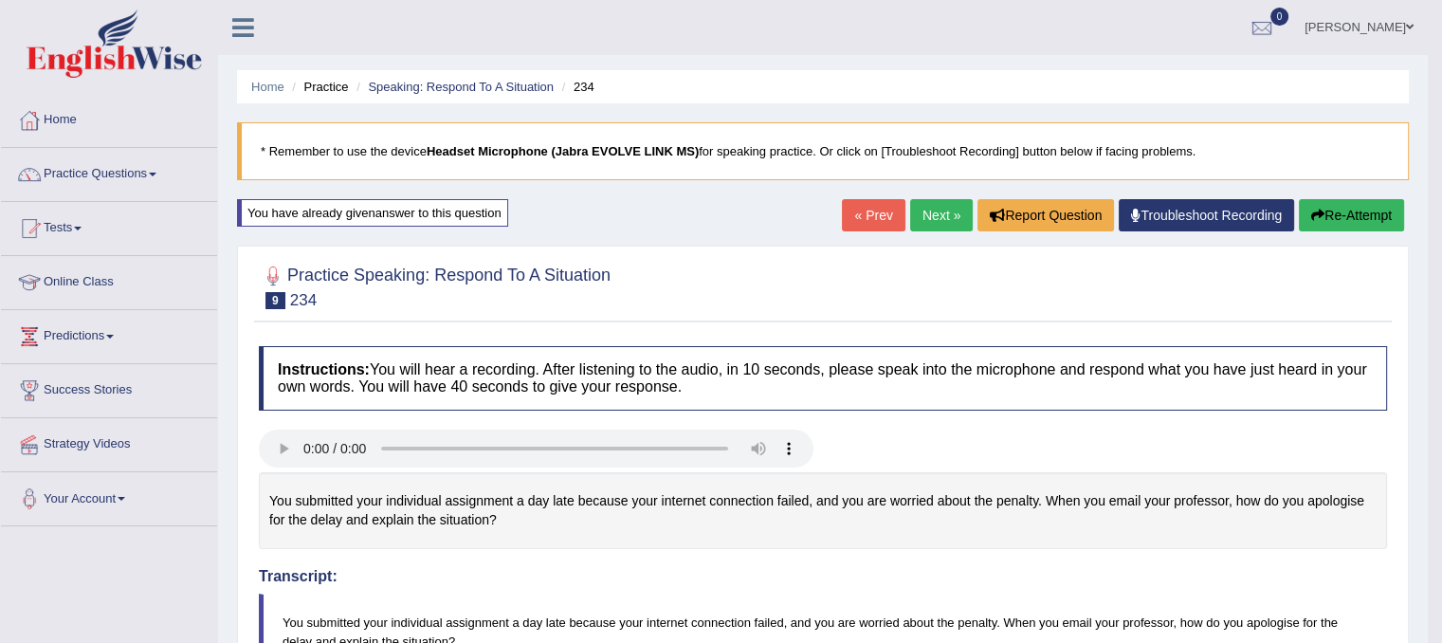
click at [945, 210] on link "Next »" at bounding box center [941, 215] width 63 height 32
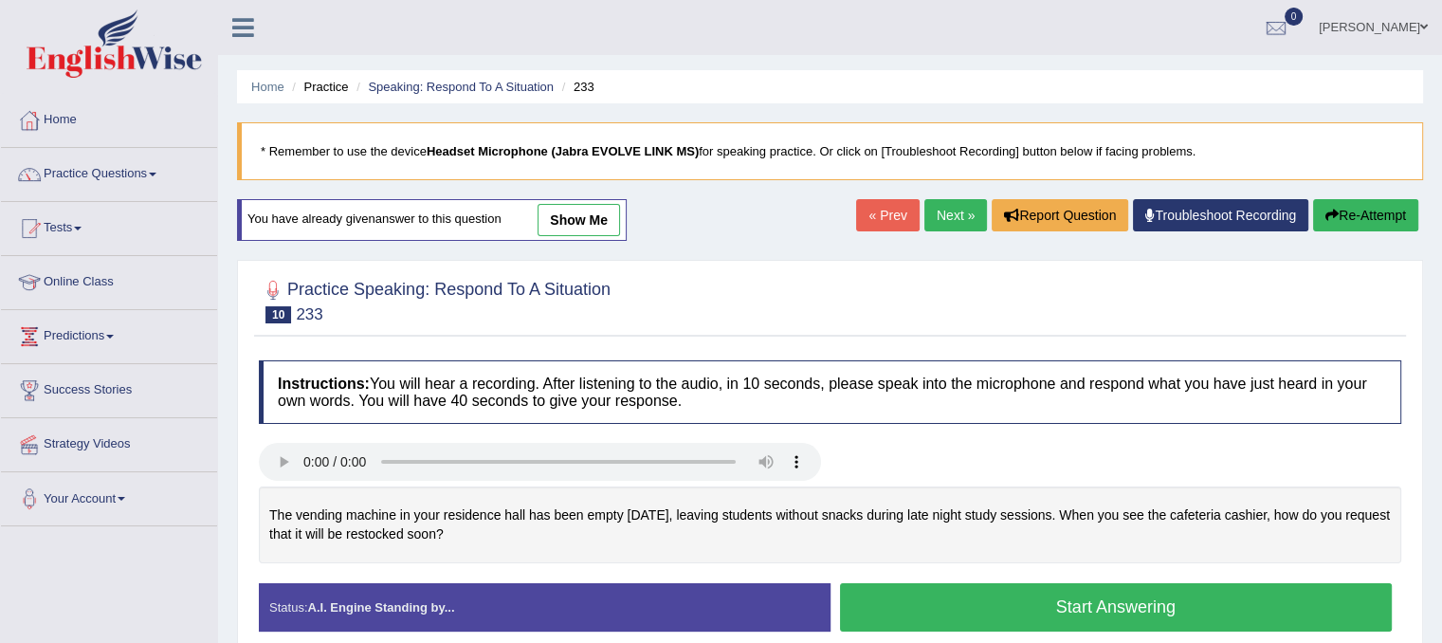
click at [1088, 614] on button "Start Answering" at bounding box center [1116, 607] width 553 height 48
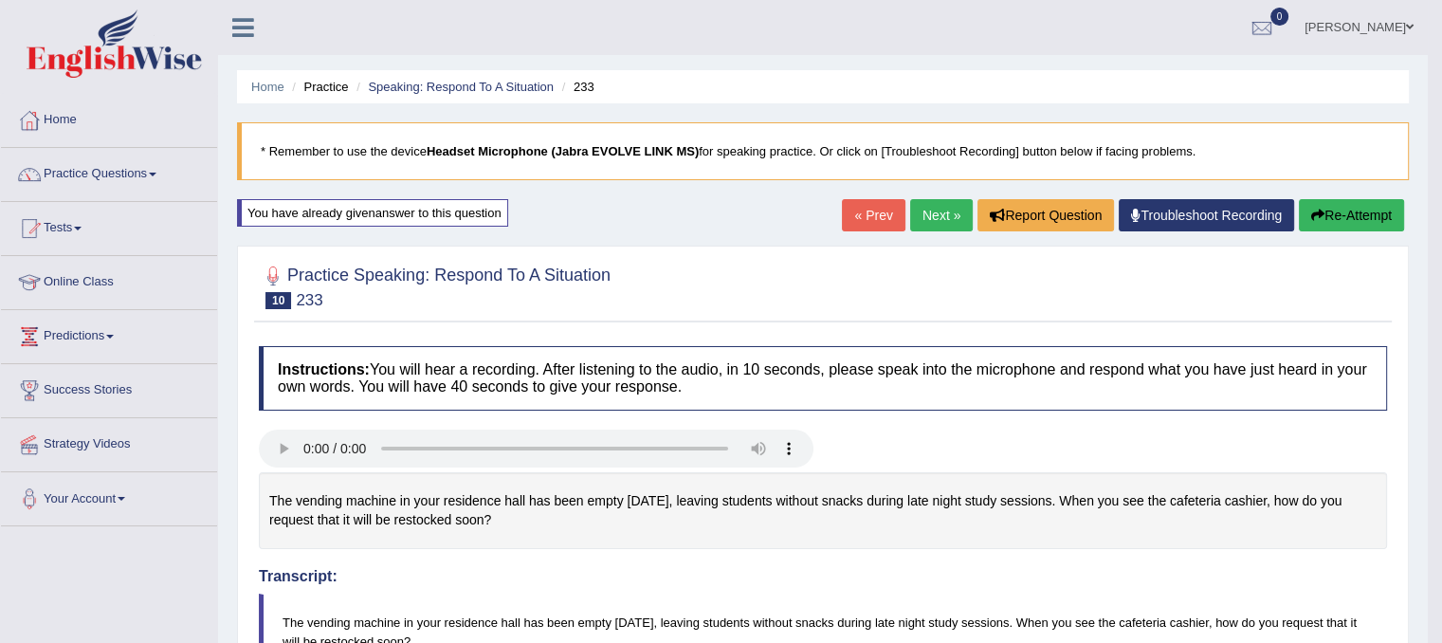
click at [923, 209] on link "Next »" at bounding box center [941, 215] width 63 height 32
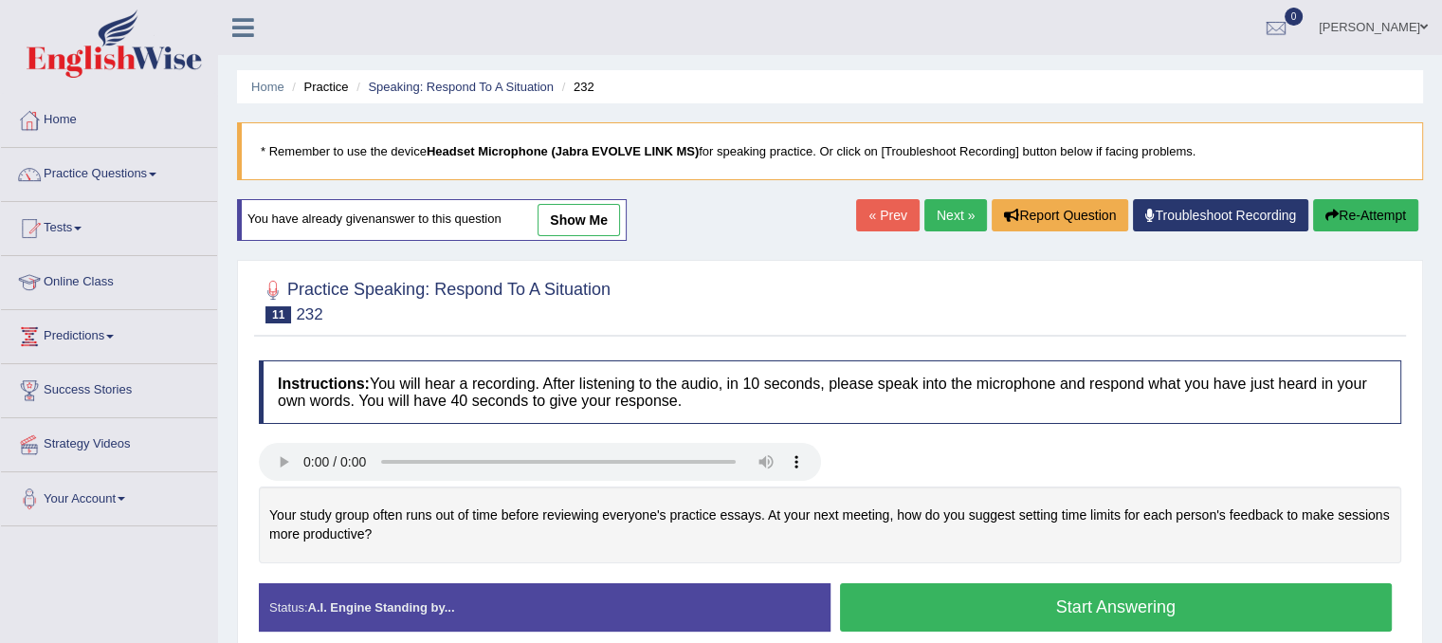
click at [952, 611] on button "Start Answering" at bounding box center [1116, 607] width 553 height 48
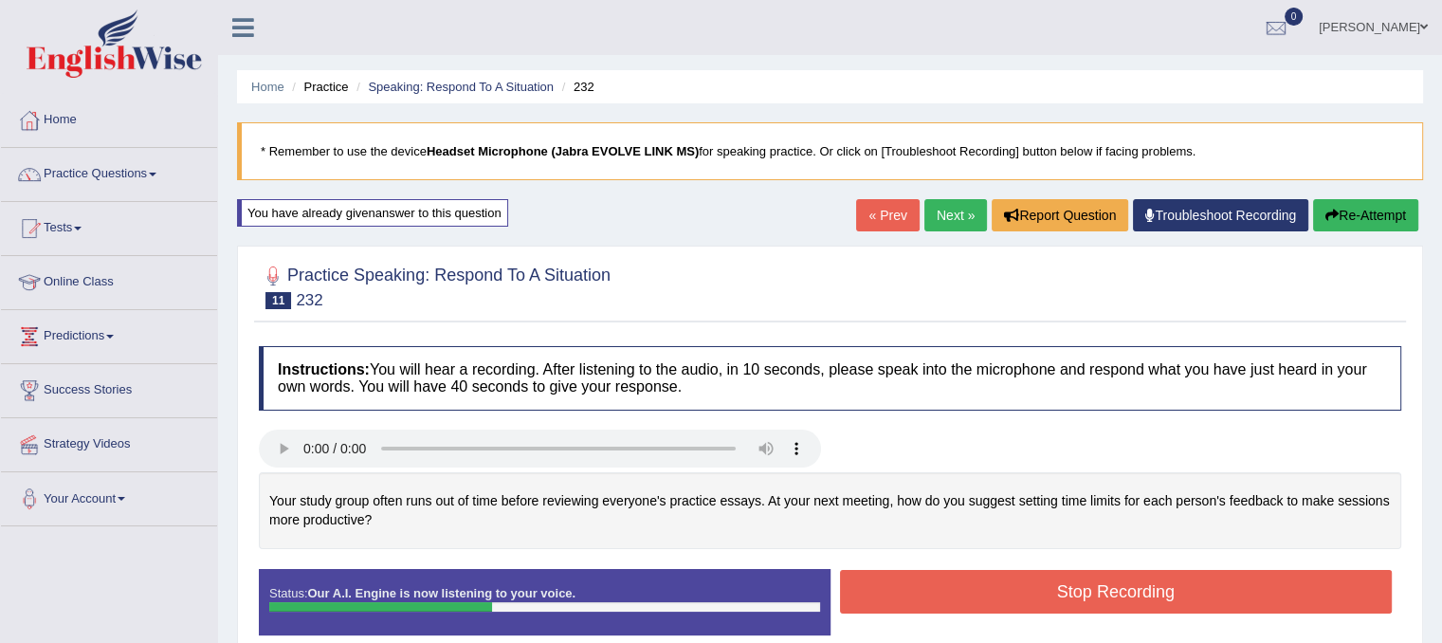
click at [1334, 219] on icon "button" at bounding box center [1332, 215] width 13 height 13
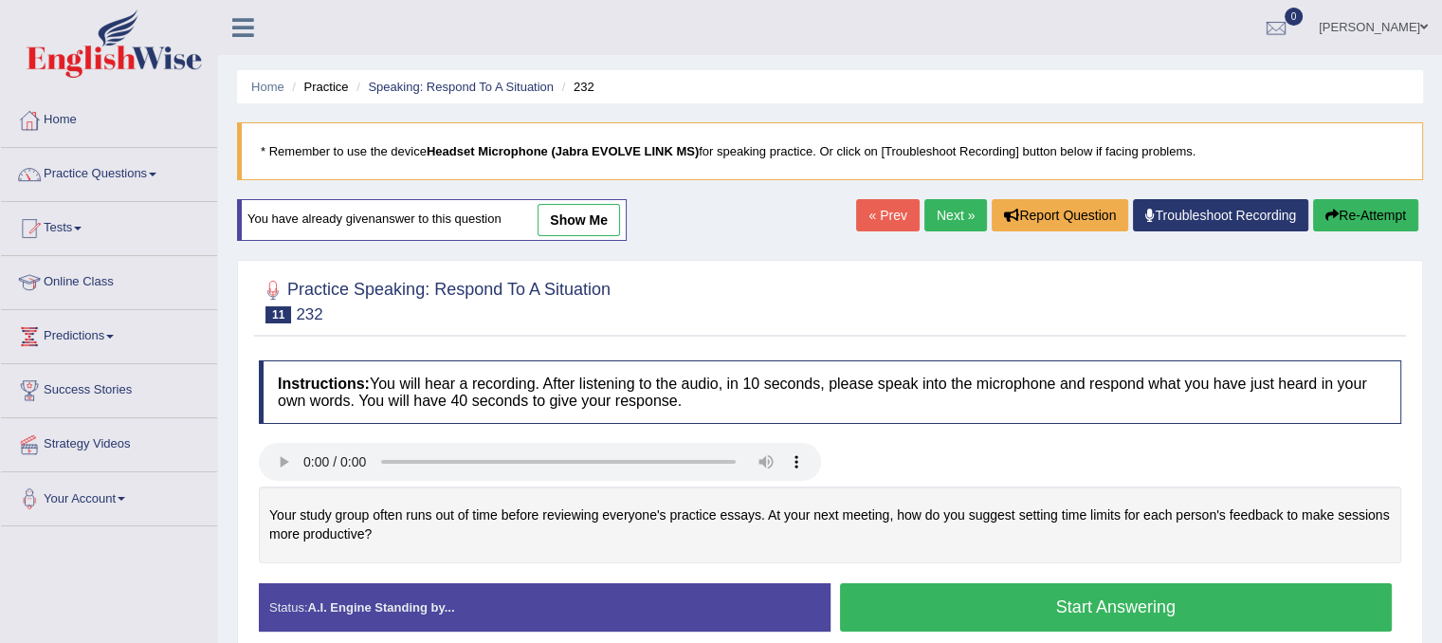
click at [1043, 616] on button "Start Answering" at bounding box center [1116, 607] width 553 height 48
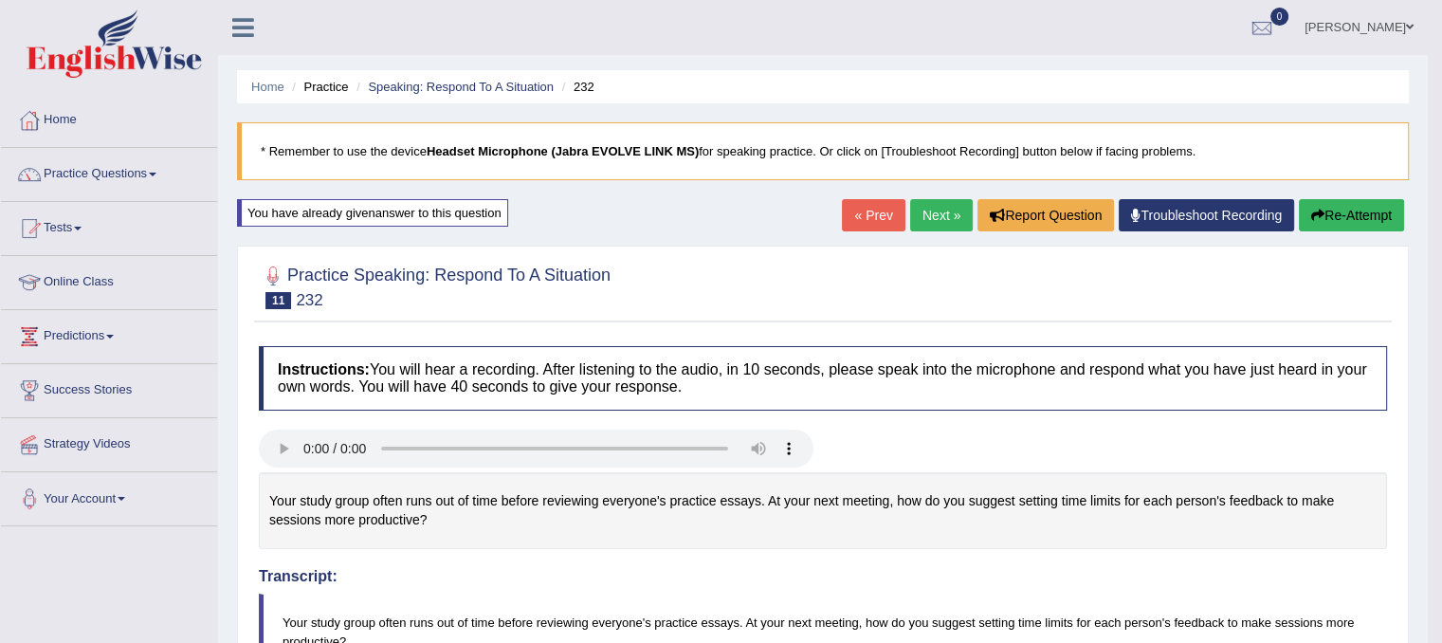
click at [938, 208] on link "Next »" at bounding box center [941, 215] width 63 height 32
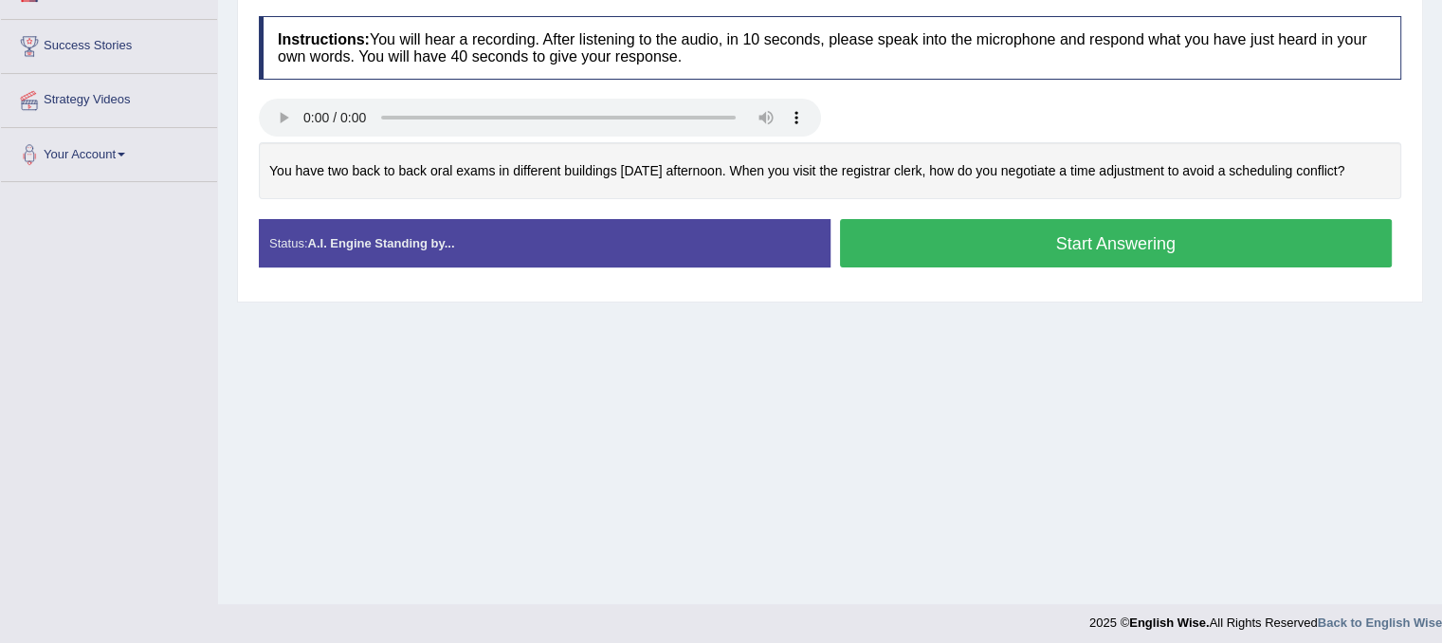
scroll to position [353, 0]
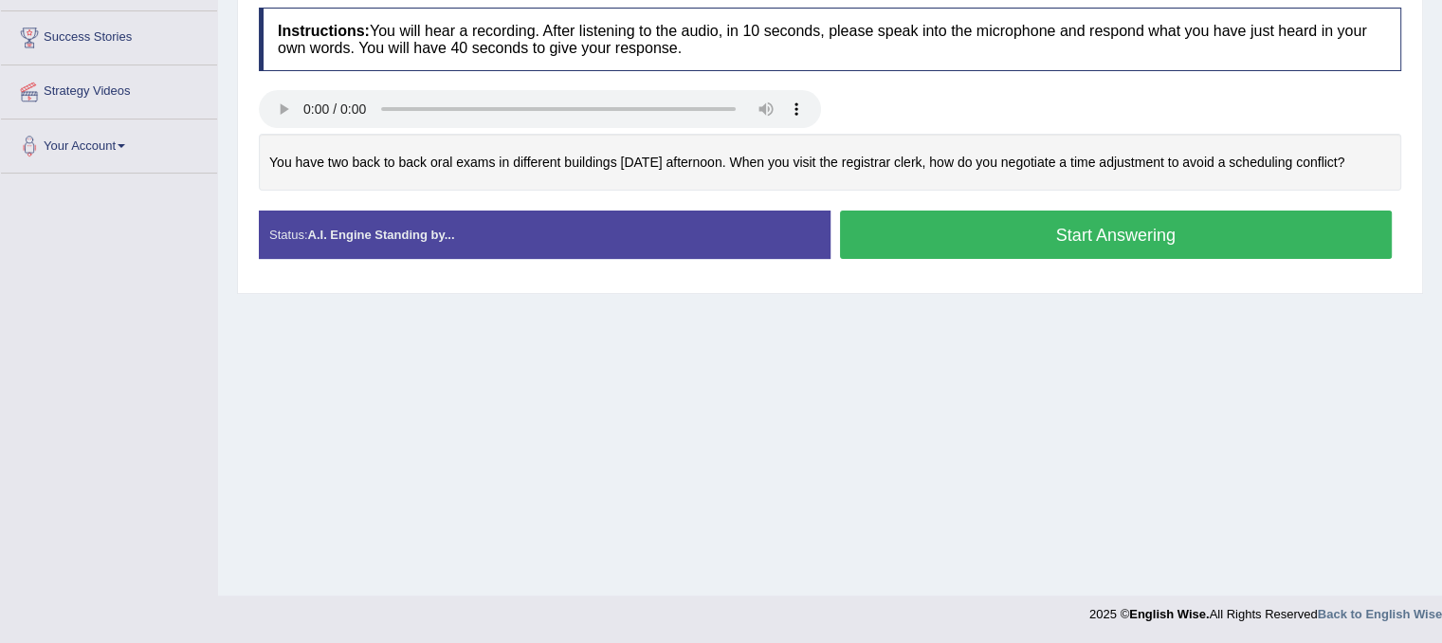
click at [1127, 221] on button "Start Answering" at bounding box center [1116, 235] width 553 height 48
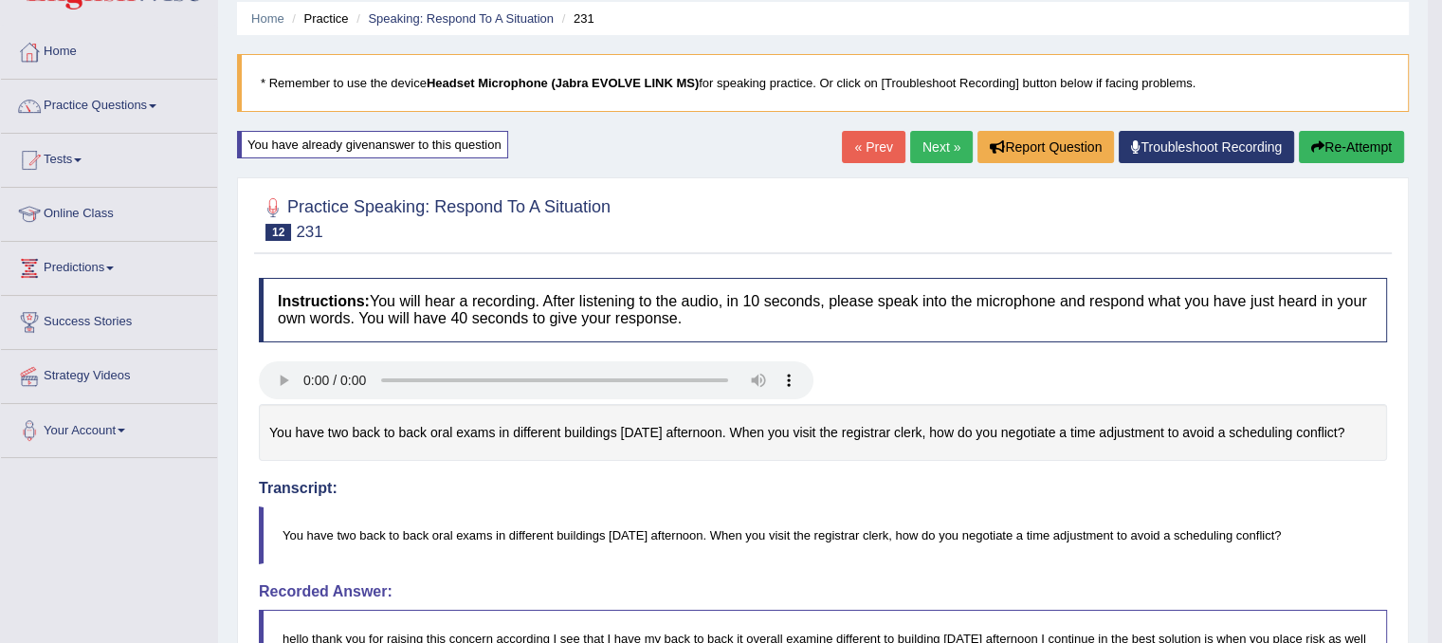
scroll to position [0, 0]
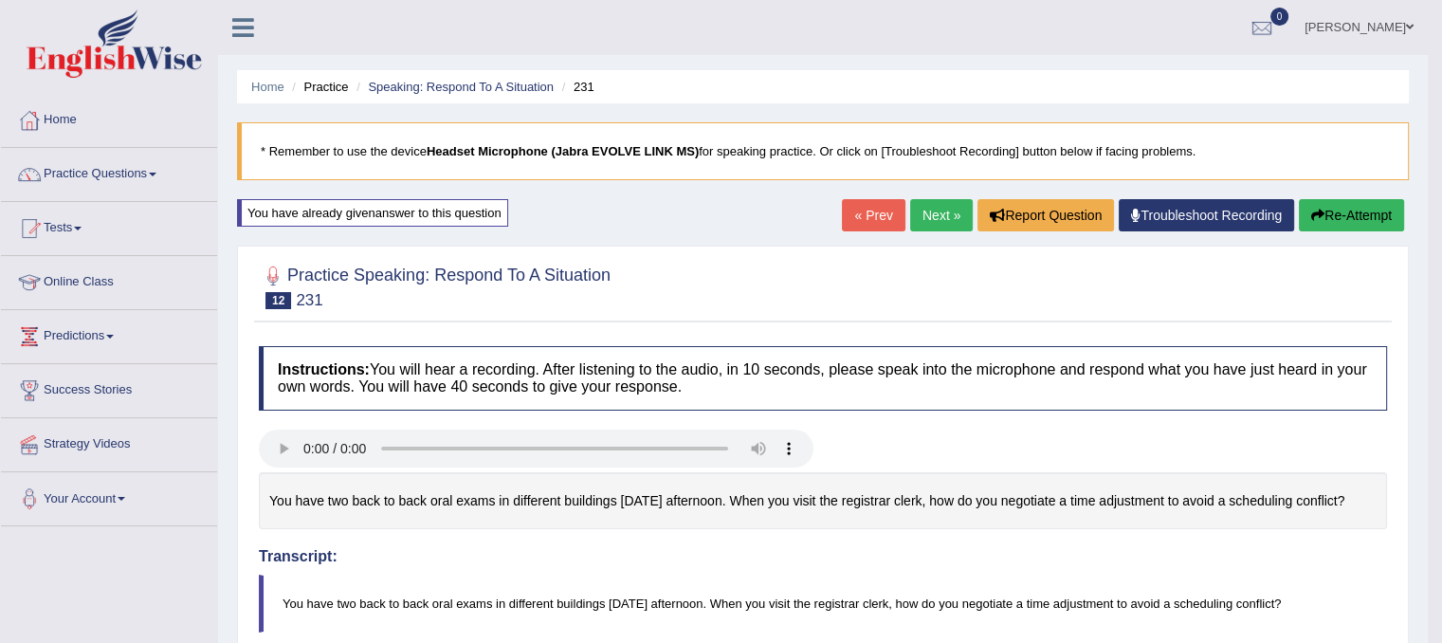
click at [930, 210] on link "Next »" at bounding box center [941, 215] width 63 height 32
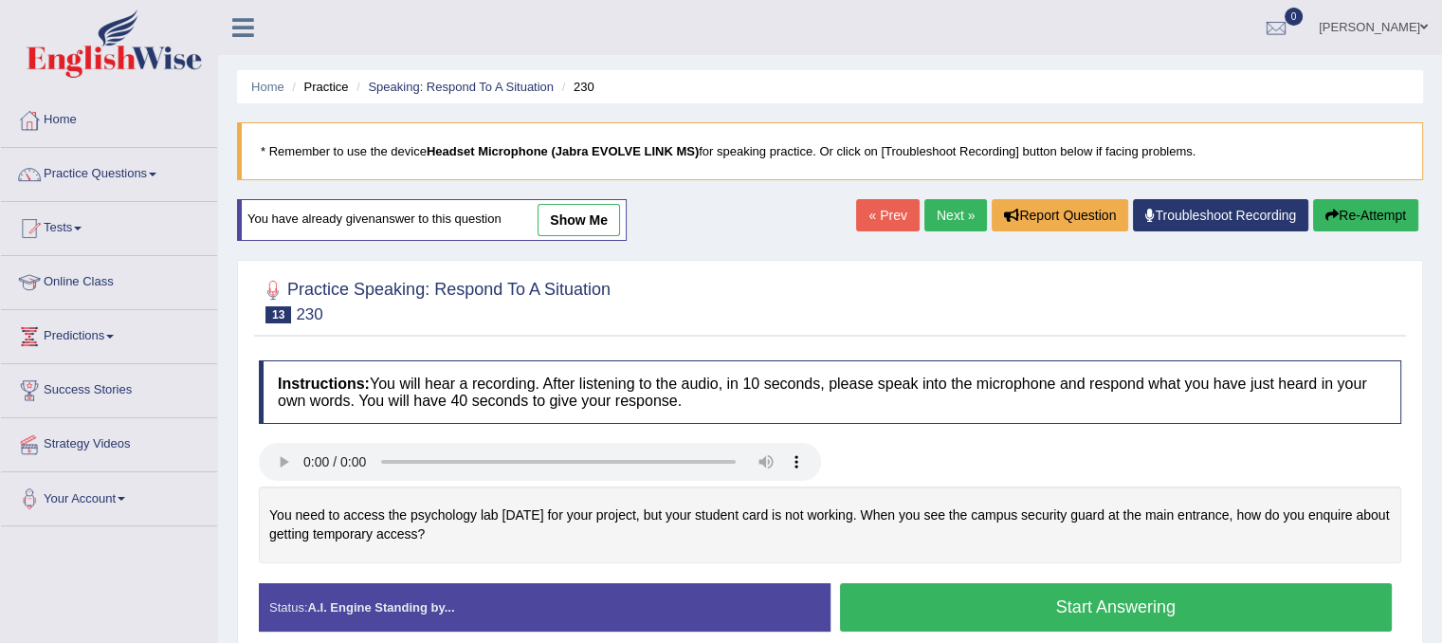
click at [917, 608] on button "Start Answering" at bounding box center [1116, 607] width 553 height 48
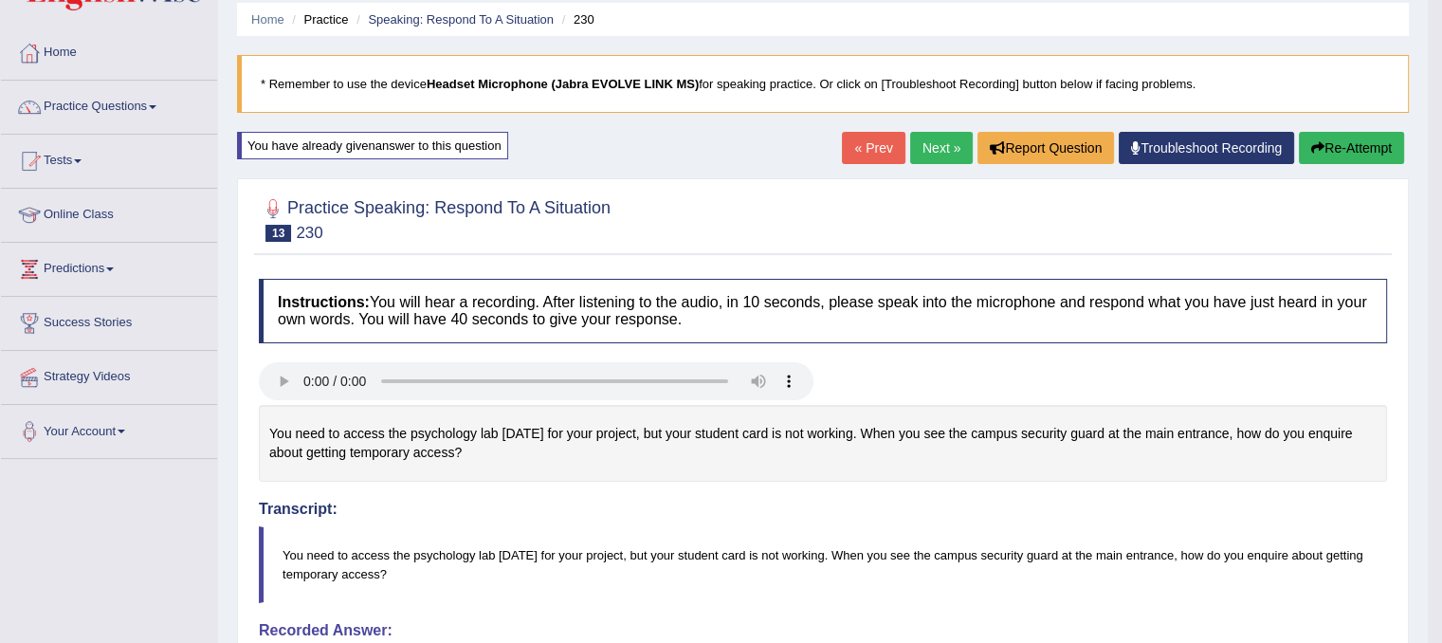
scroll to position [28, 0]
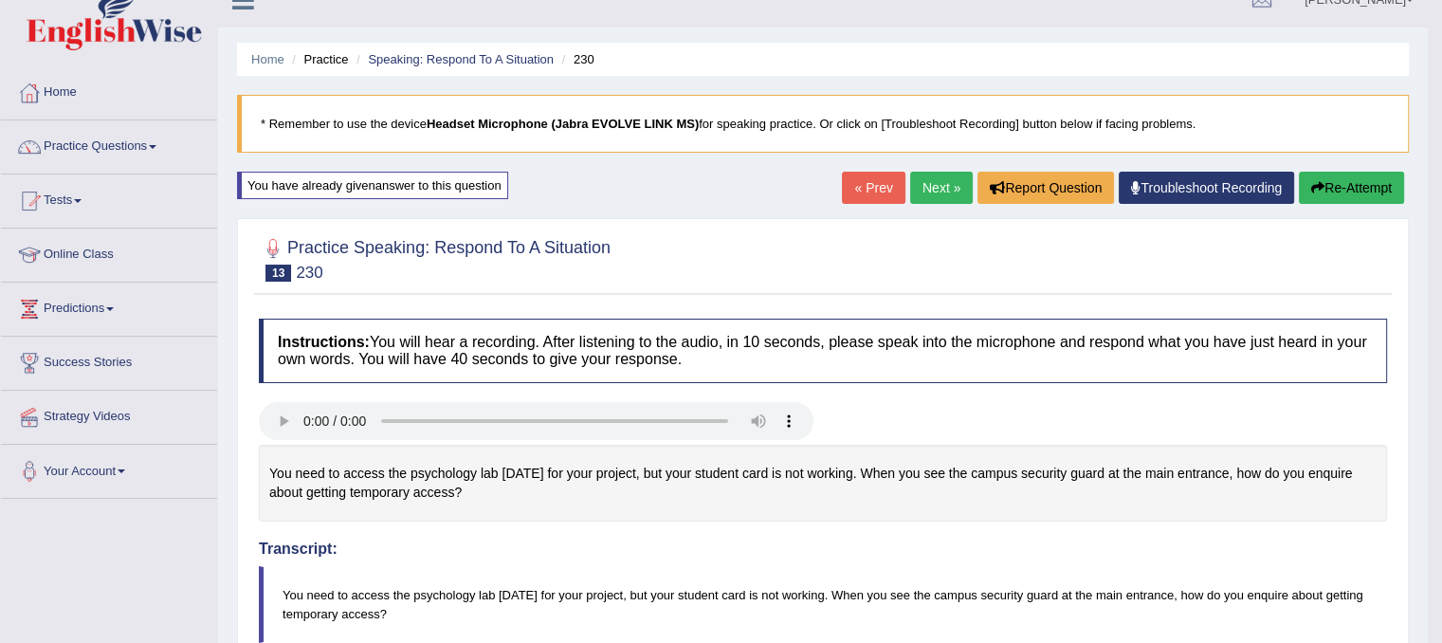
click at [941, 175] on link "Next »" at bounding box center [941, 188] width 63 height 32
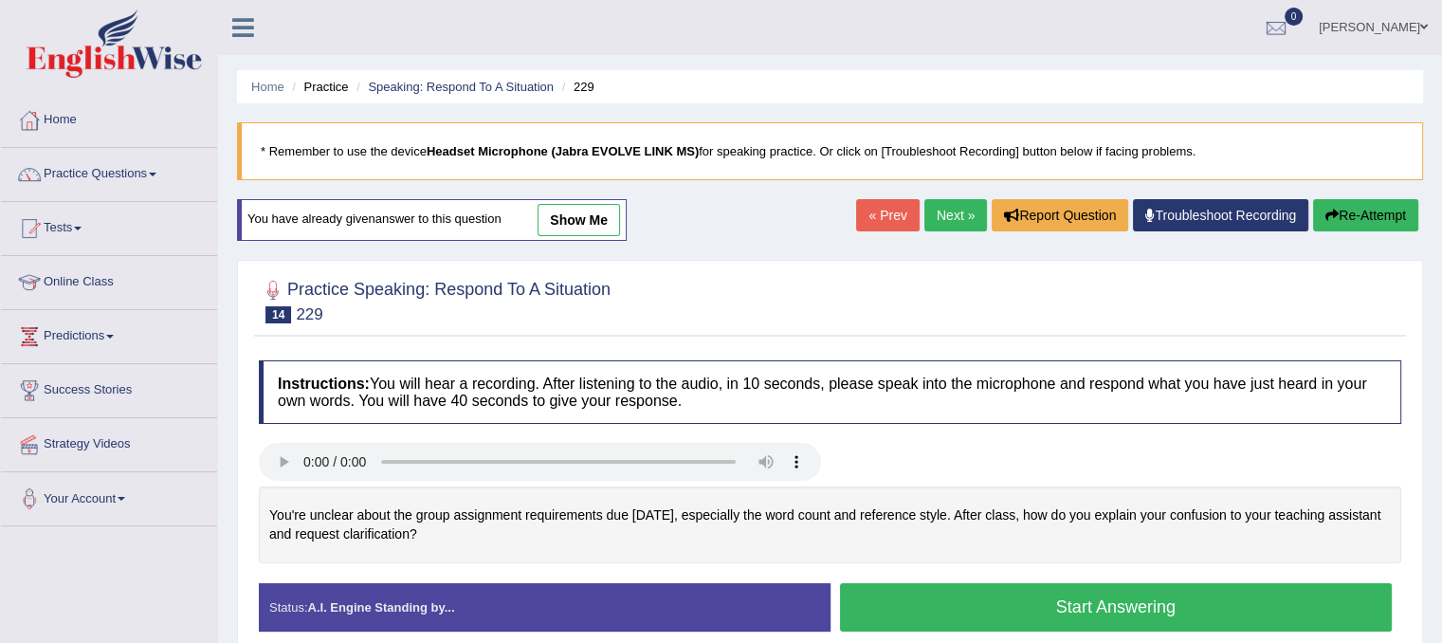
click at [962, 599] on button "Start Answering" at bounding box center [1116, 607] width 553 height 48
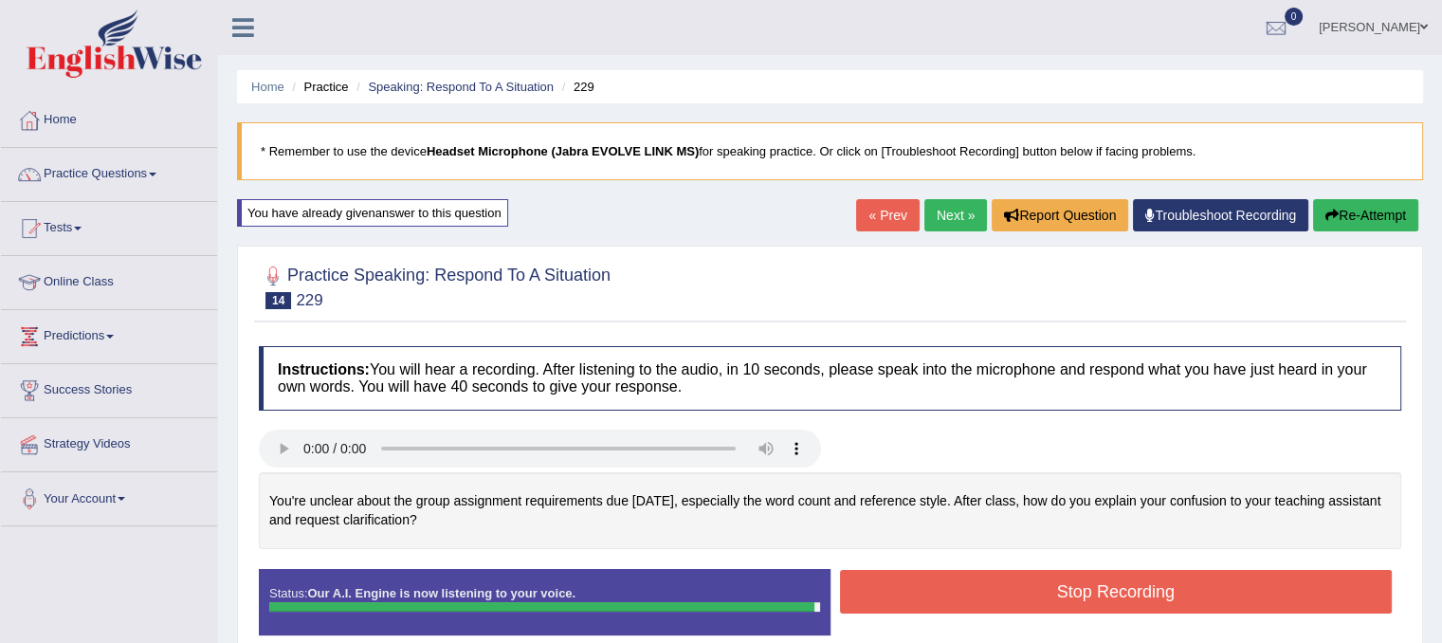
click at [962, 599] on button "Stop Recording" at bounding box center [1116, 592] width 553 height 44
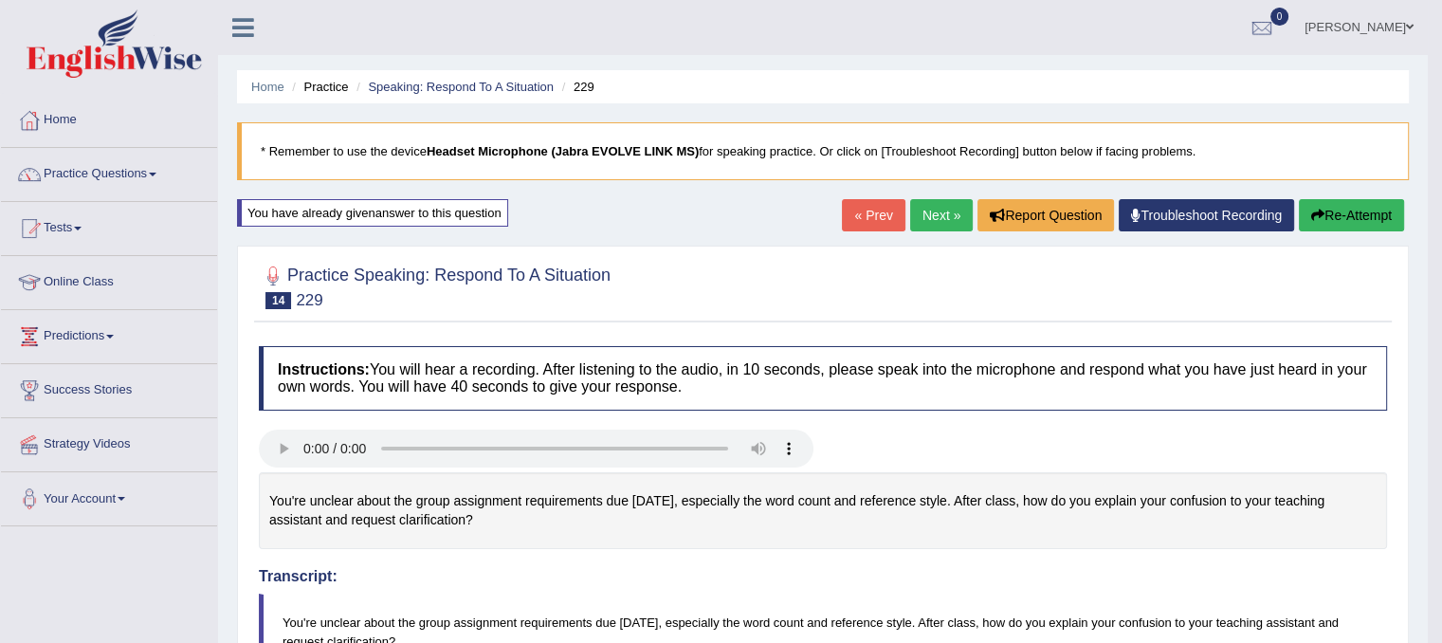
click at [1358, 220] on button "Re-Attempt" at bounding box center [1351, 215] width 105 height 32
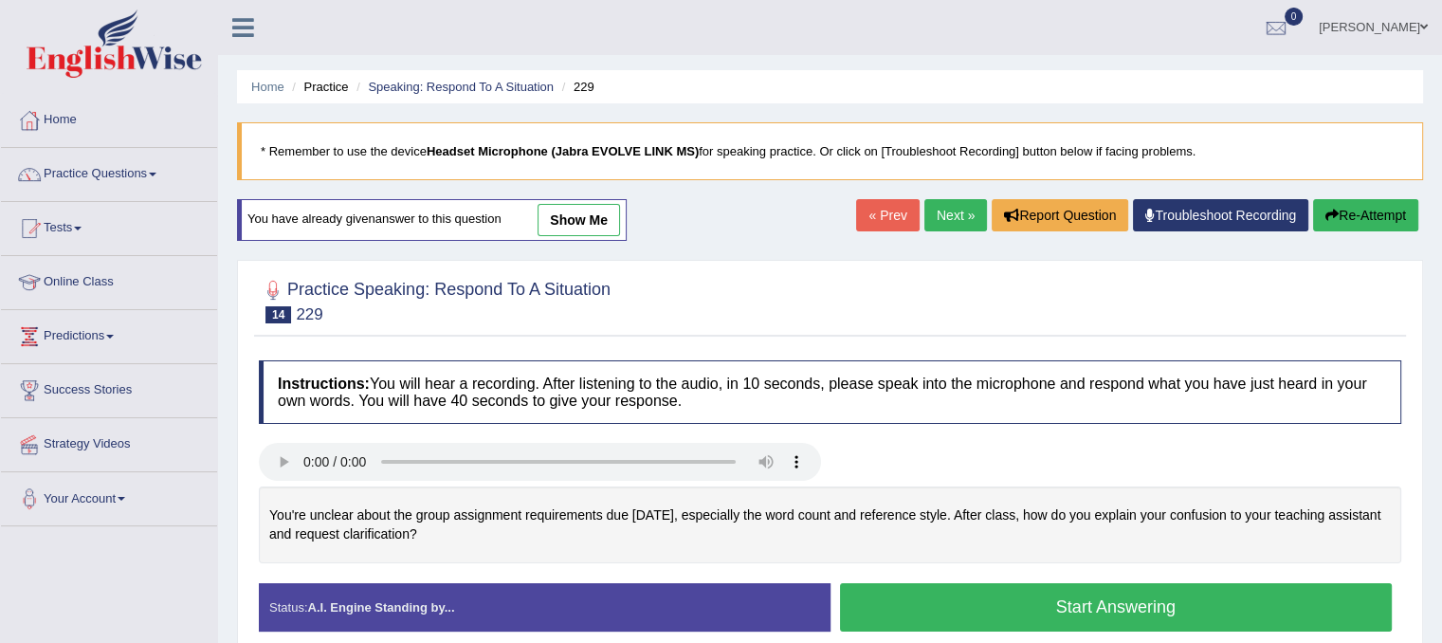
click at [980, 602] on button "Start Answering" at bounding box center [1116, 607] width 553 height 48
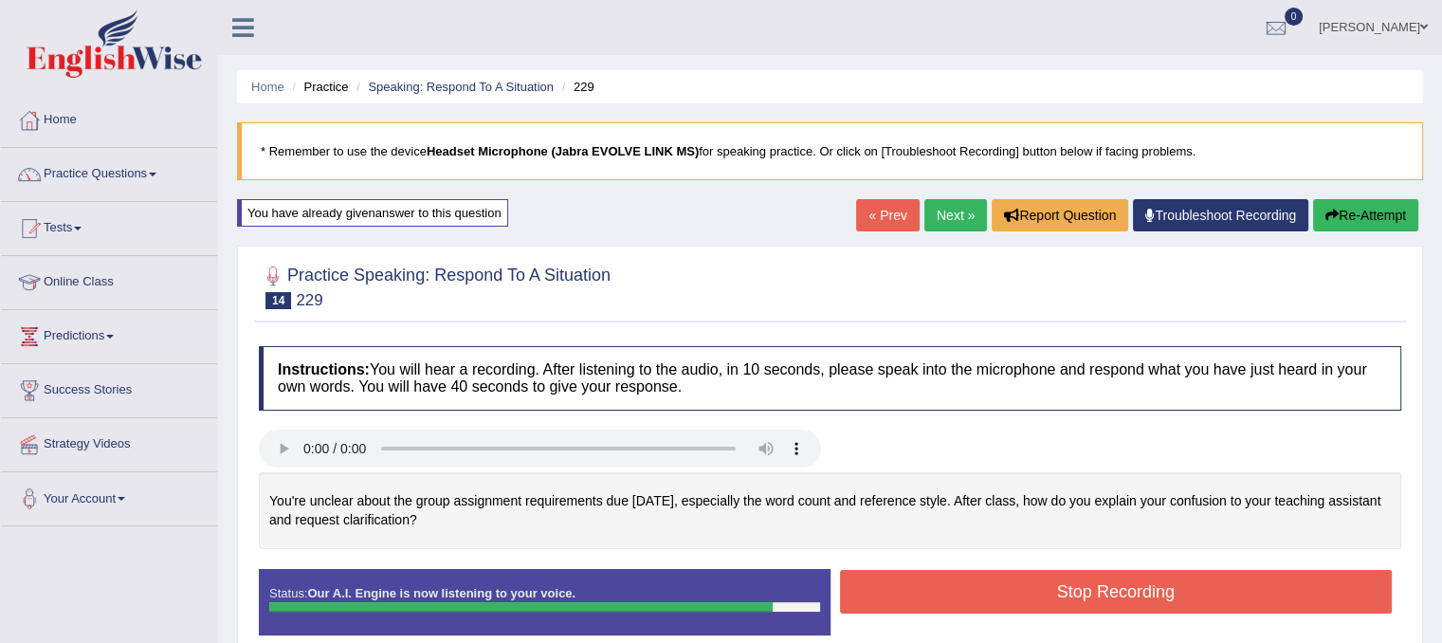
click at [980, 602] on button "Stop Recording" at bounding box center [1116, 592] width 553 height 44
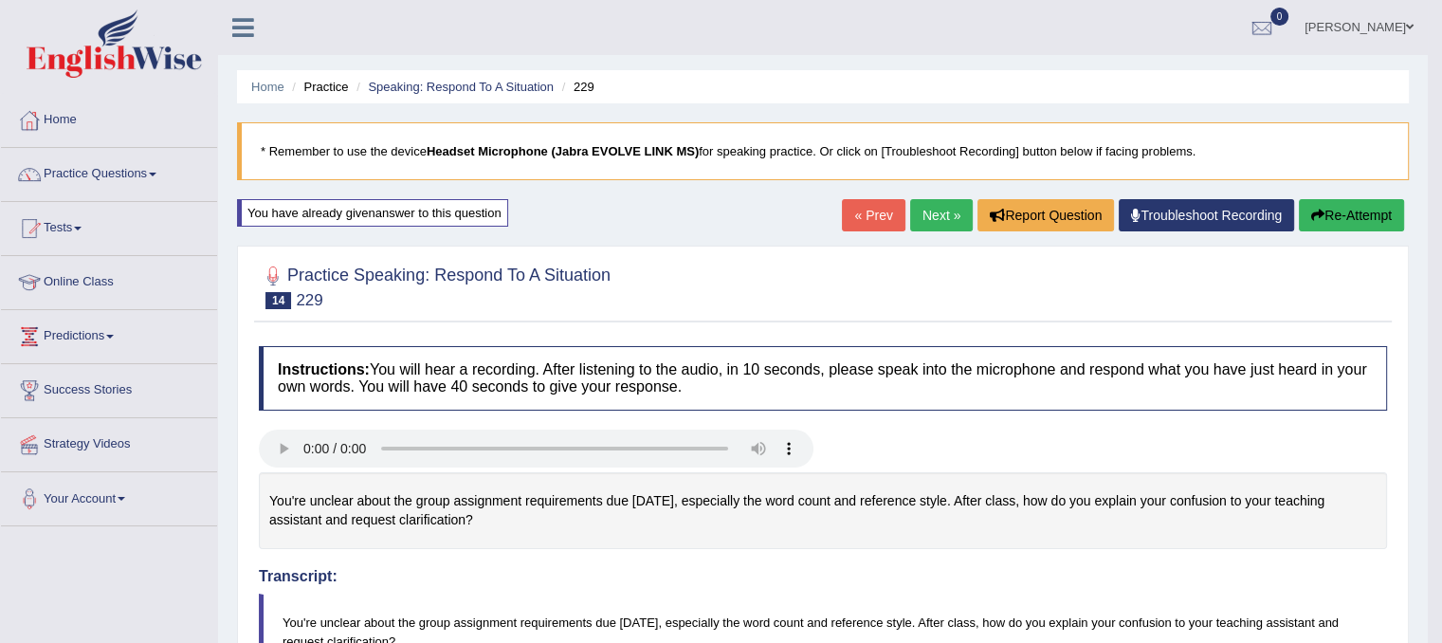
click at [1326, 216] on button "Re-Attempt" at bounding box center [1351, 215] width 105 height 32
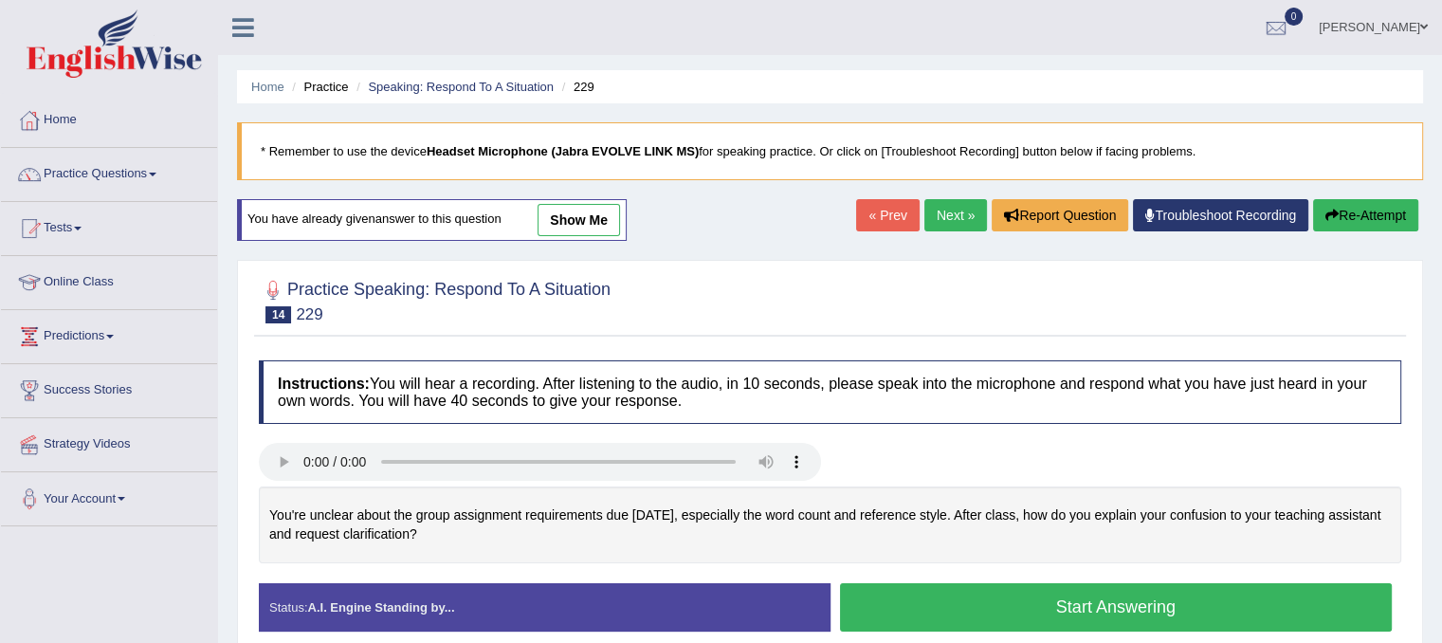
click at [1073, 611] on button "Start Answering" at bounding box center [1116, 607] width 553 height 48
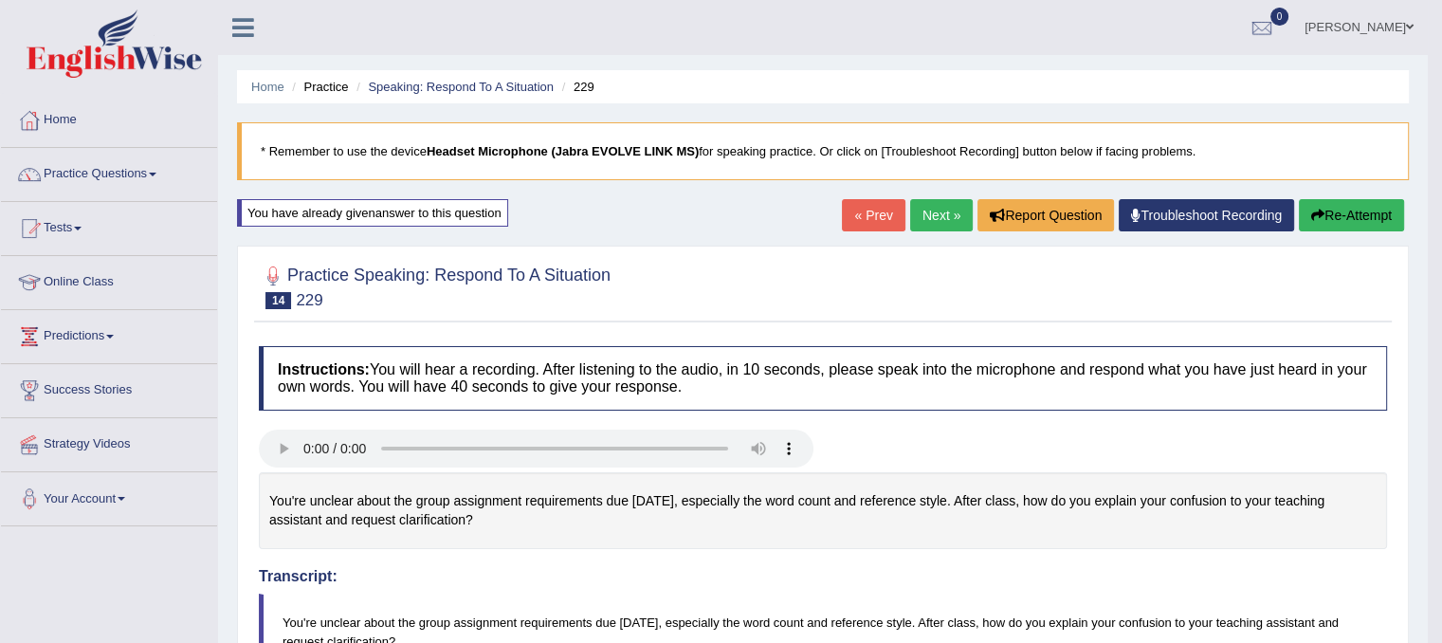
click at [928, 211] on link "Next »" at bounding box center [941, 215] width 63 height 32
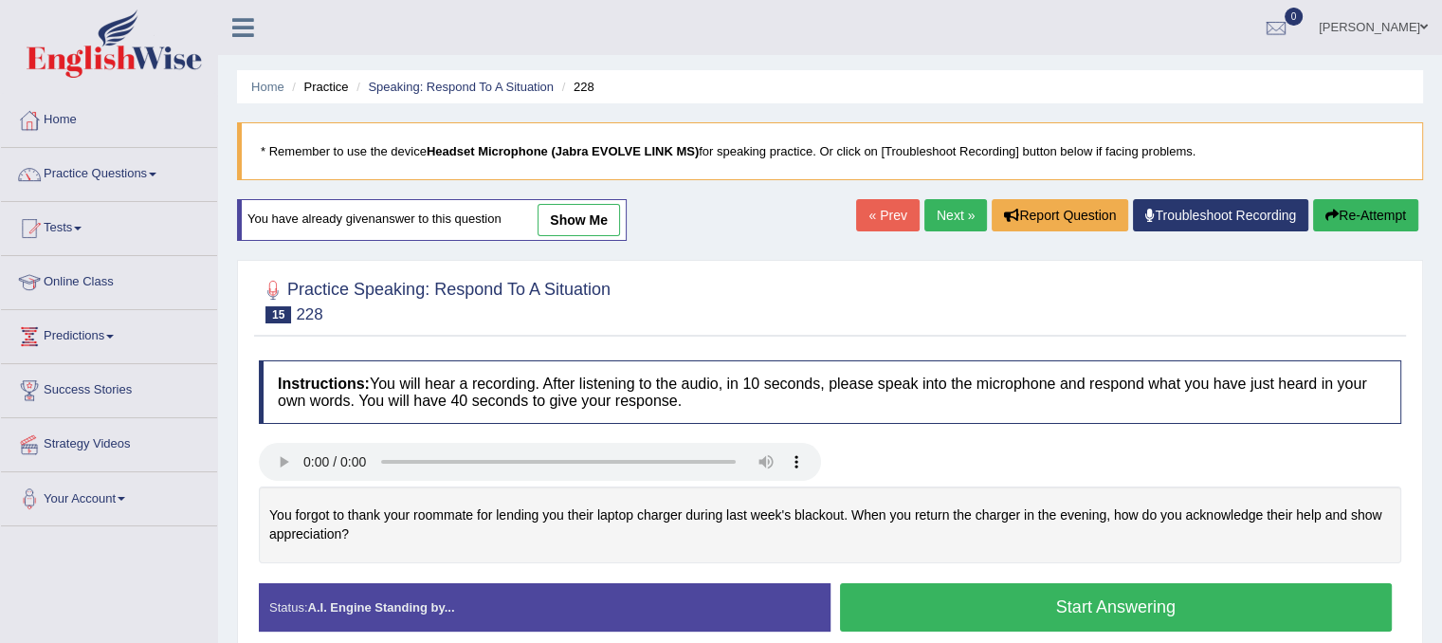
click at [904, 212] on link "« Prev" at bounding box center [887, 215] width 63 height 32
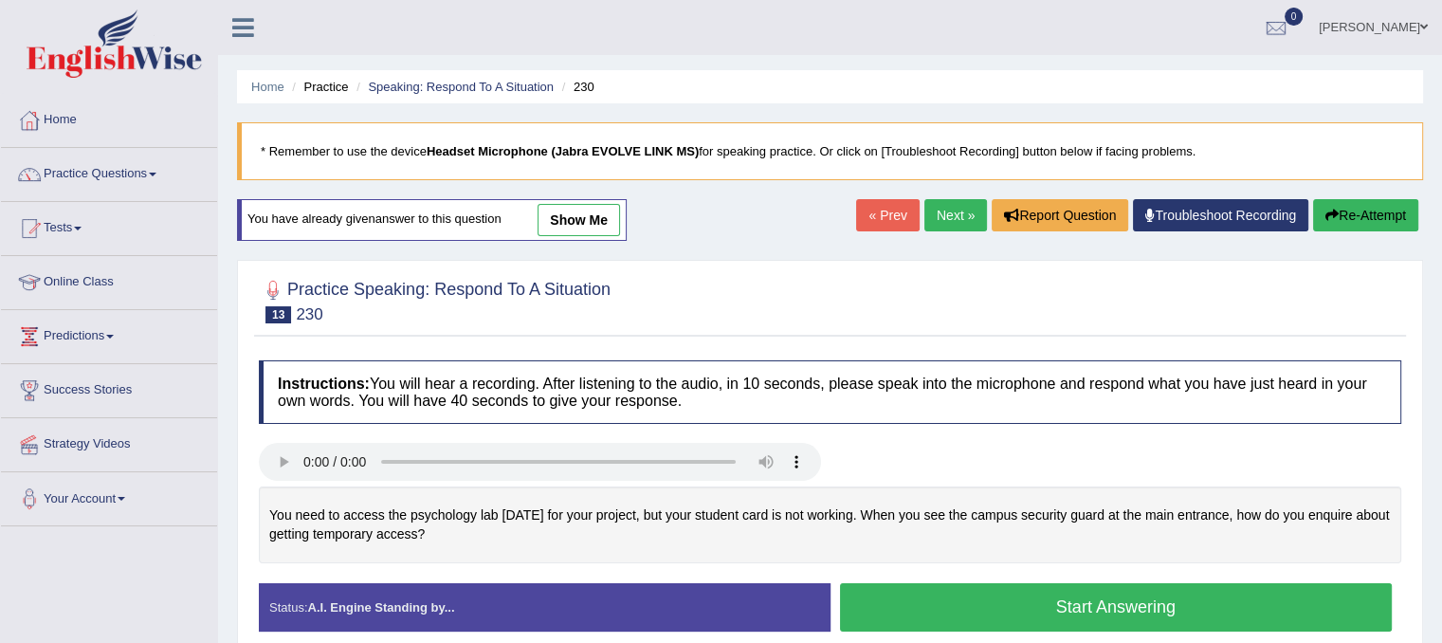
click at [948, 217] on link "Next »" at bounding box center [956, 215] width 63 height 32
click at [1301, 614] on button "Start Answering" at bounding box center [1116, 607] width 553 height 48
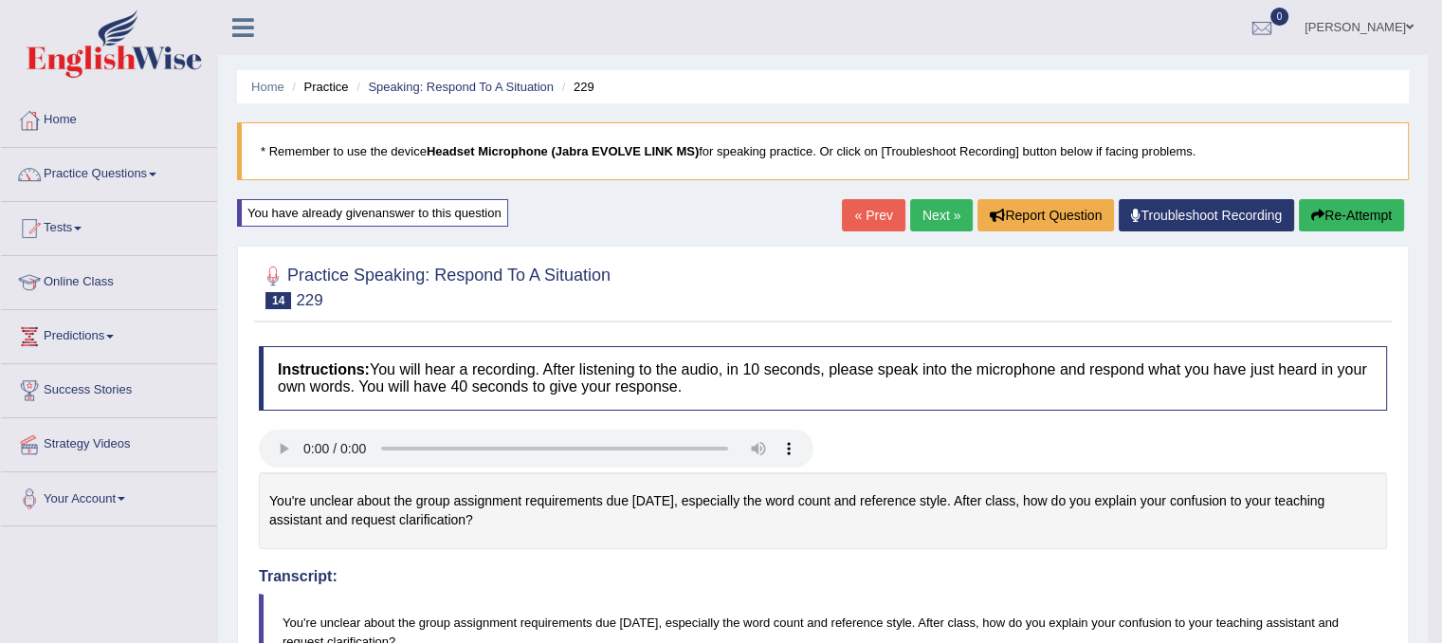
drag, startPoint x: 1449, startPoint y: 100, endPoint x: 1456, endPoint y: 344, distance: 244.8
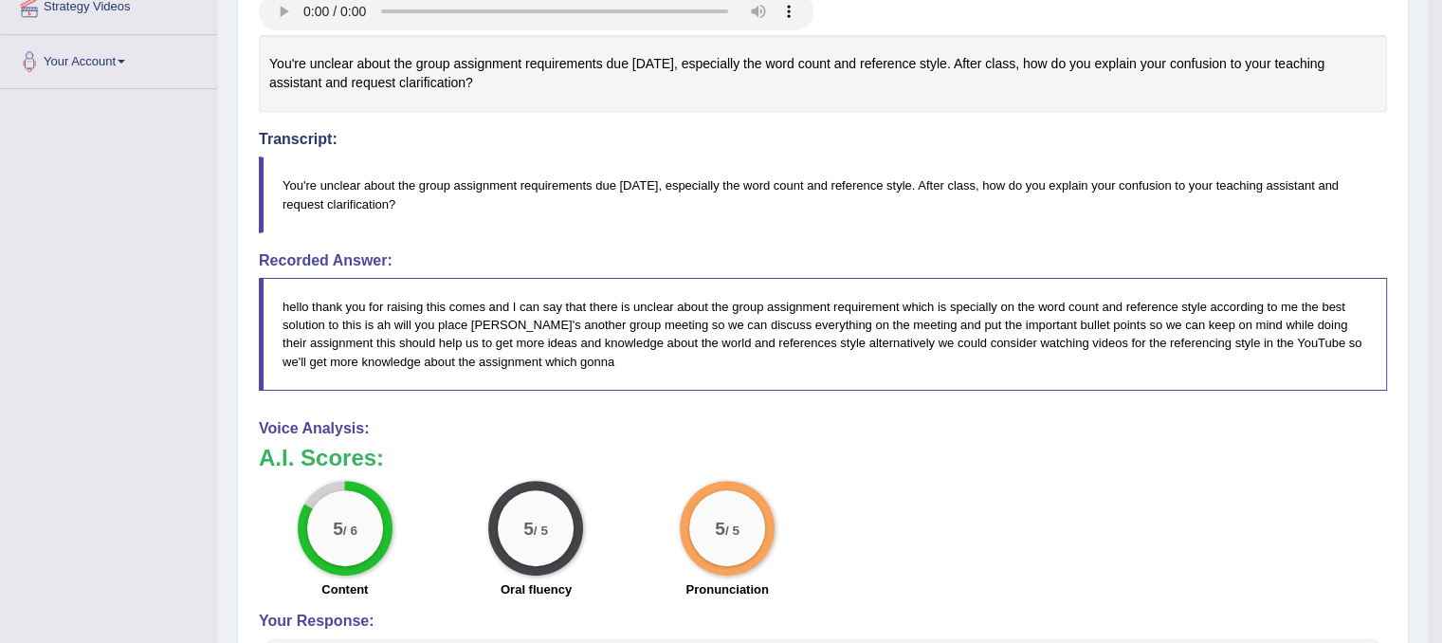
scroll to position [578, 0]
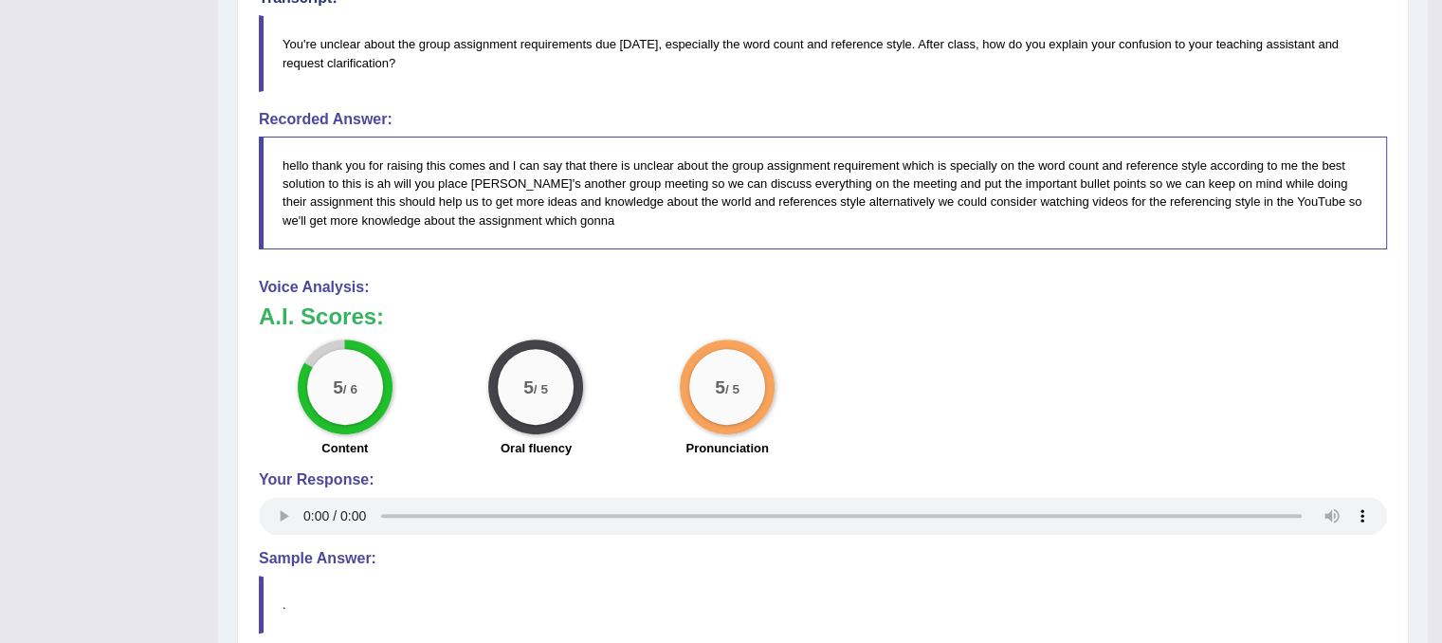
drag, startPoint x: 1434, startPoint y: 326, endPoint x: 1456, endPoint y: 147, distance: 180.6
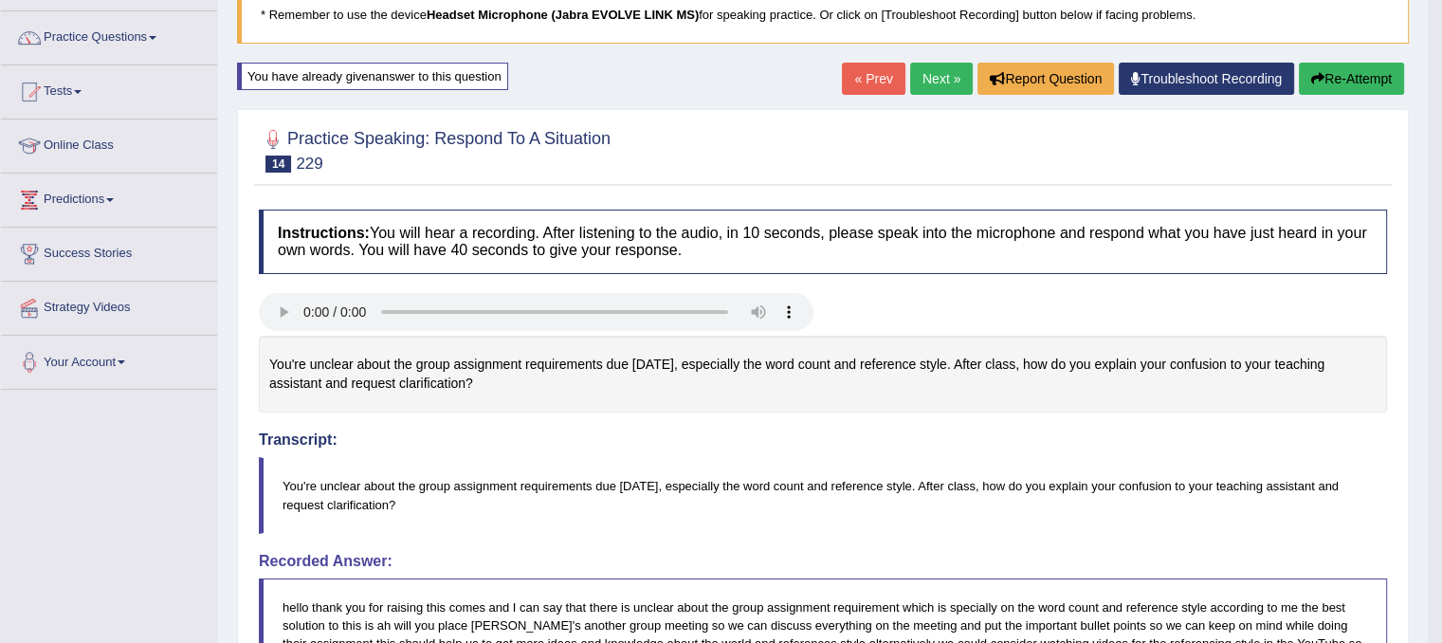
scroll to position [135, 0]
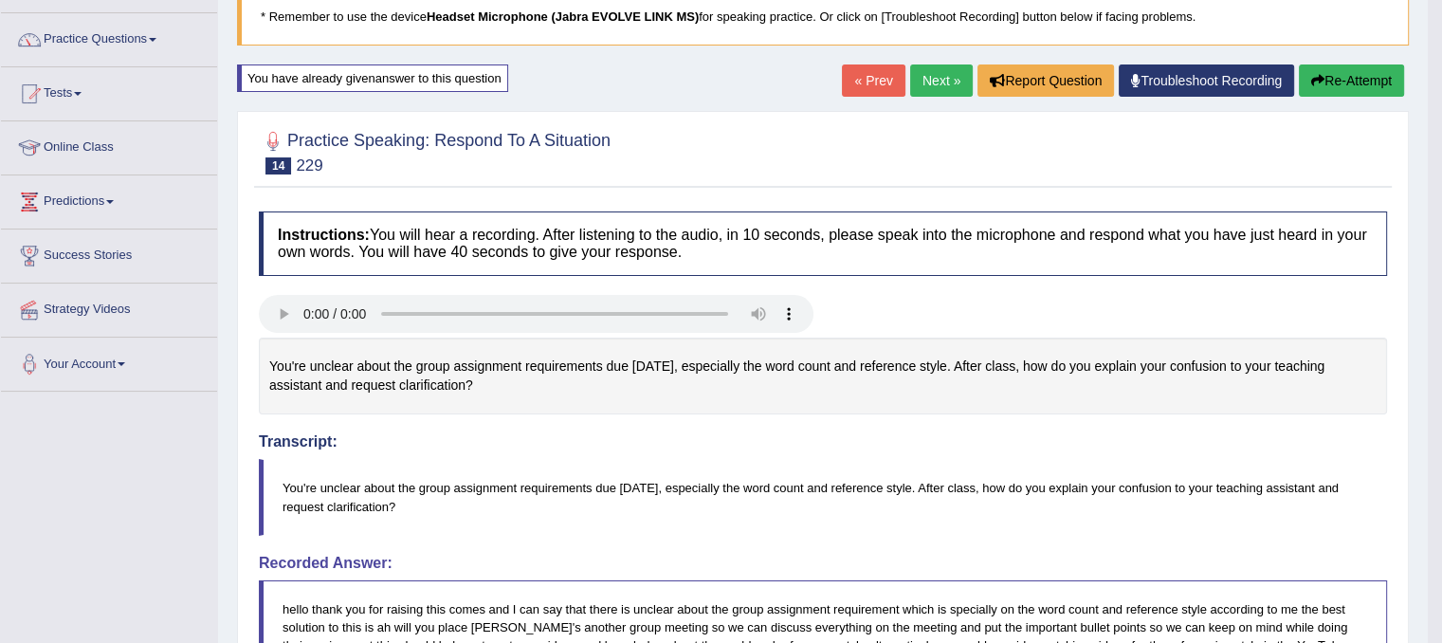
click at [937, 73] on link "Next »" at bounding box center [941, 80] width 63 height 32
